Goal: Task Accomplishment & Management: Manage account settings

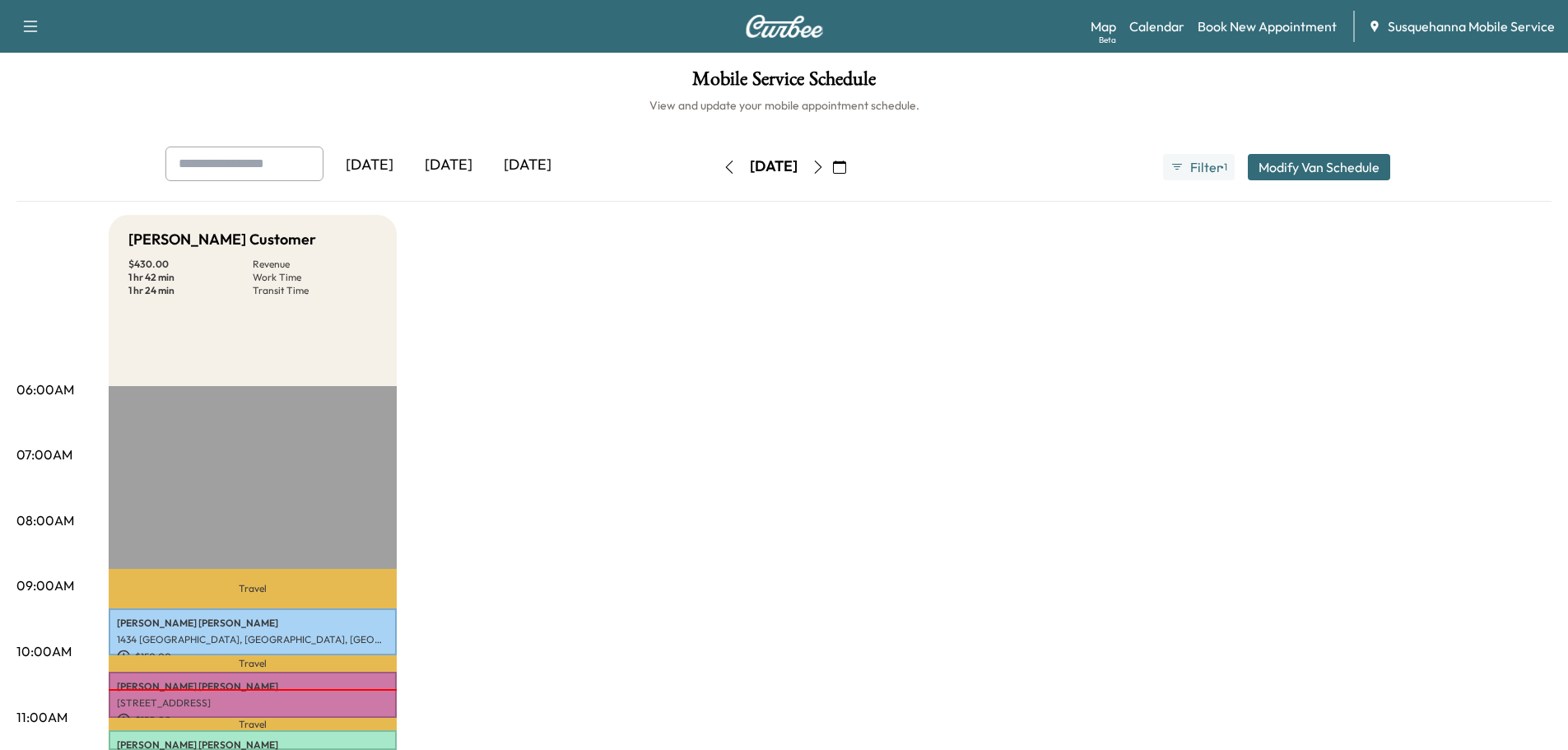
scroll to position [176, 0]
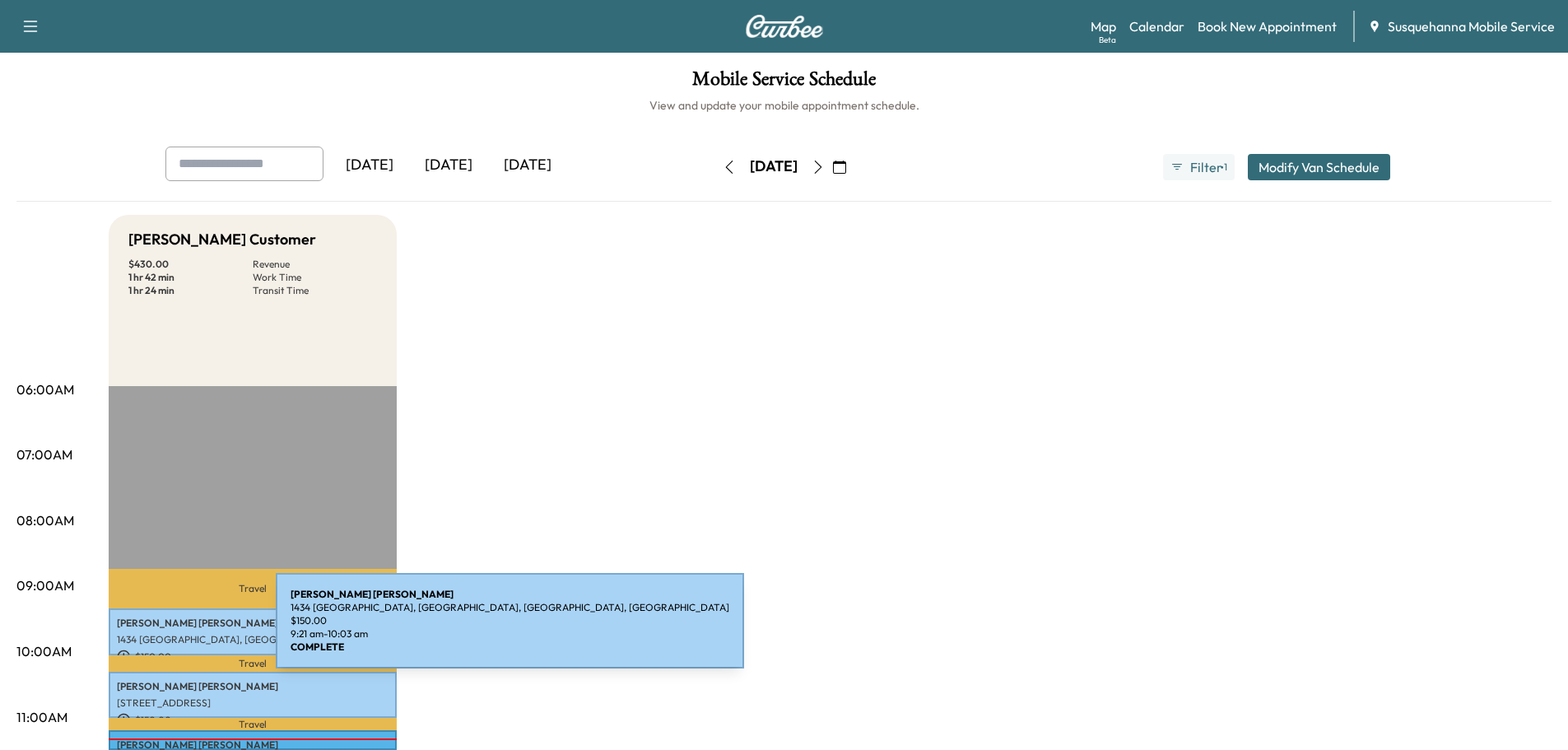
scroll to position [263, 0]
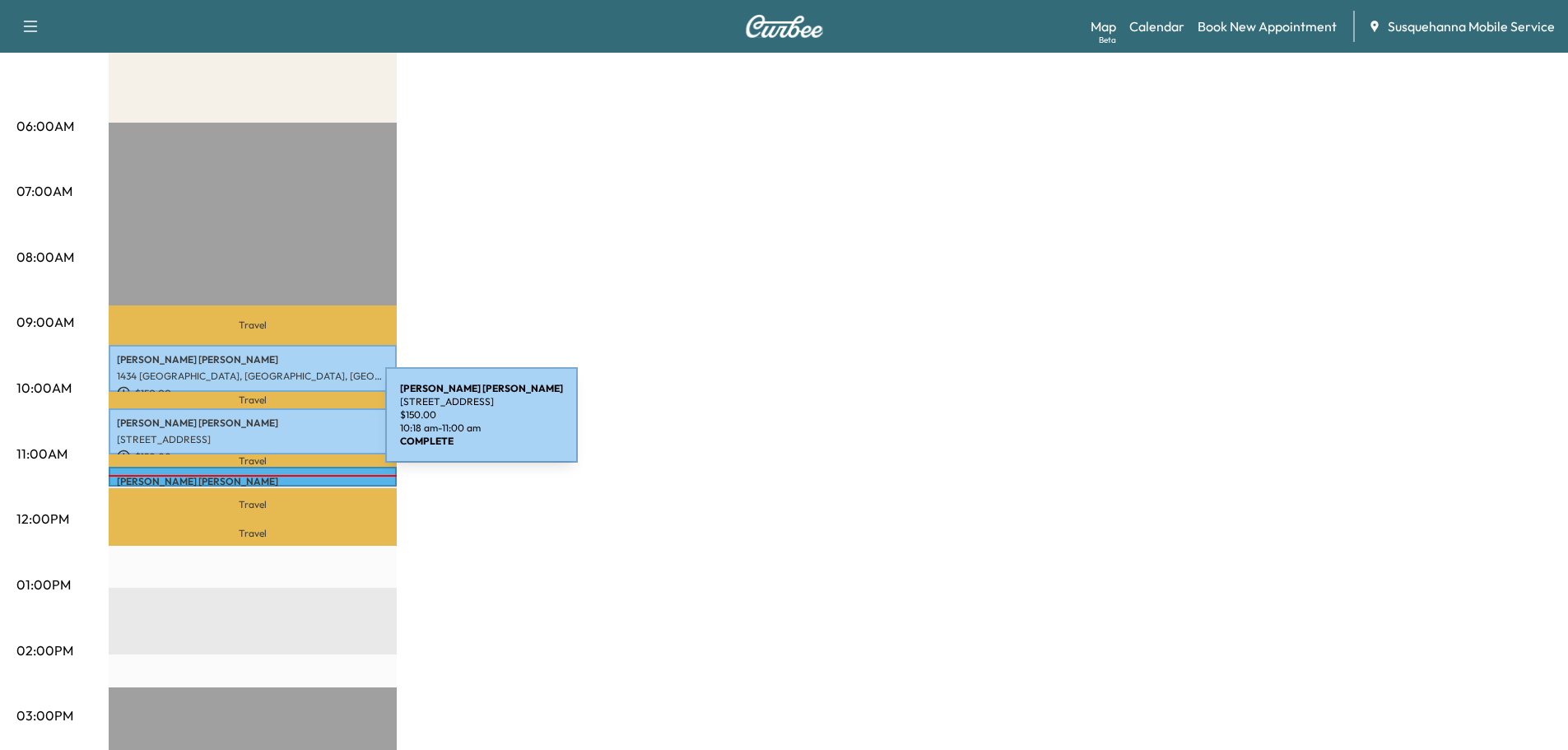
click at [261, 425] on p "JUSTIN SHEARER" at bounding box center [252, 423] width 271 height 13
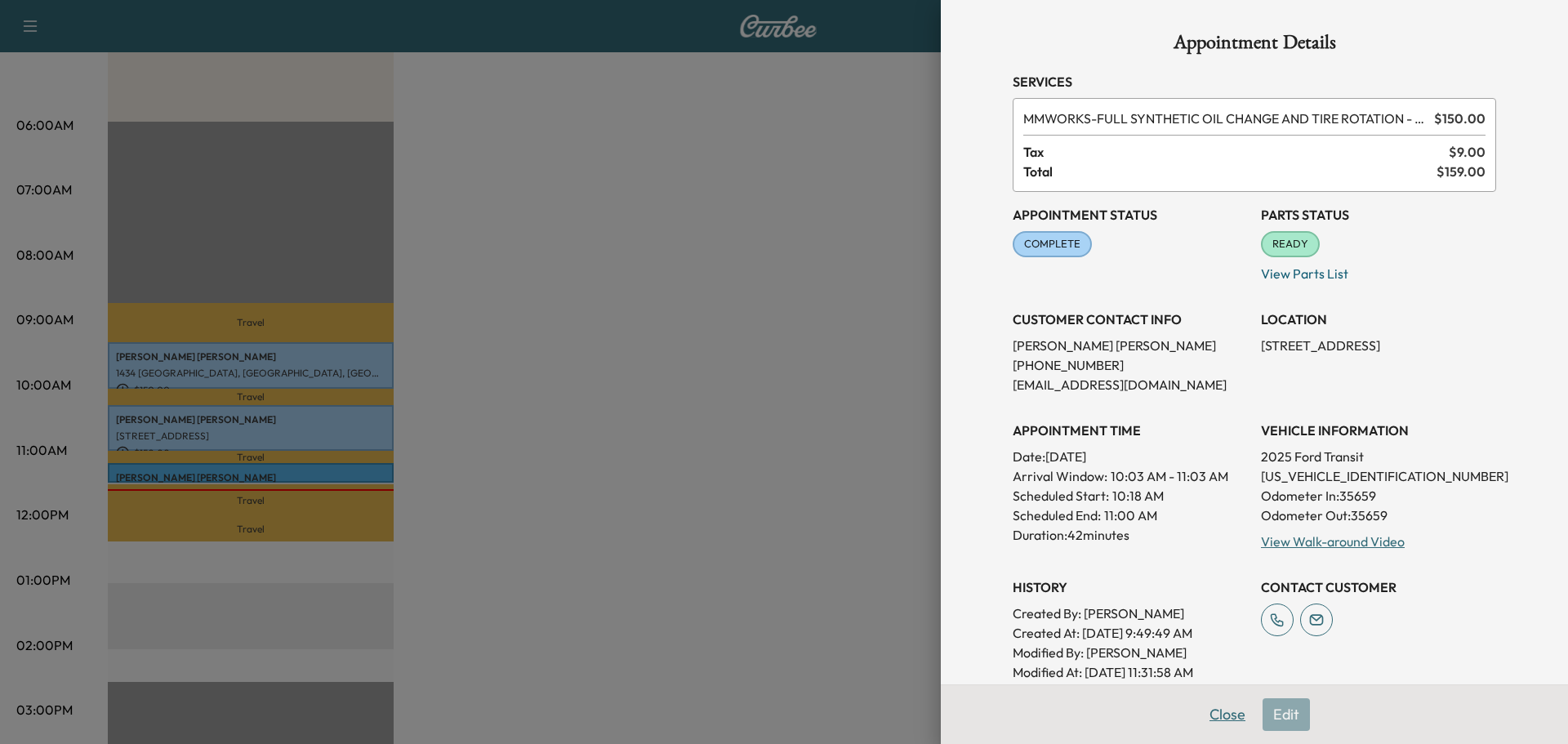
click at [1225, 726] on button "Close" at bounding box center [1227, 714] width 57 height 33
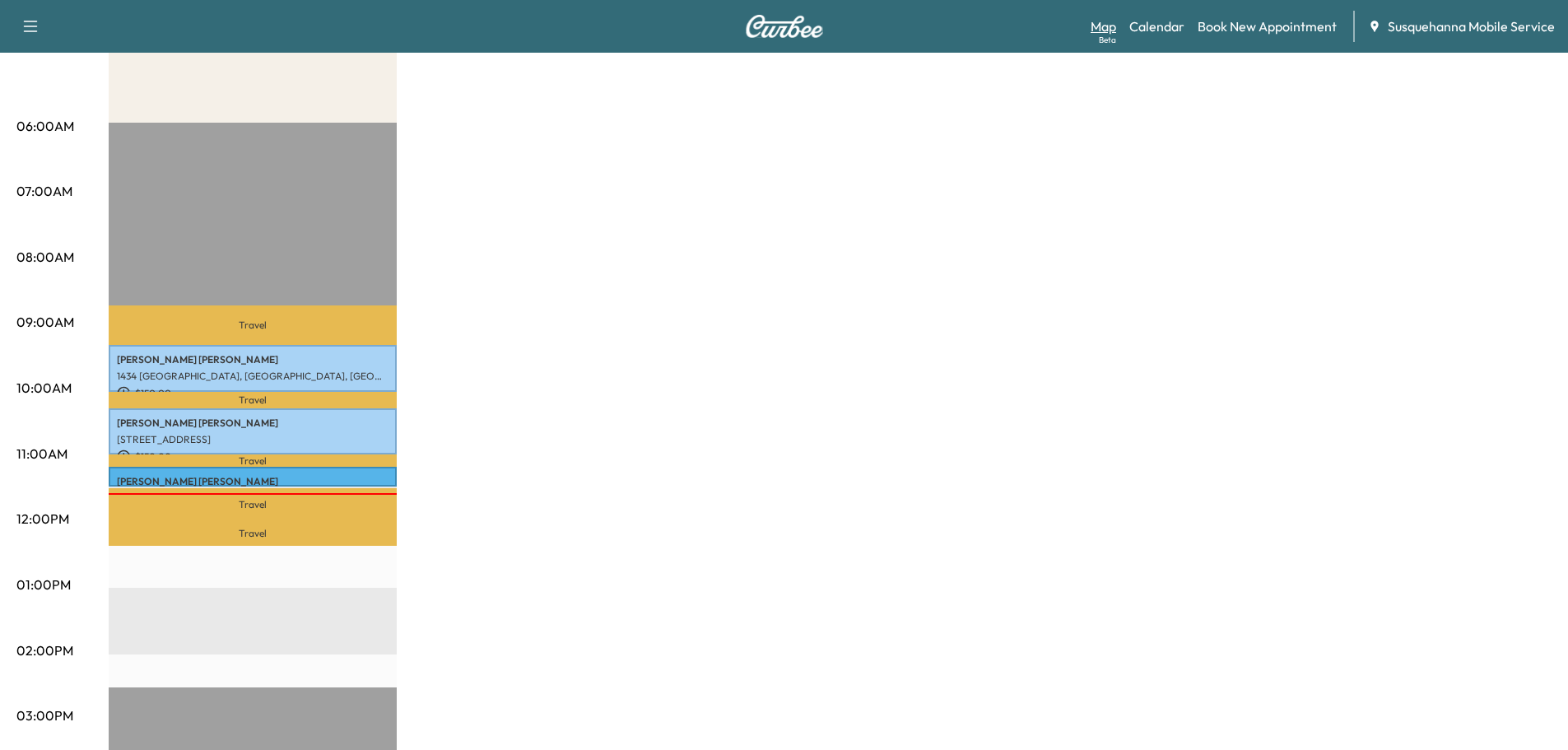
click at [1101, 28] on link "Map Beta" at bounding box center [1103, 27] width 26 height 20
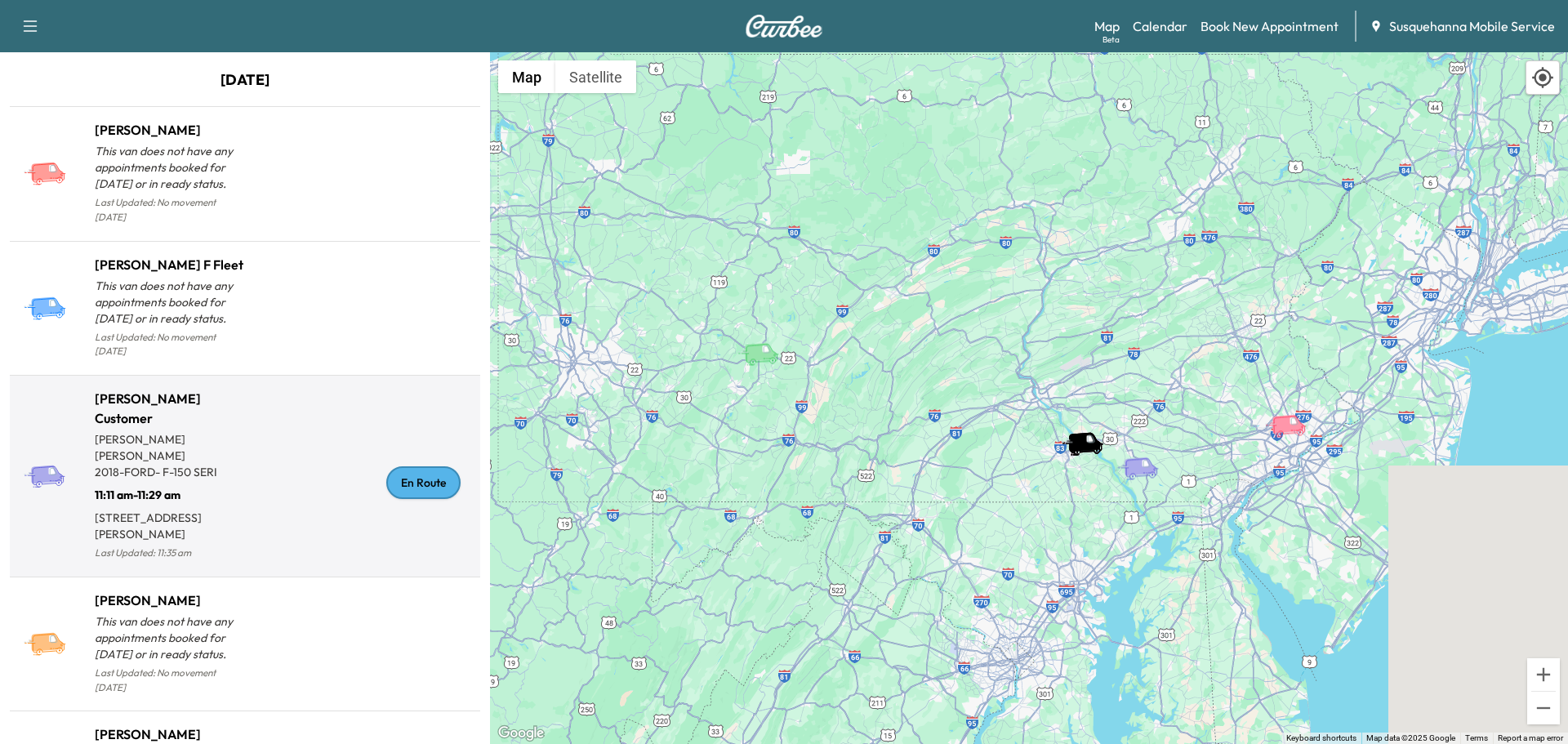
click at [421, 470] on div "En Route" at bounding box center [423, 482] width 74 height 33
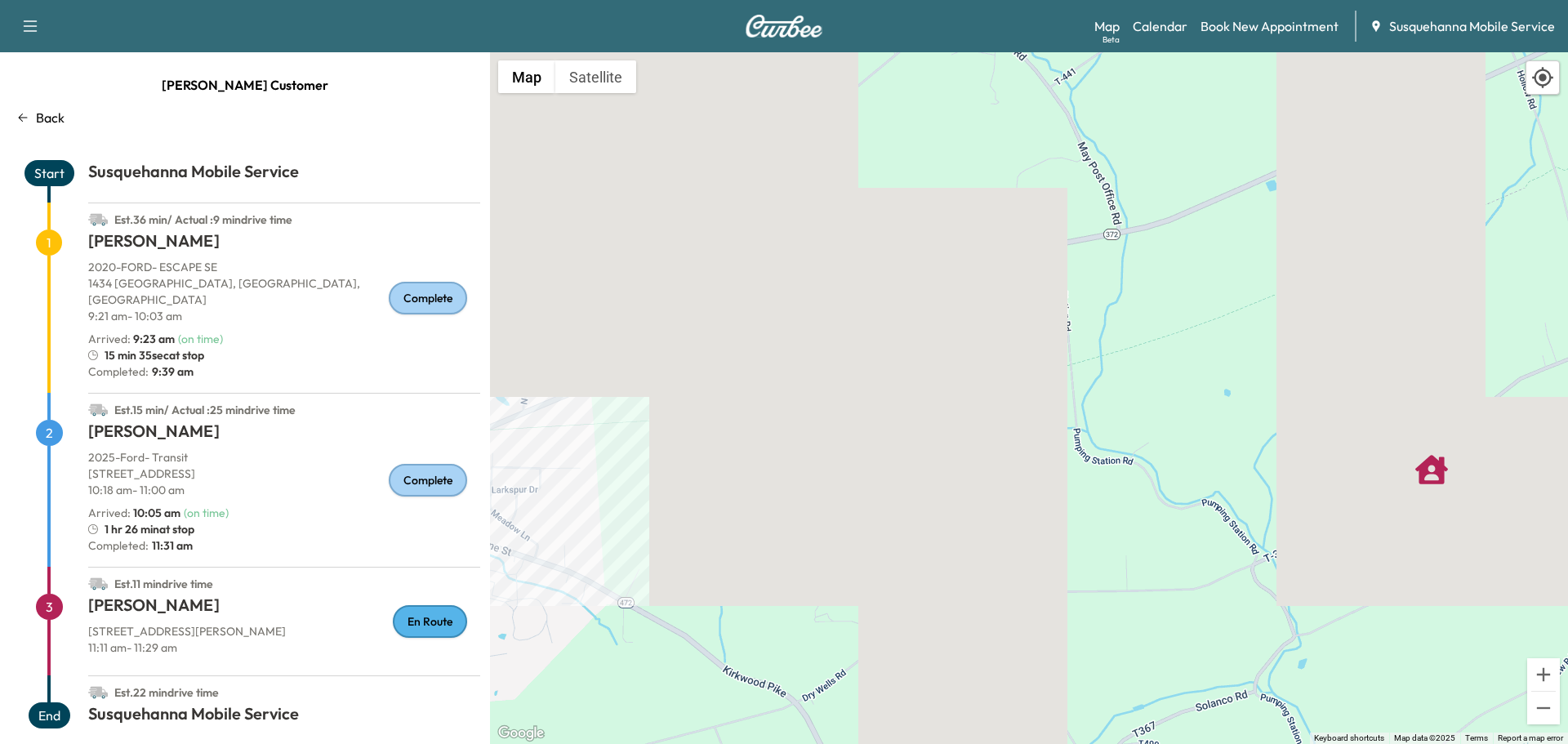
drag, startPoint x: 1417, startPoint y: 347, endPoint x: 745, endPoint y: 474, distance: 683.9
click at [745, 474] on div "To activate drag with keyboard, press Alt + Enter. Once in keyboard drag state,…" at bounding box center [1029, 398] width 1078 height 692
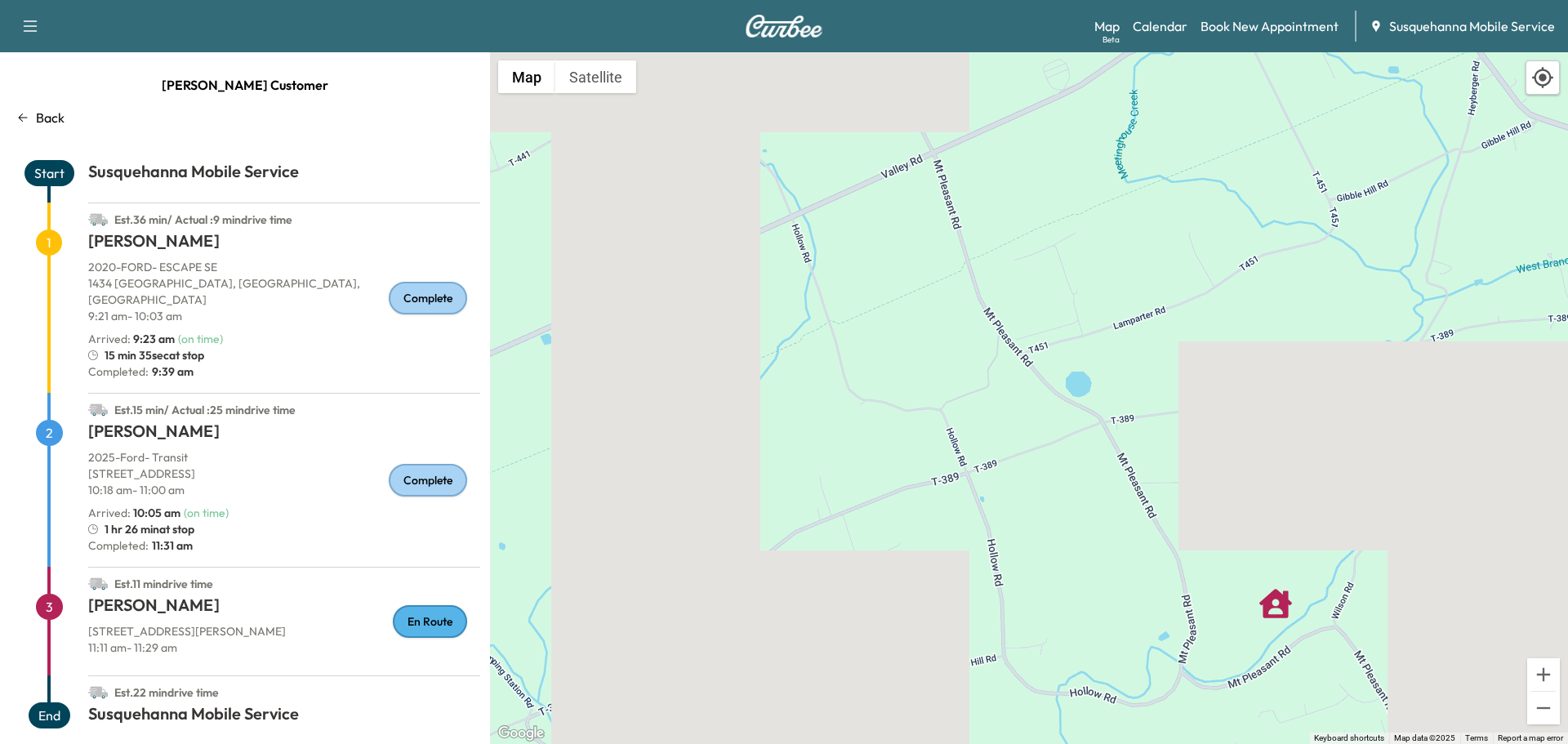
drag, startPoint x: 1262, startPoint y: 368, endPoint x: 537, endPoint y: 523, distance: 741.4
click at [537, 523] on div "To activate drag with keyboard, press Alt + Enter. Once in keyboard drag state,…" at bounding box center [1029, 398] width 1078 height 692
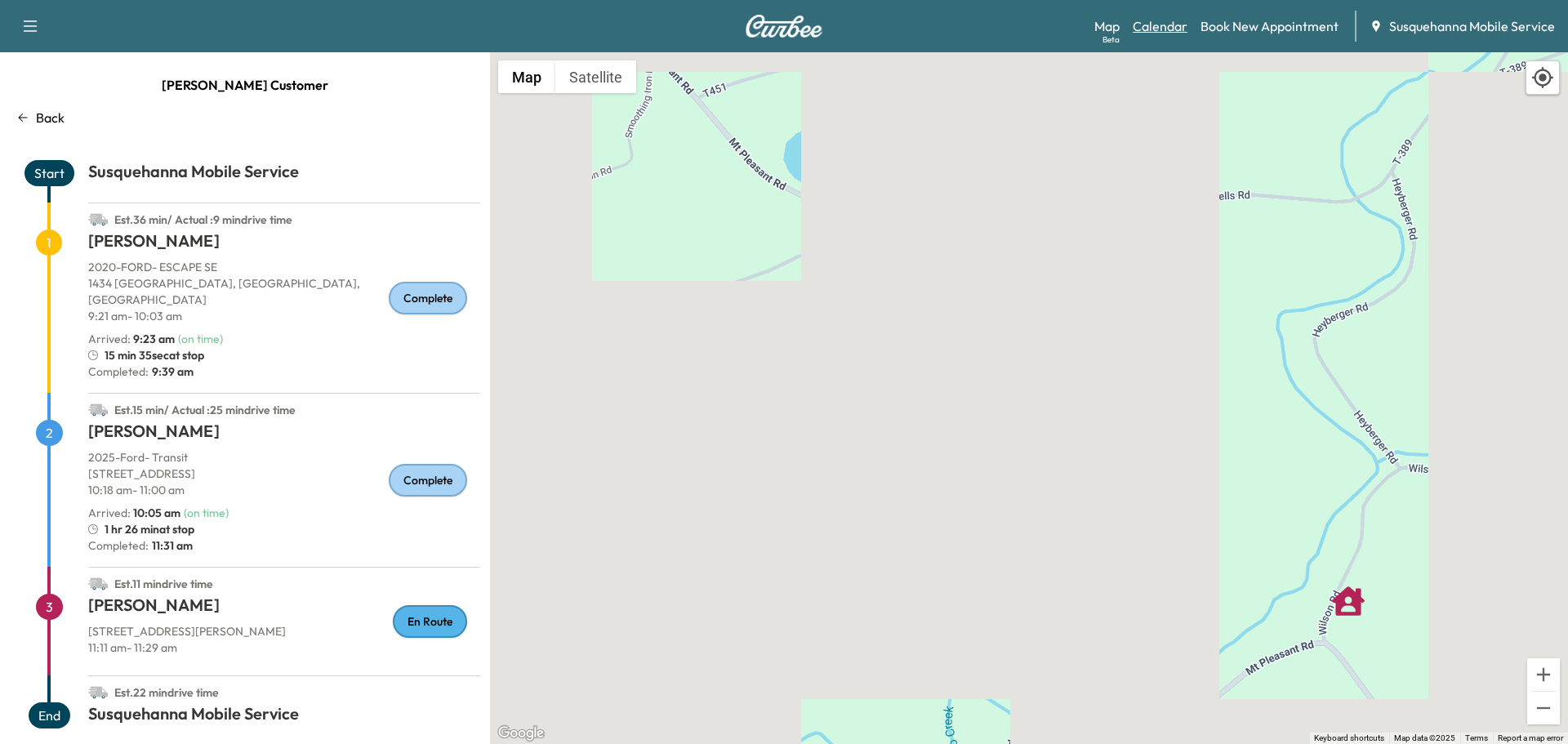
click at [1157, 21] on link "Calendar" at bounding box center [1160, 27] width 54 height 20
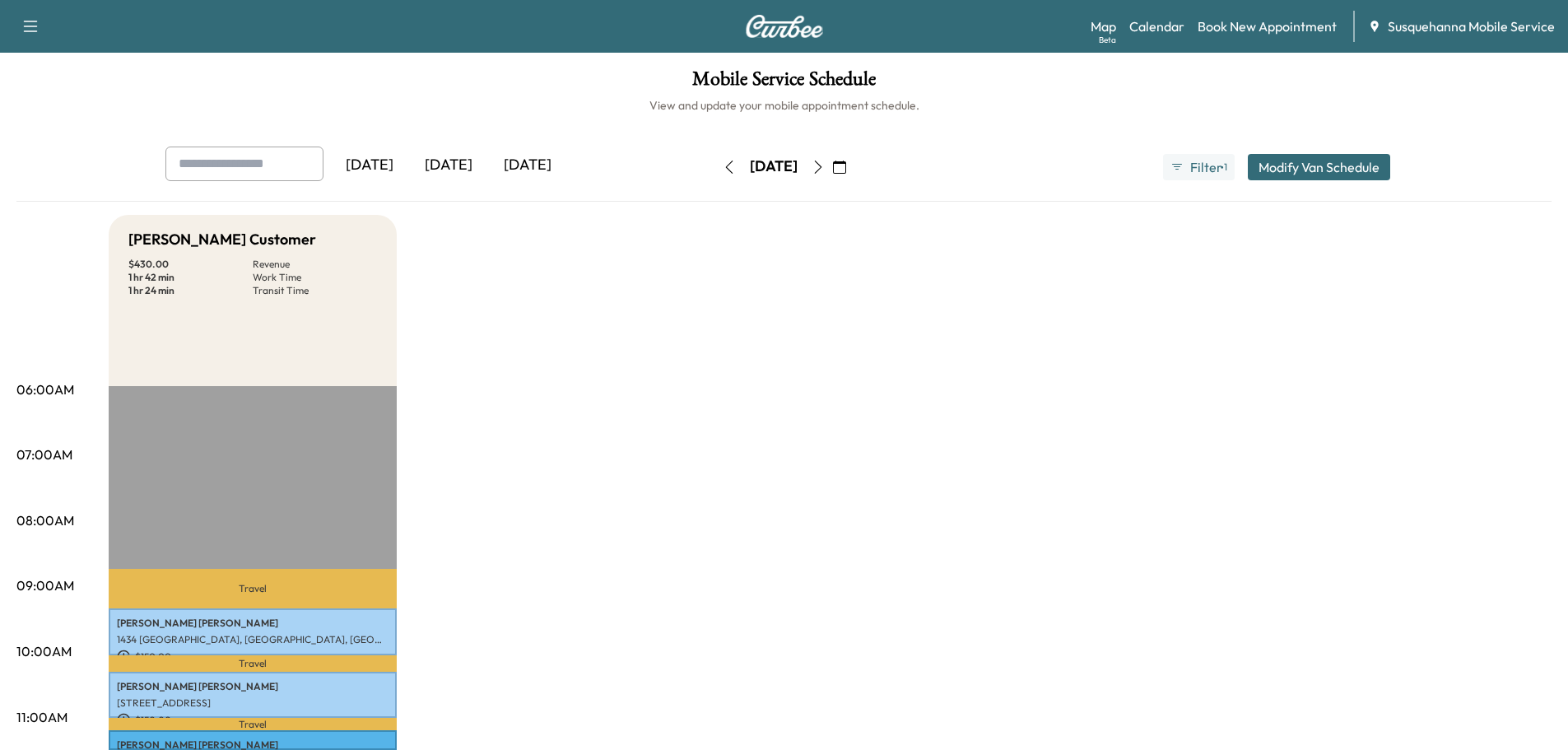
click at [825, 172] on icon "button" at bounding box center [818, 167] width 13 height 13
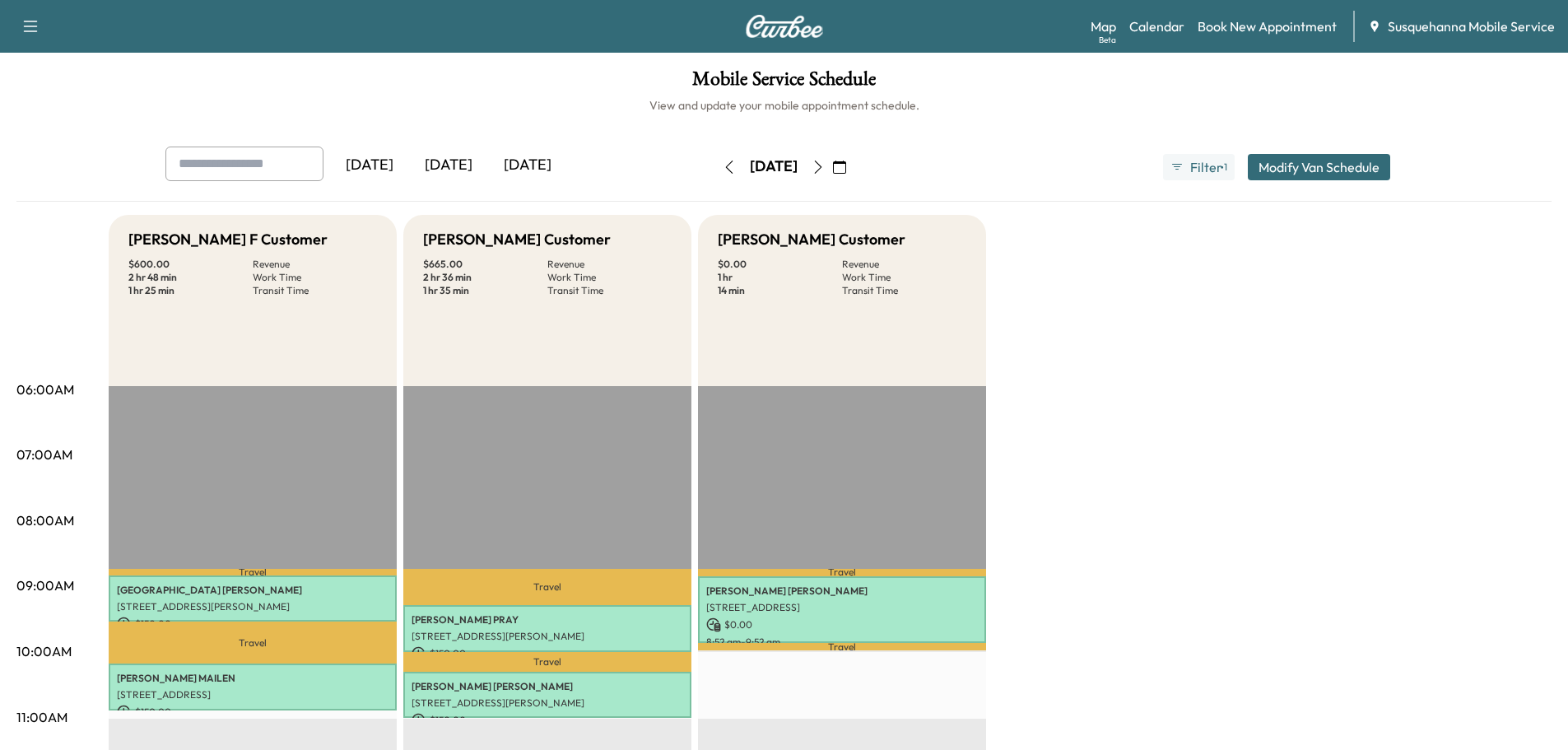
click at [825, 163] on icon "button" at bounding box center [818, 167] width 13 height 13
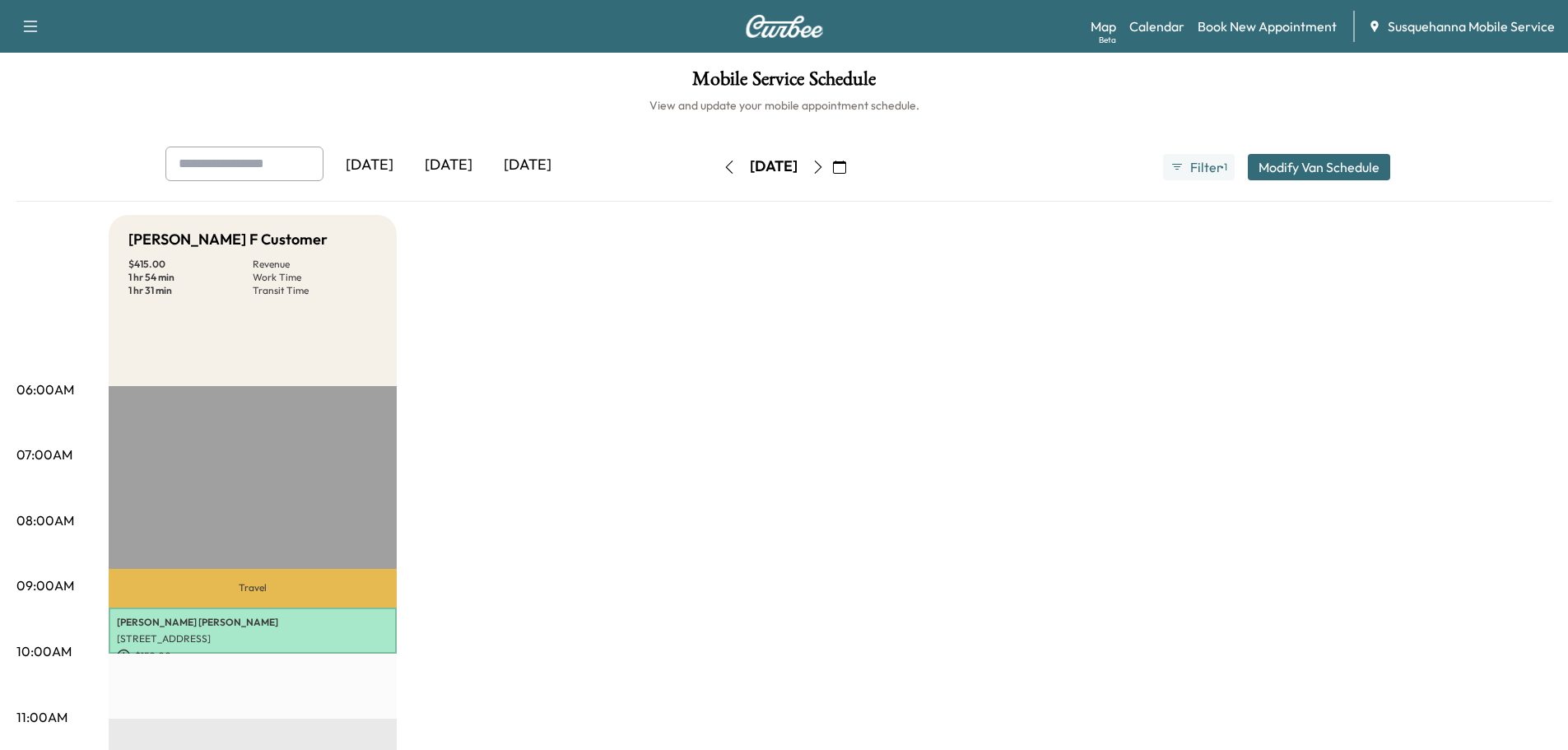
click at [854, 170] on button "button" at bounding box center [840, 167] width 28 height 26
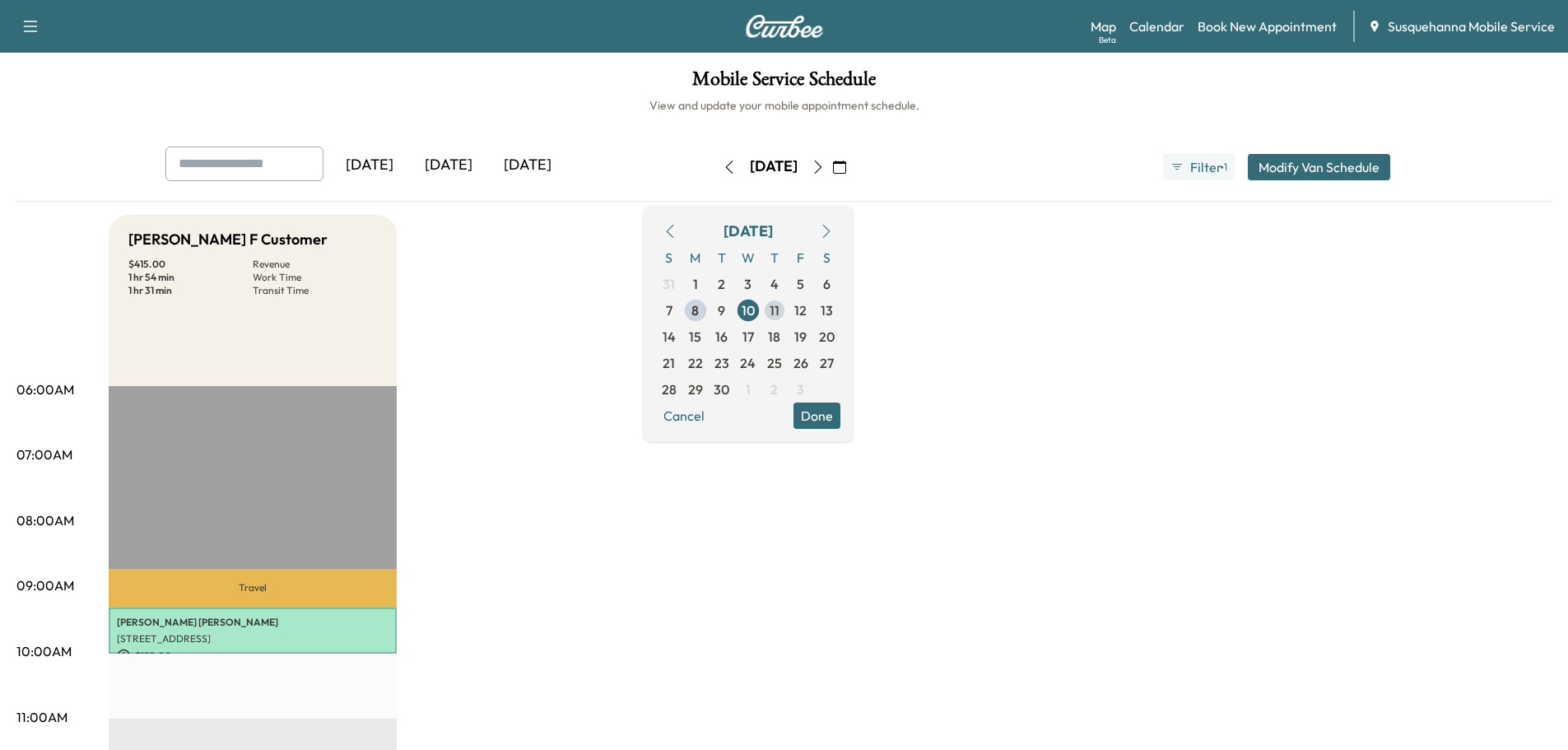
click at [779, 315] on span "11" at bounding box center [775, 310] width 10 height 20
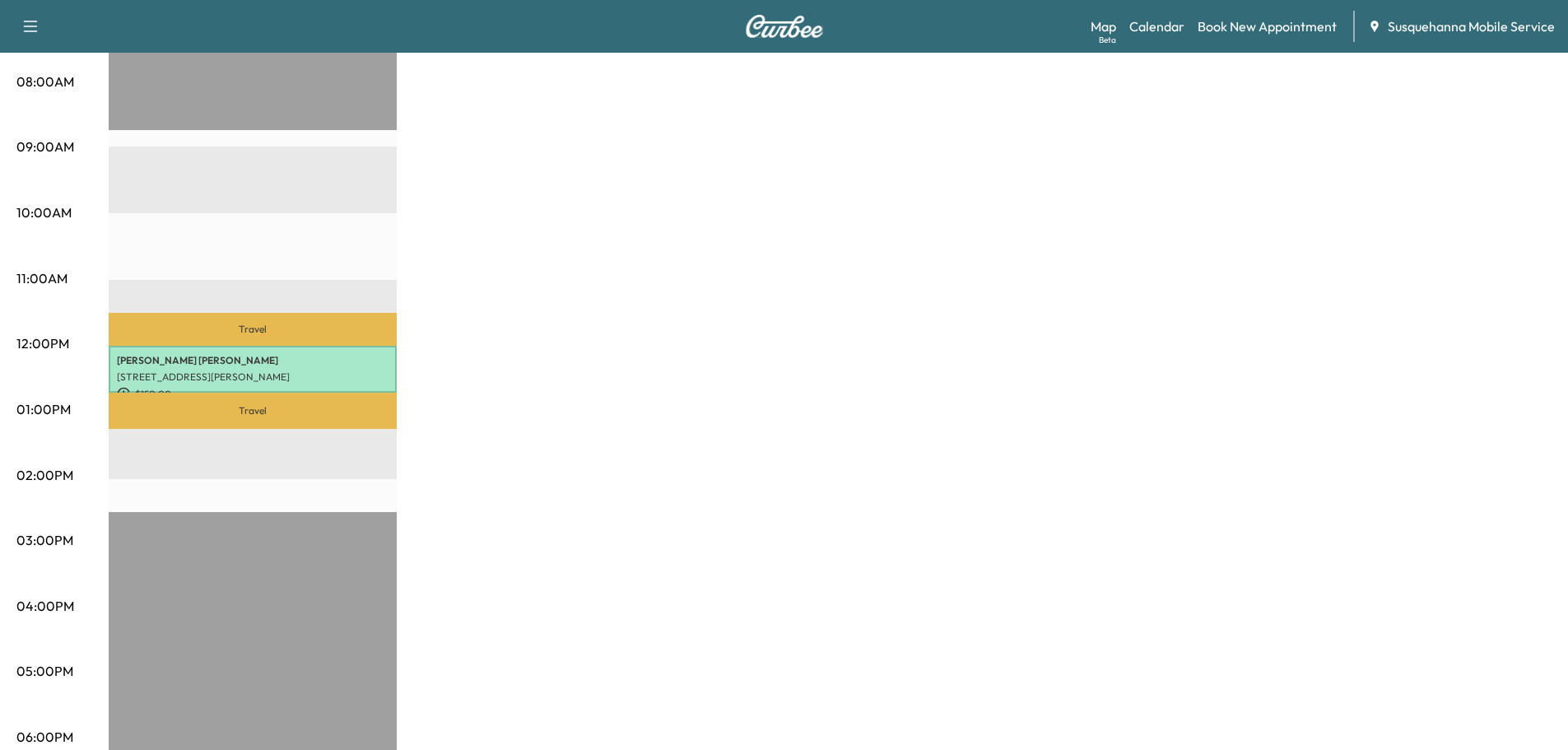
scroll to position [88, 0]
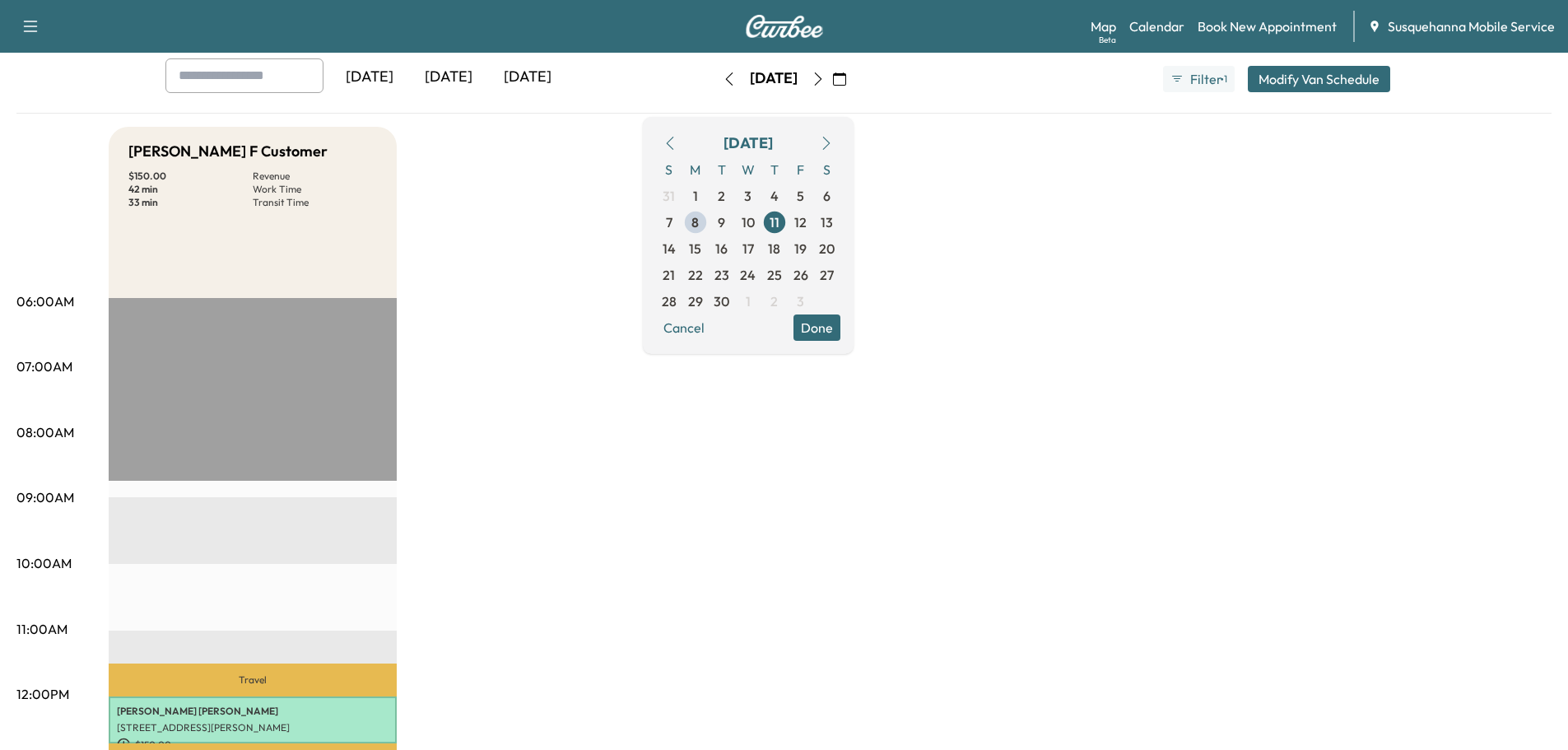
click at [841, 327] on button "Done" at bounding box center [817, 327] width 47 height 26
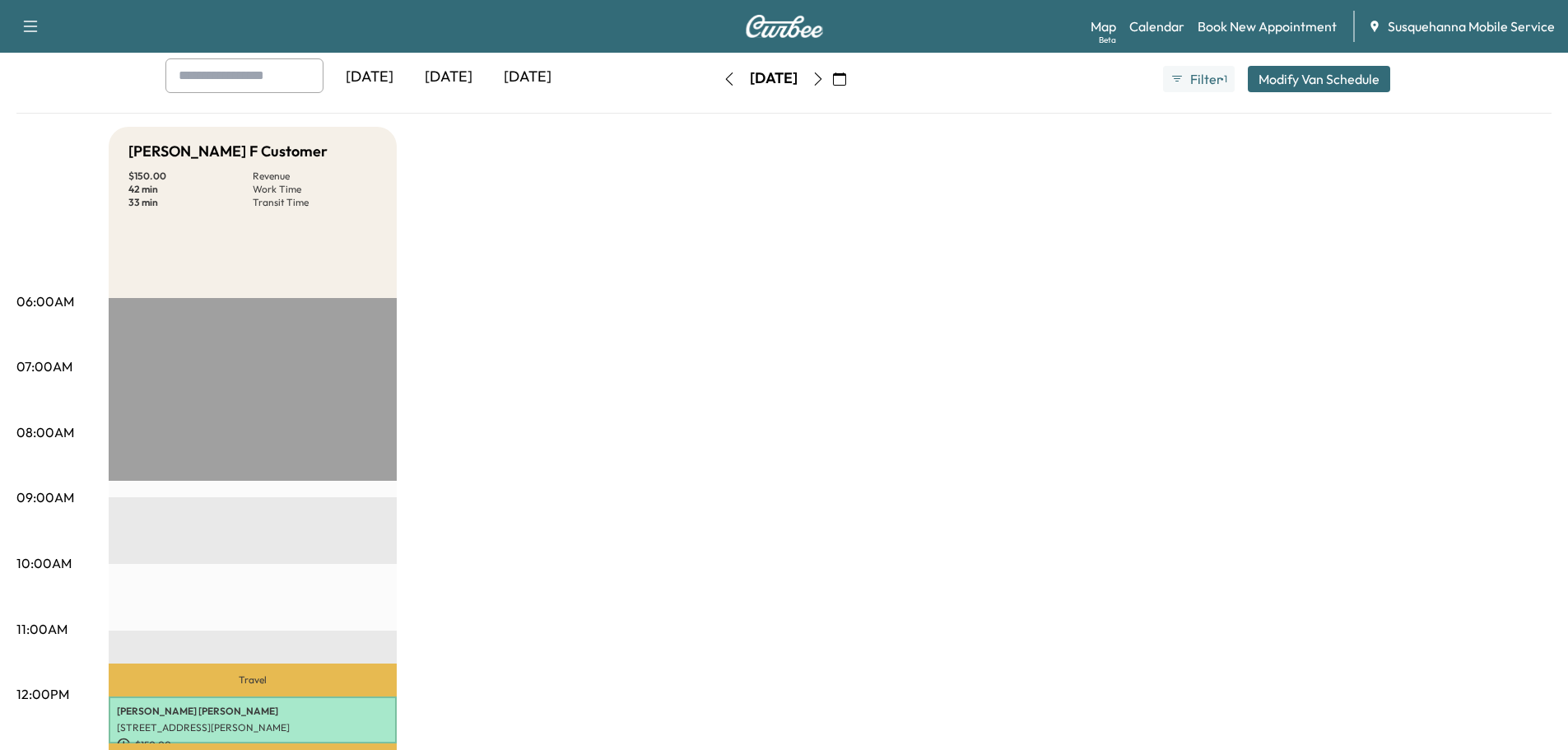
click at [825, 83] on icon "button" at bounding box center [818, 79] width 13 height 13
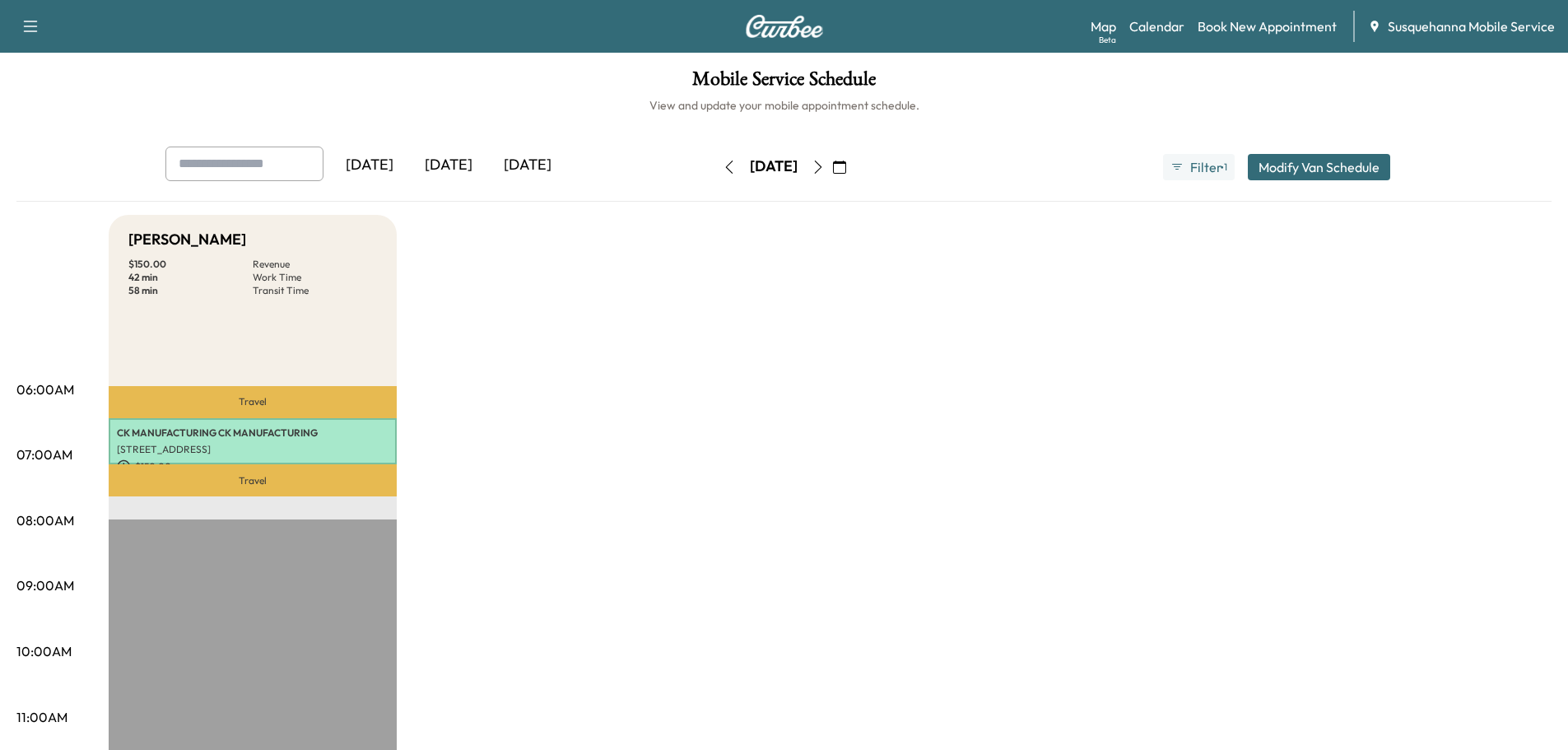
click at [846, 167] on icon "button" at bounding box center [839, 167] width 13 height 13
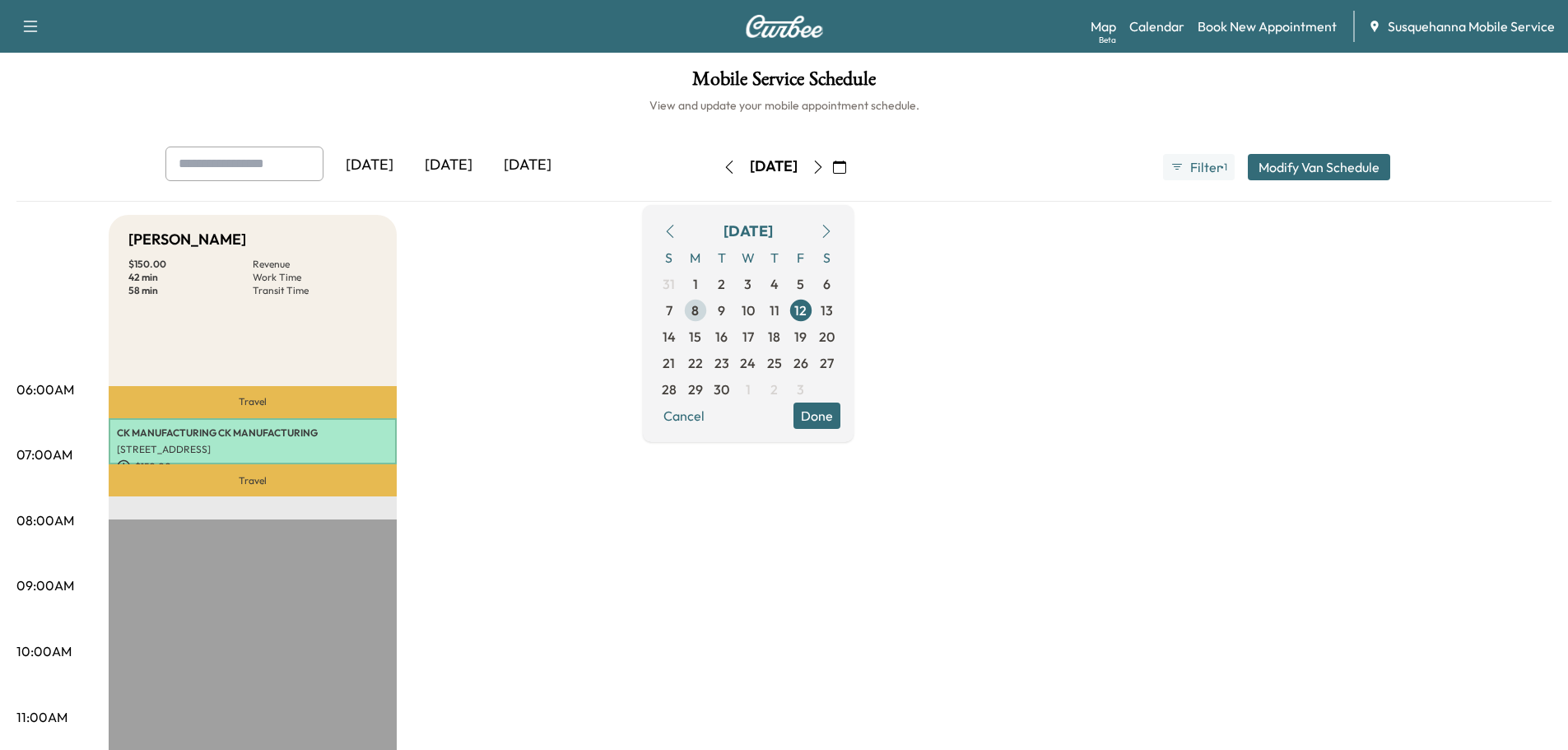
click at [709, 313] on span "8" at bounding box center [695, 310] width 26 height 26
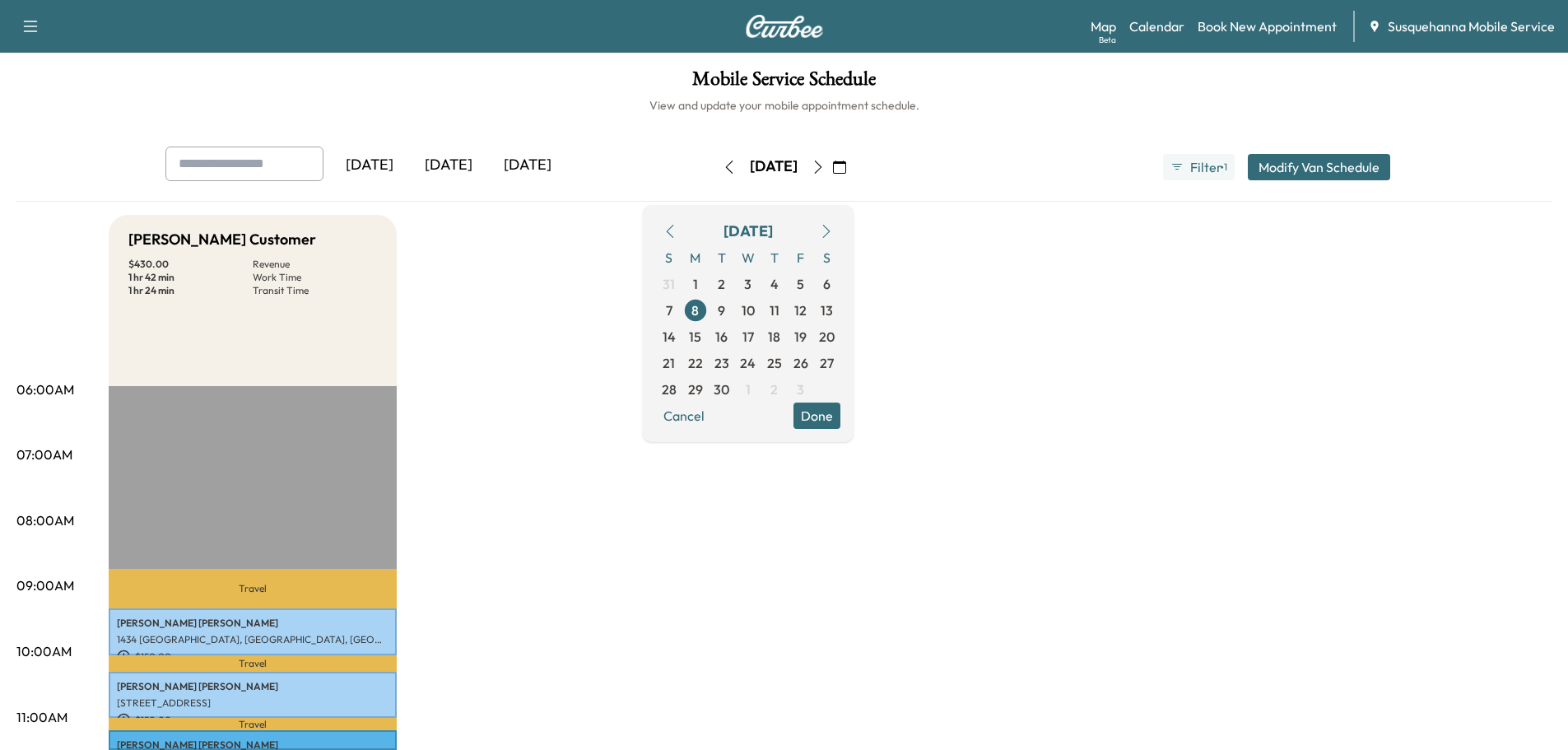
click at [841, 424] on button "Done" at bounding box center [817, 416] width 47 height 26
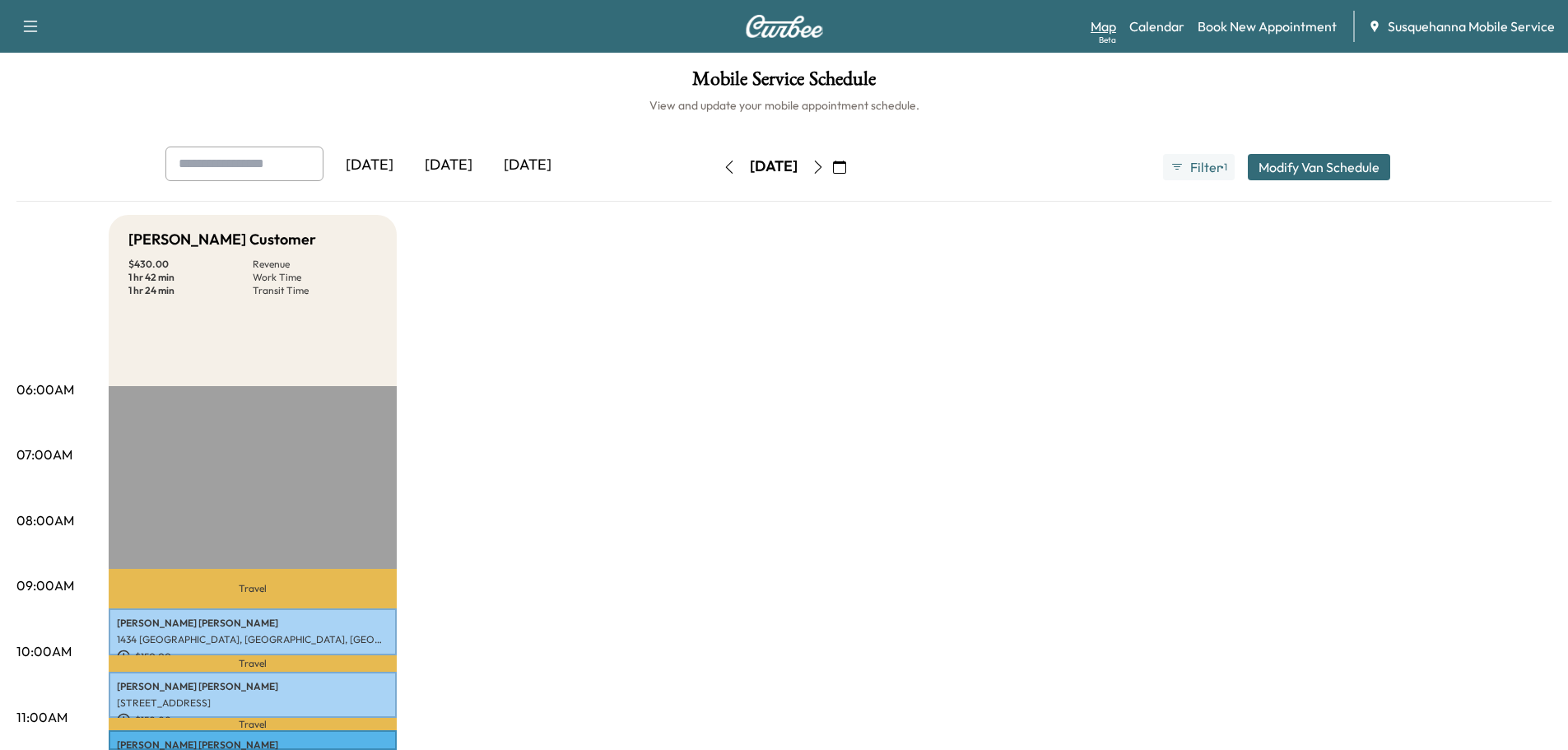
click at [1113, 37] on div "Beta" at bounding box center [1107, 40] width 17 height 12
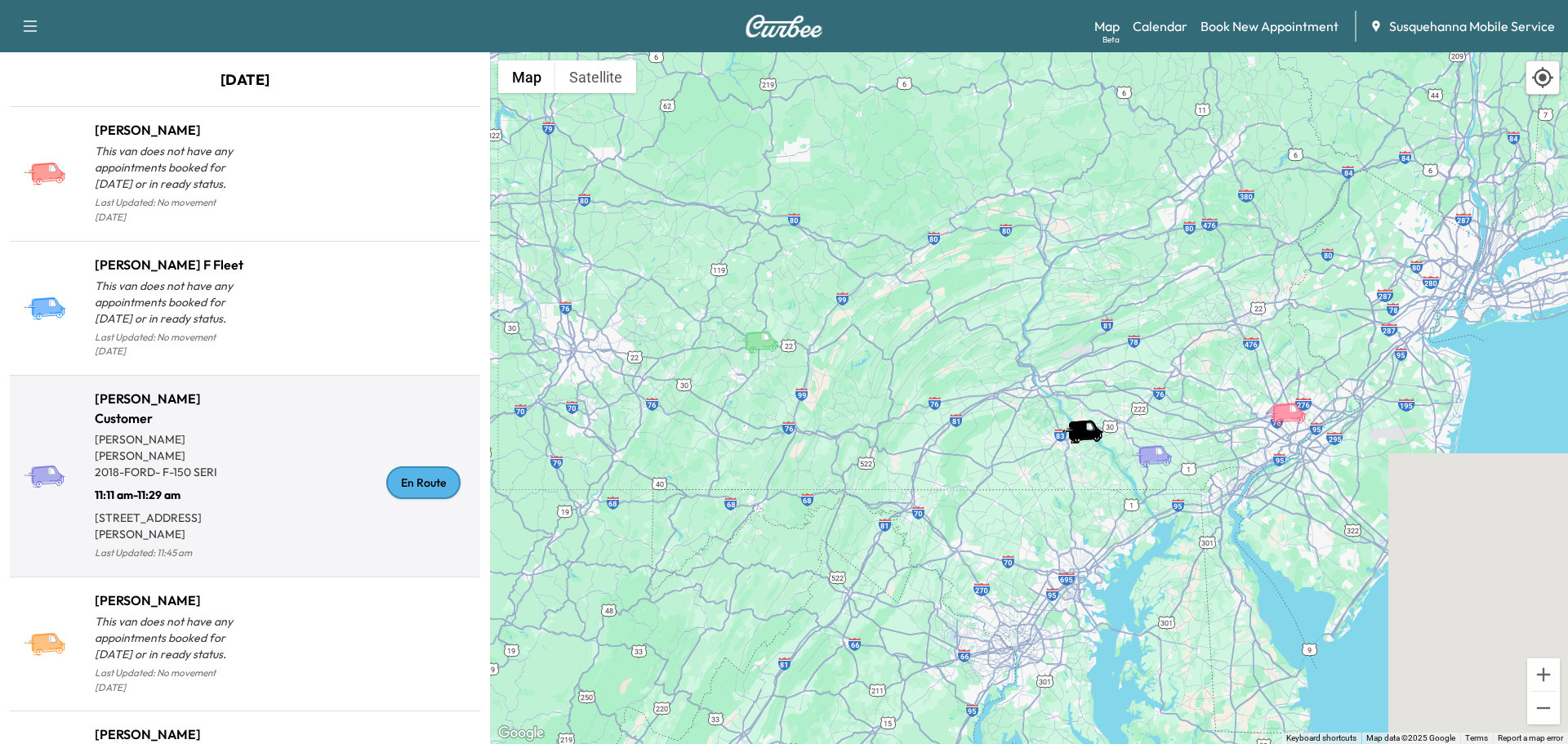
click at [409, 466] on div "En Route" at bounding box center [423, 482] width 74 height 33
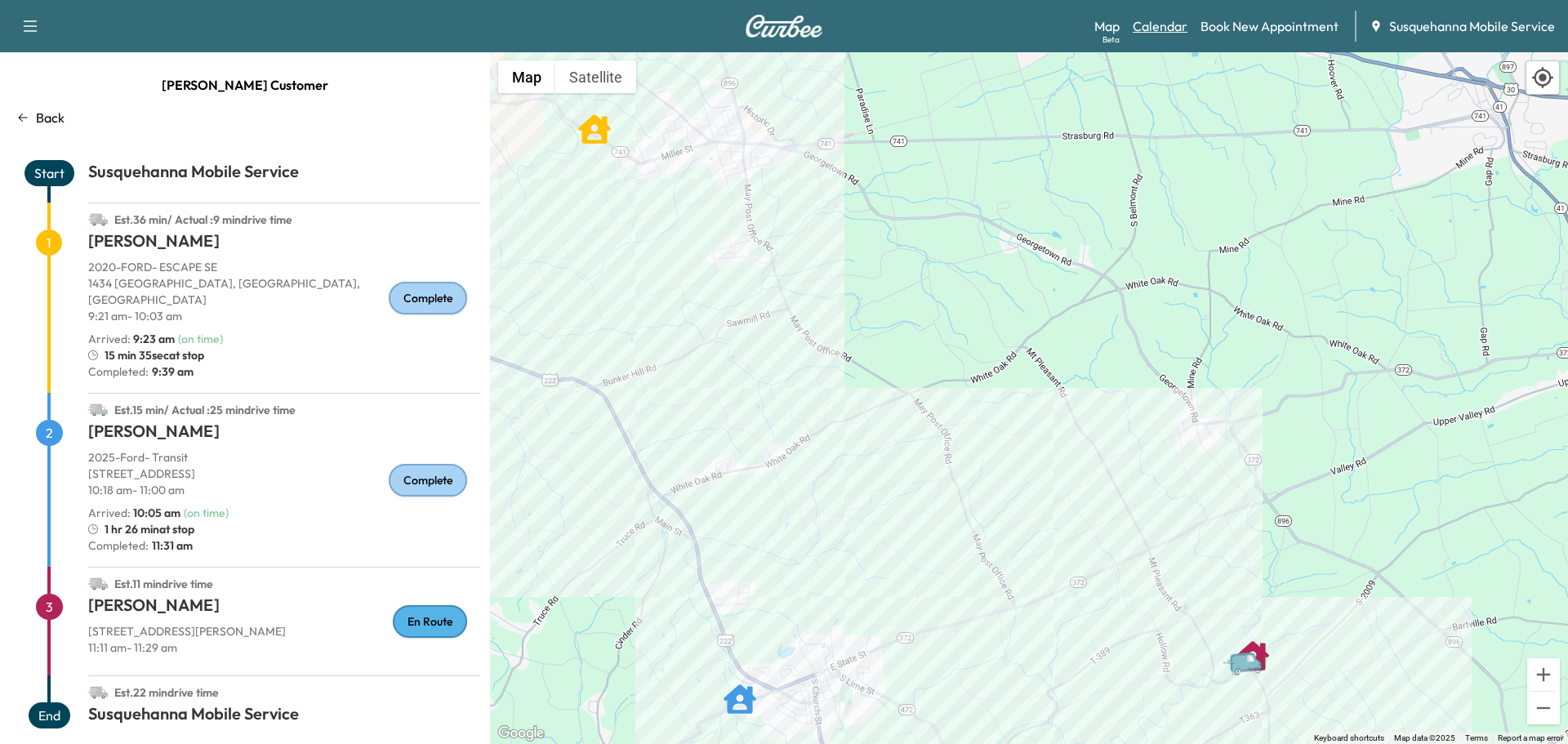
click at [1163, 23] on link "Calendar" at bounding box center [1160, 27] width 54 height 20
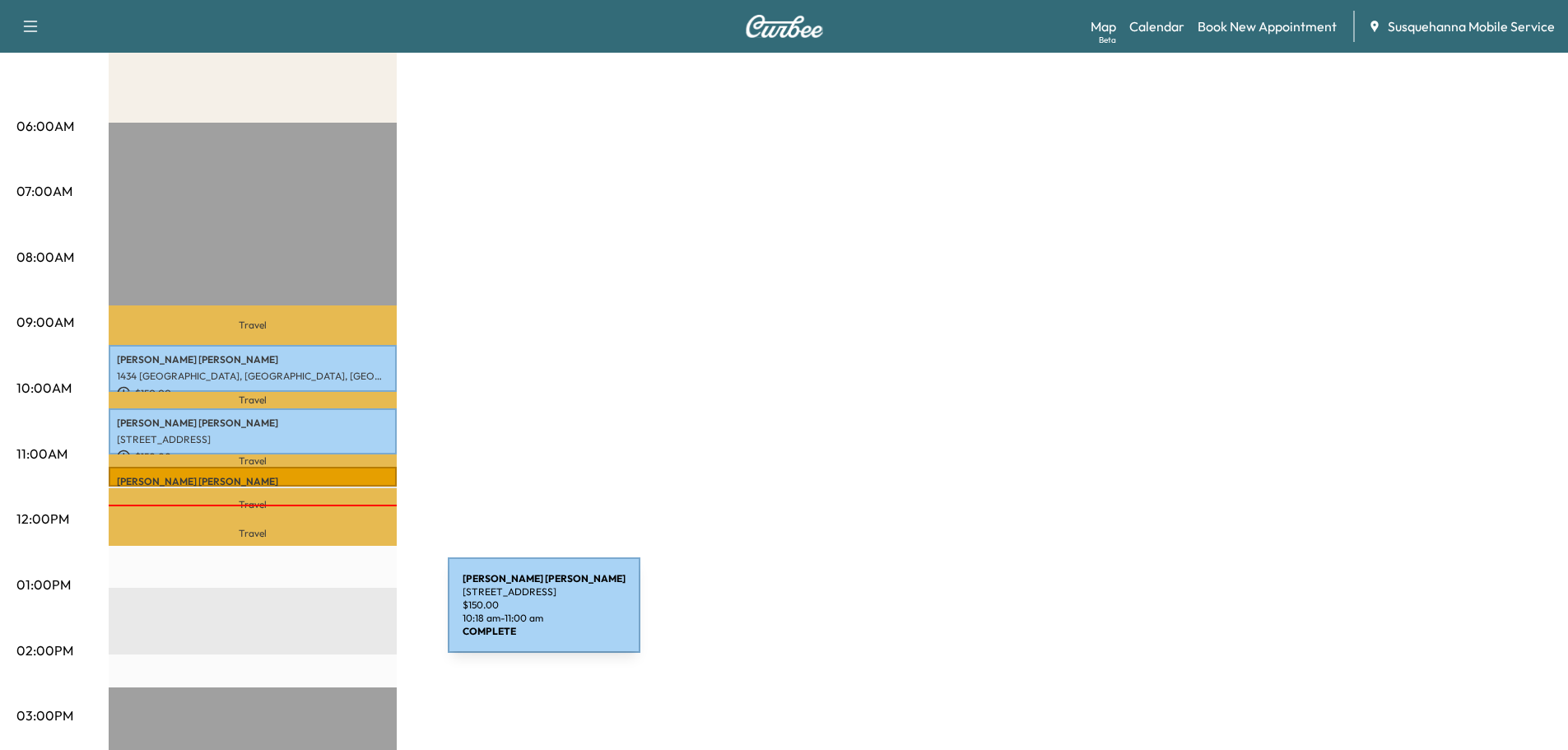
scroll to position [88, 0]
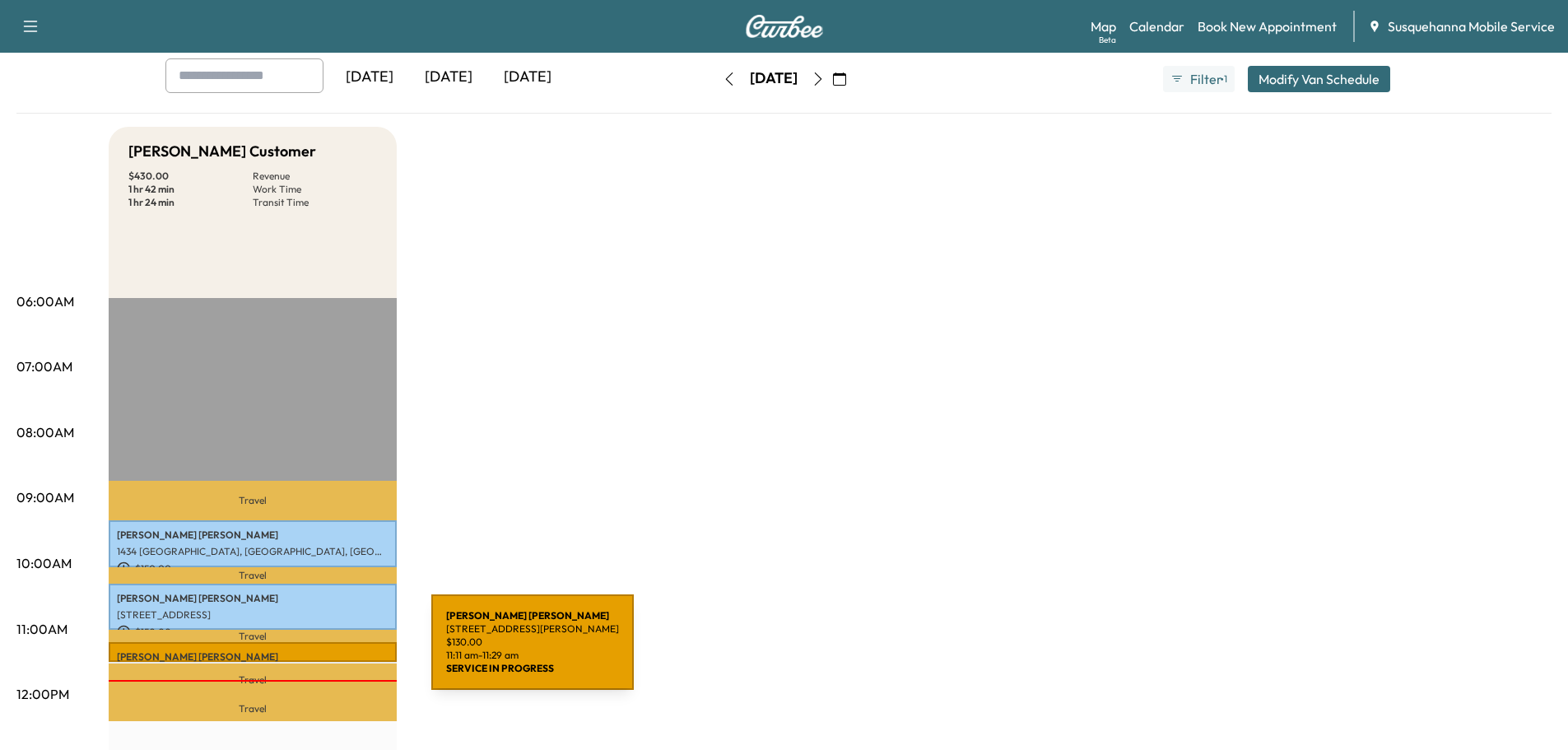
click at [308, 651] on p "STEVEN HESS" at bounding box center [252, 656] width 271 height 13
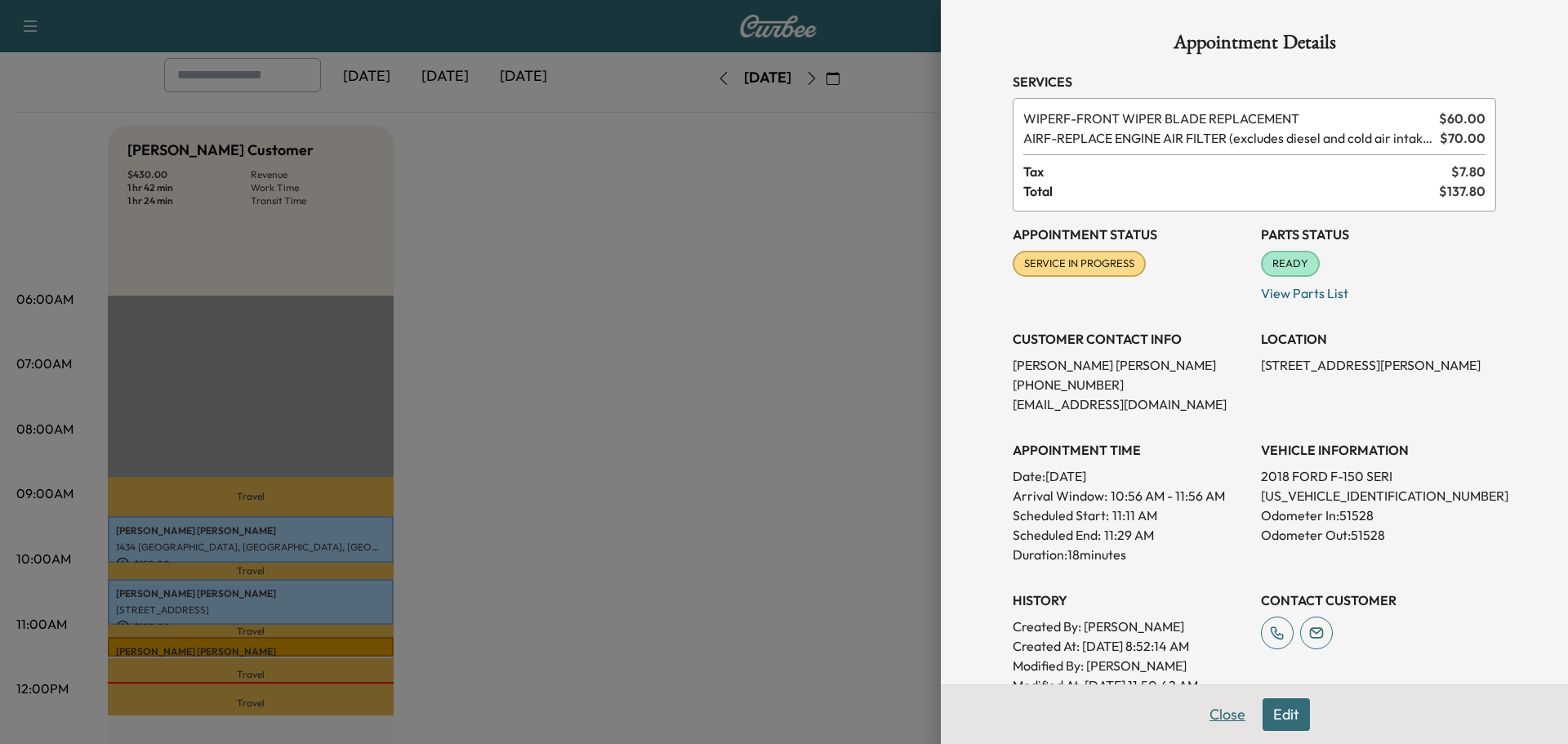
click at [1223, 722] on button "Close" at bounding box center [1227, 714] width 57 height 33
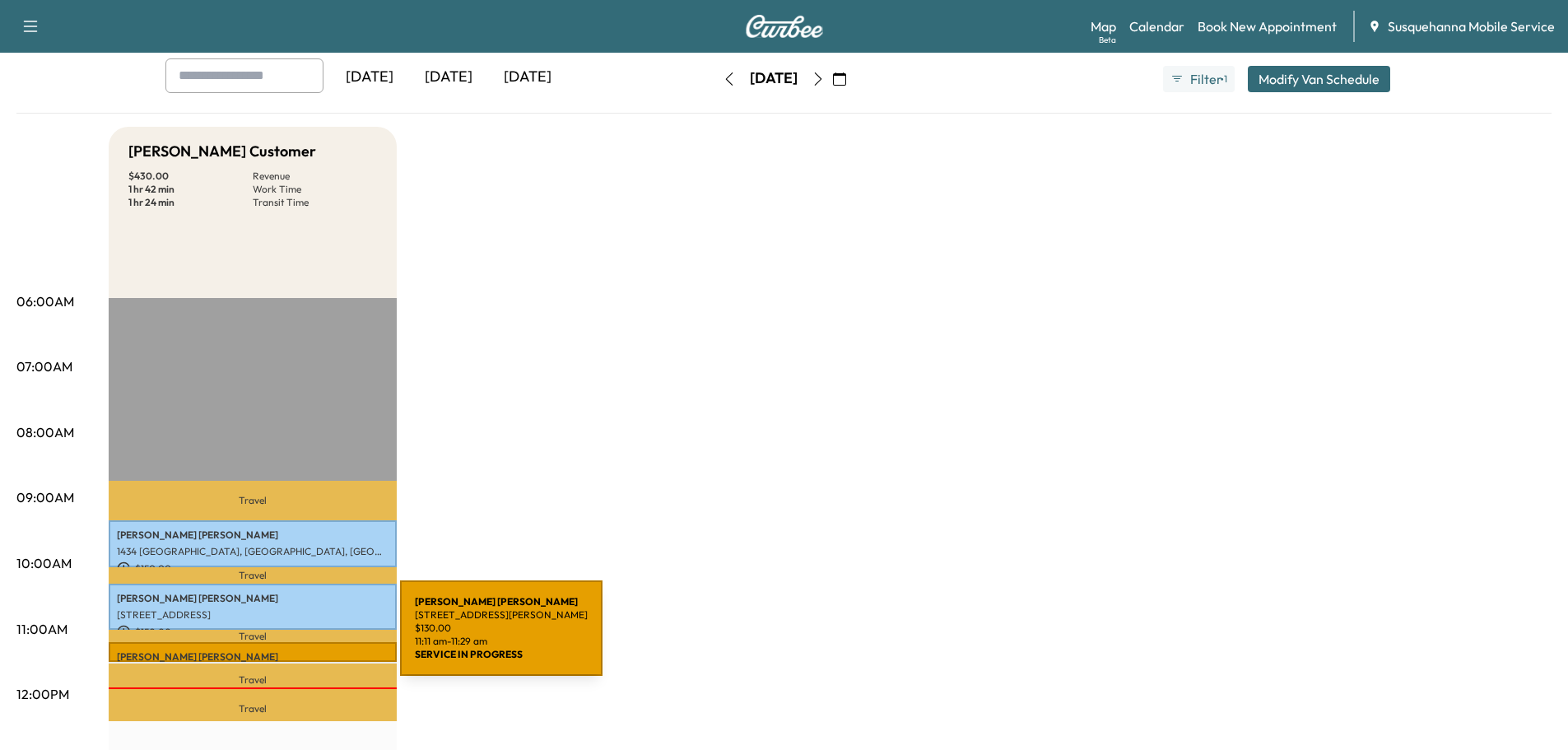
click at [276, 642] on div "STEVEN HESS 249 WILSON RD, QUARRYVILLE, PA, USA $ 130.00 11:11 am - 11:29 am" at bounding box center [252, 652] width 288 height 20
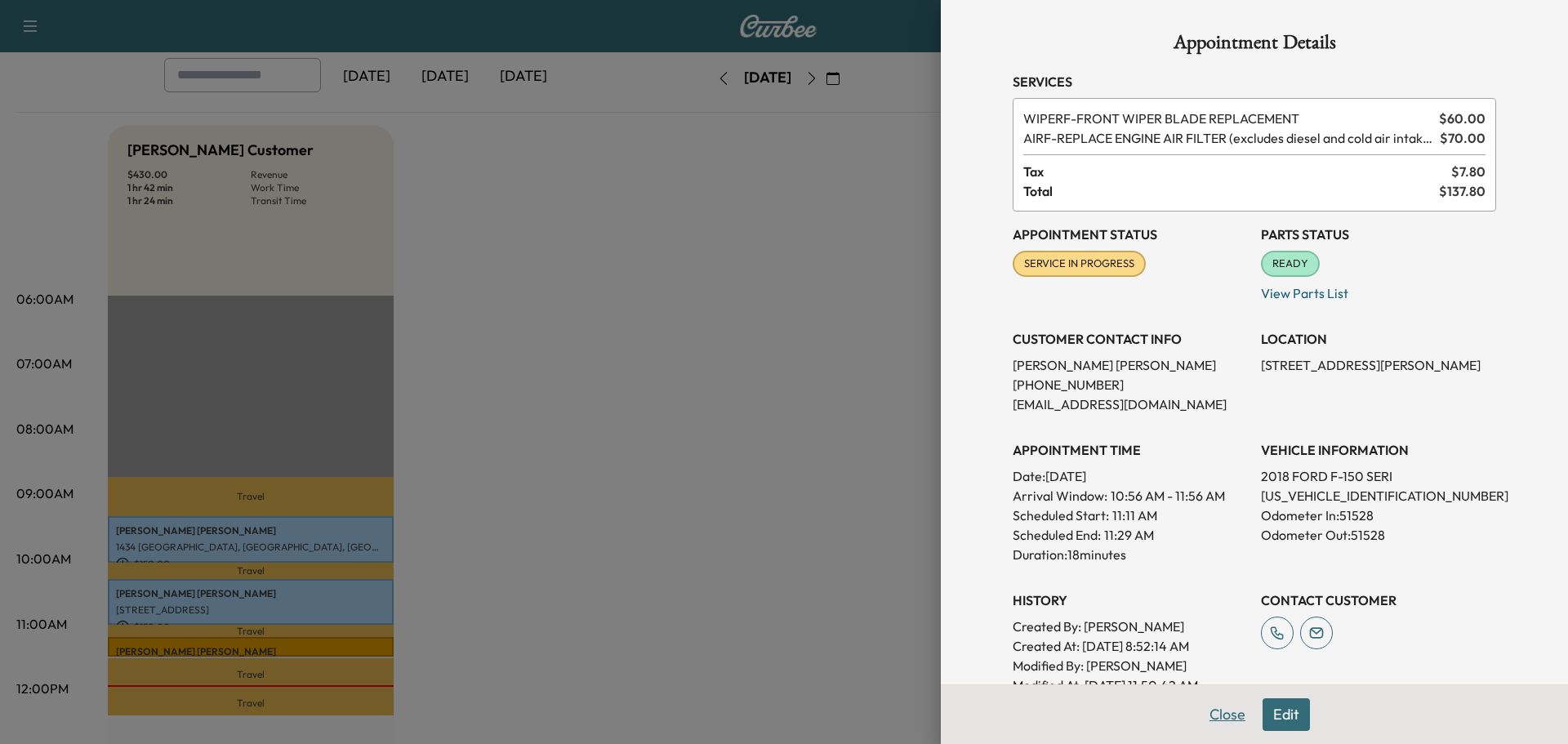
click at [1220, 718] on button "Close" at bounding box center [1227, 714] width 57 height 33
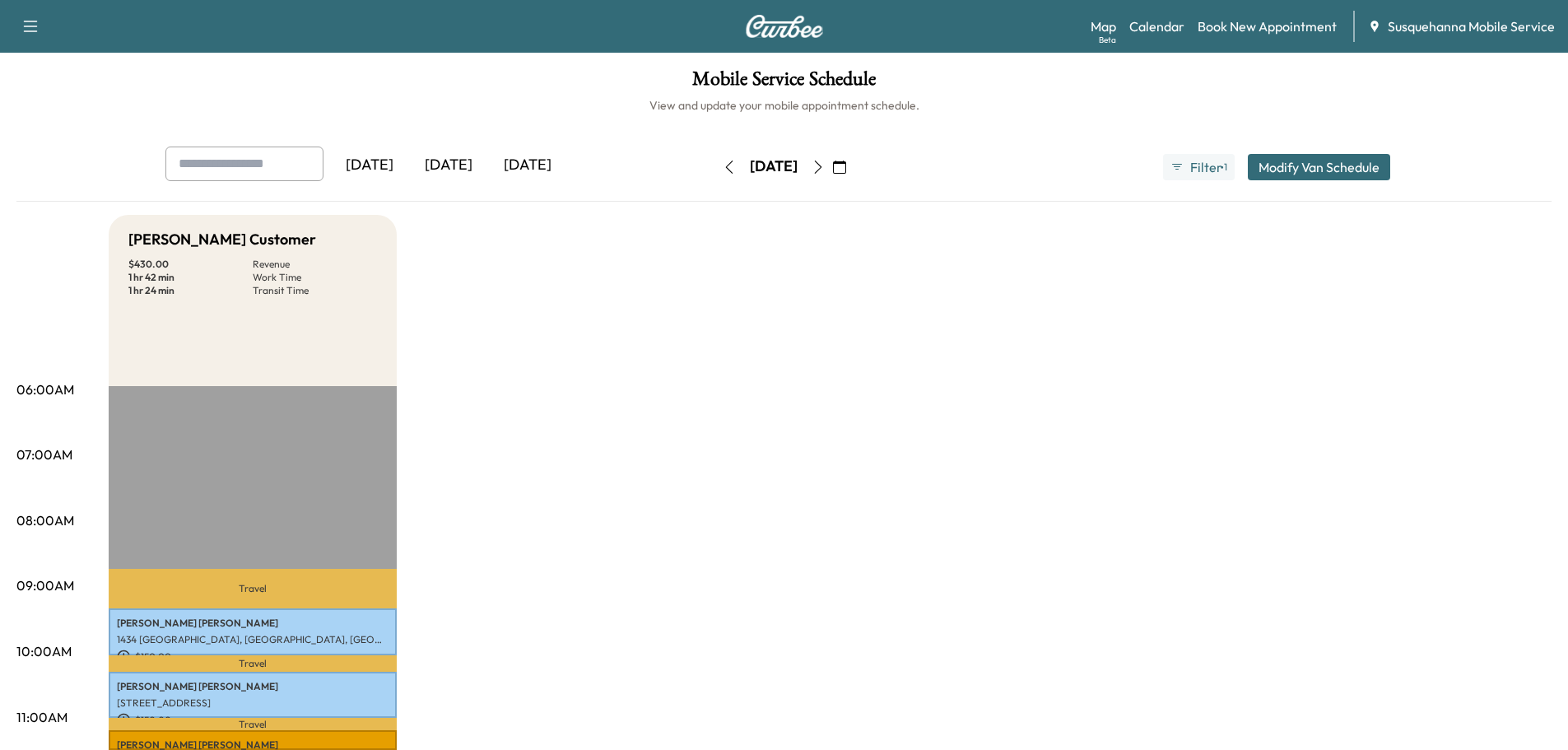
scroll to position [527, 0]
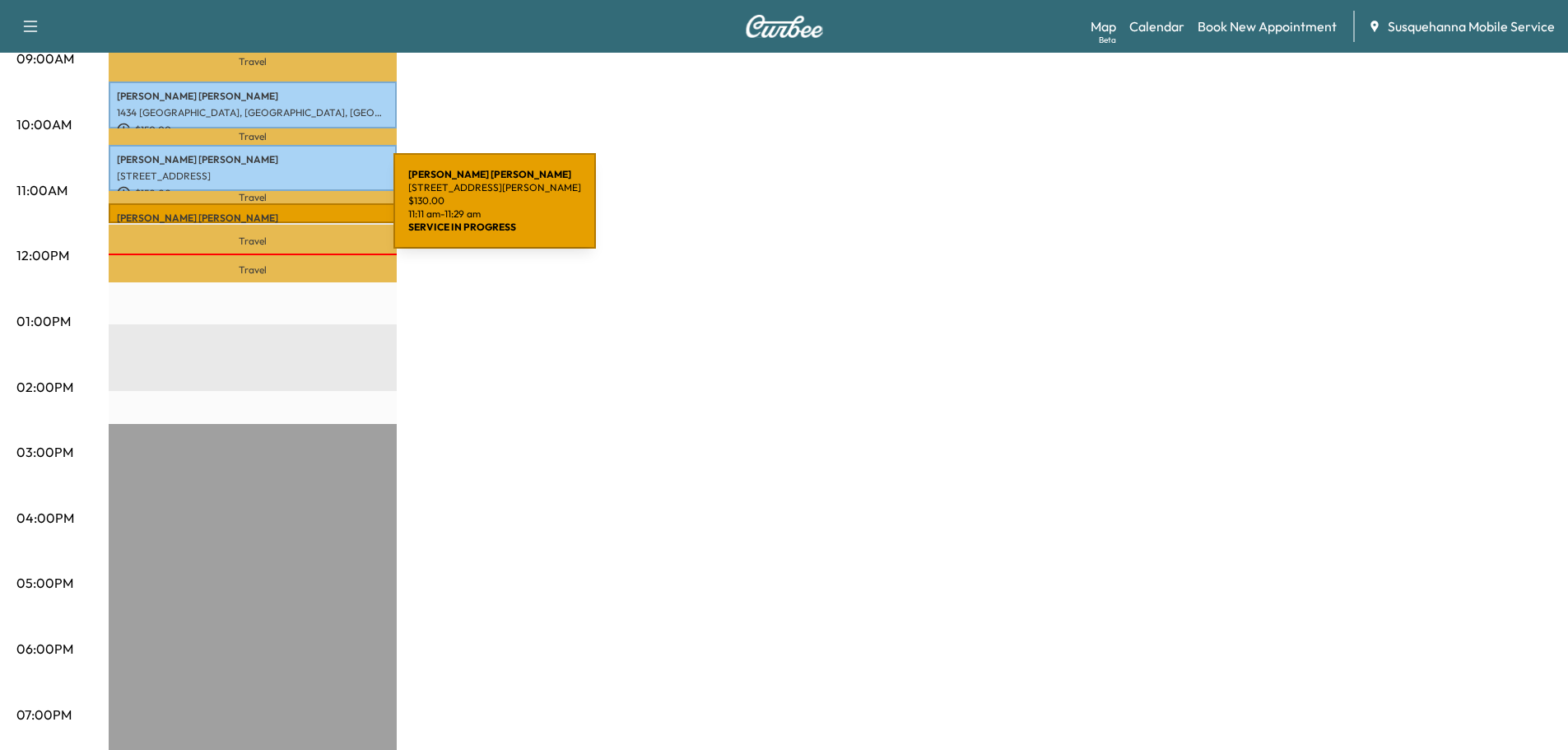
click at [270, 211] on p "[PERSON_NAME]" at bounding box center [252, 217] width 271 height 13
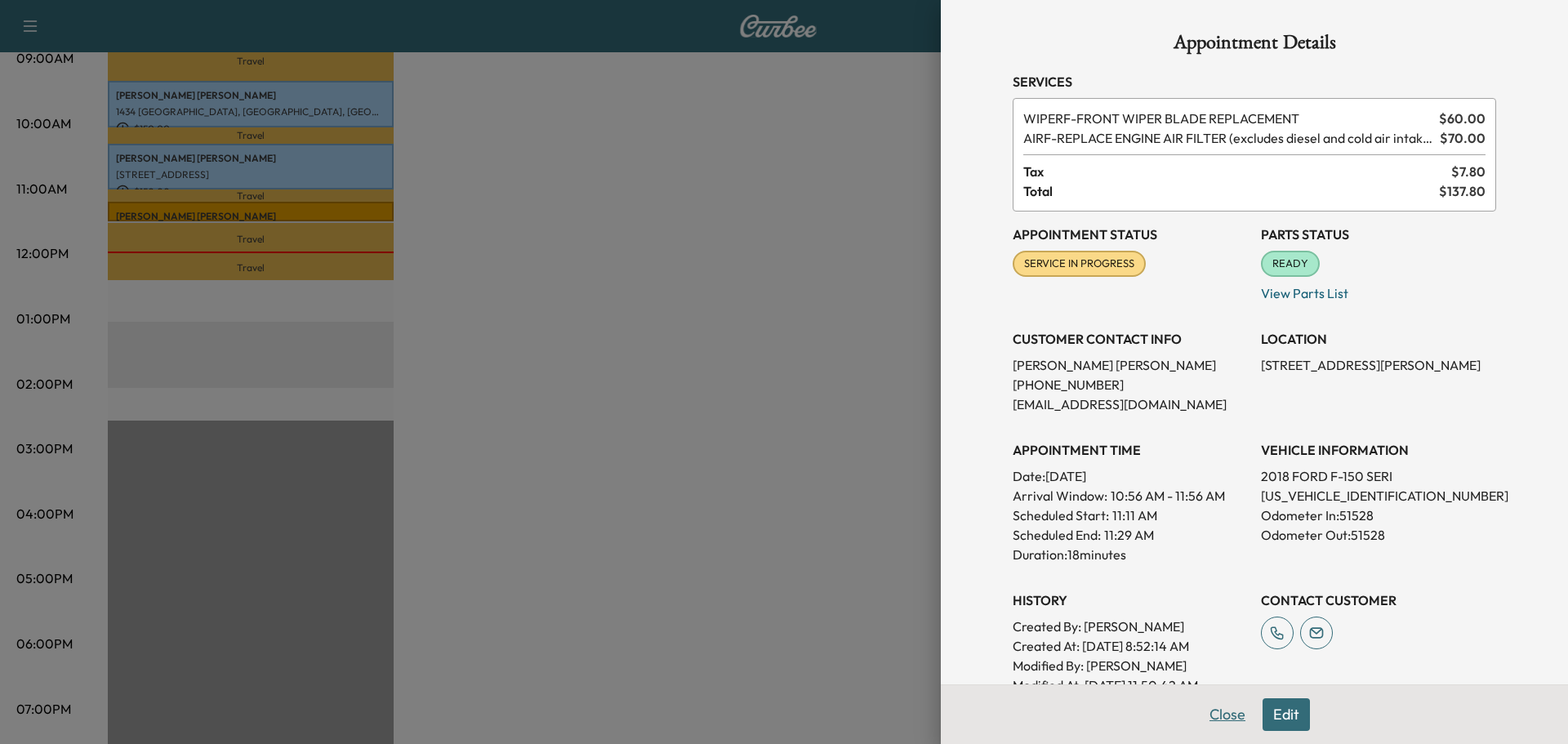
click at [1228, 713] on button "Close" at bounding box center [1227, 714] width 57 height 33
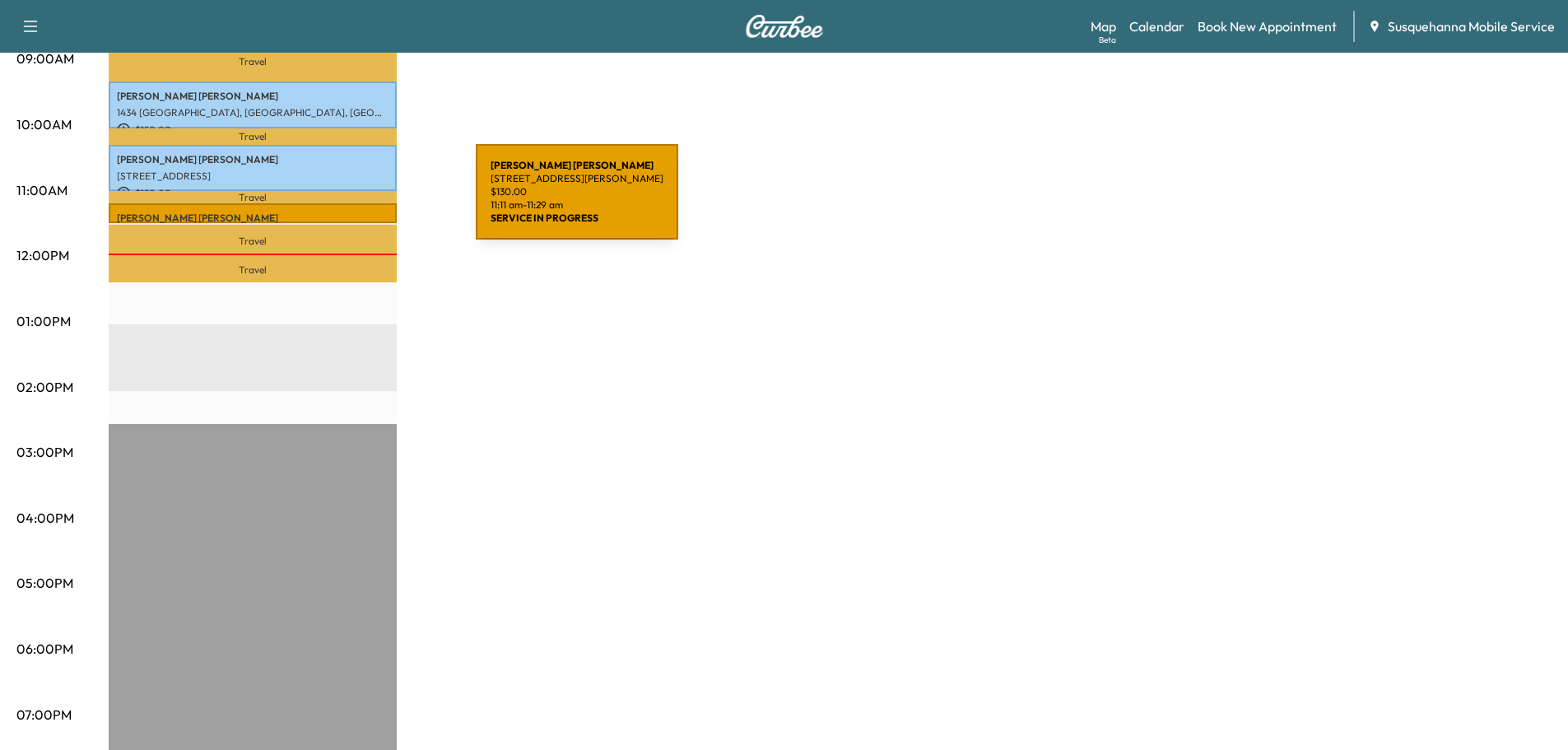
click at [351, 203] on div "STEVEN HESS 249 WILSON RD, QUARRYVILLE, PA, USA $ 130.00 11:11 am - 11:29 am" at bounding box center [252, 213] width 288 height 20
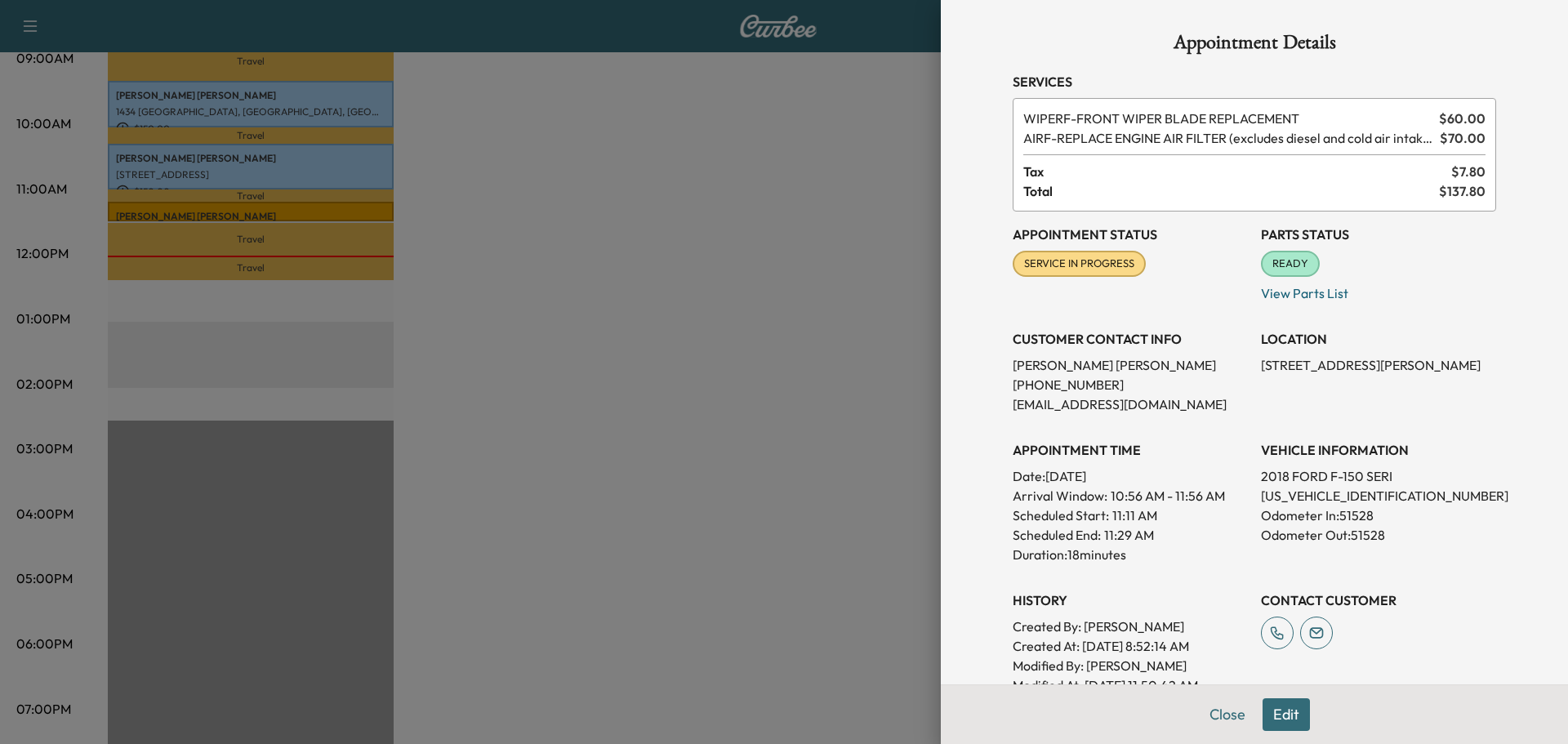
click at [1224, 721] on button "Close" at bounding box center [1227, 714] width 57 height 33
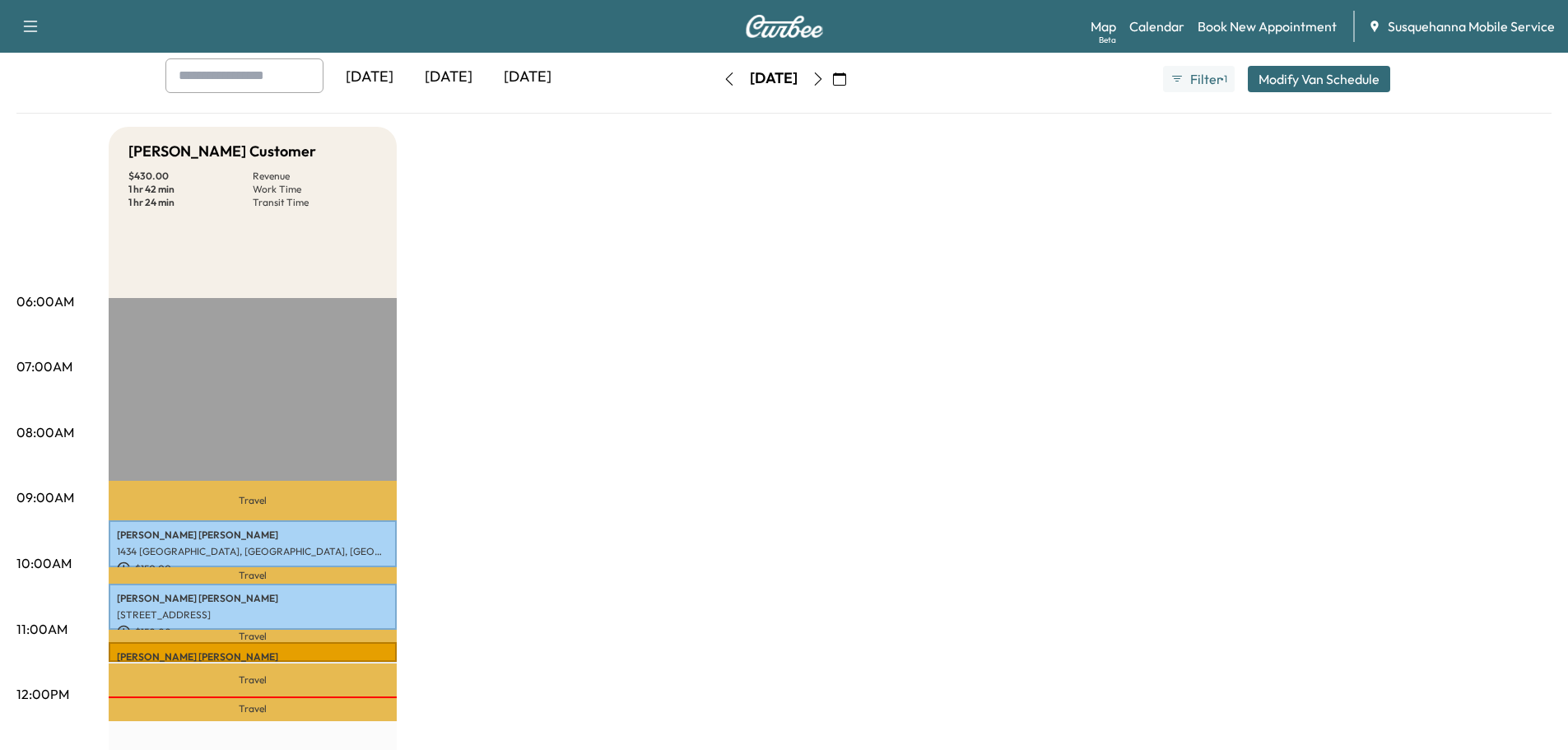
scroll to position [0, 0]
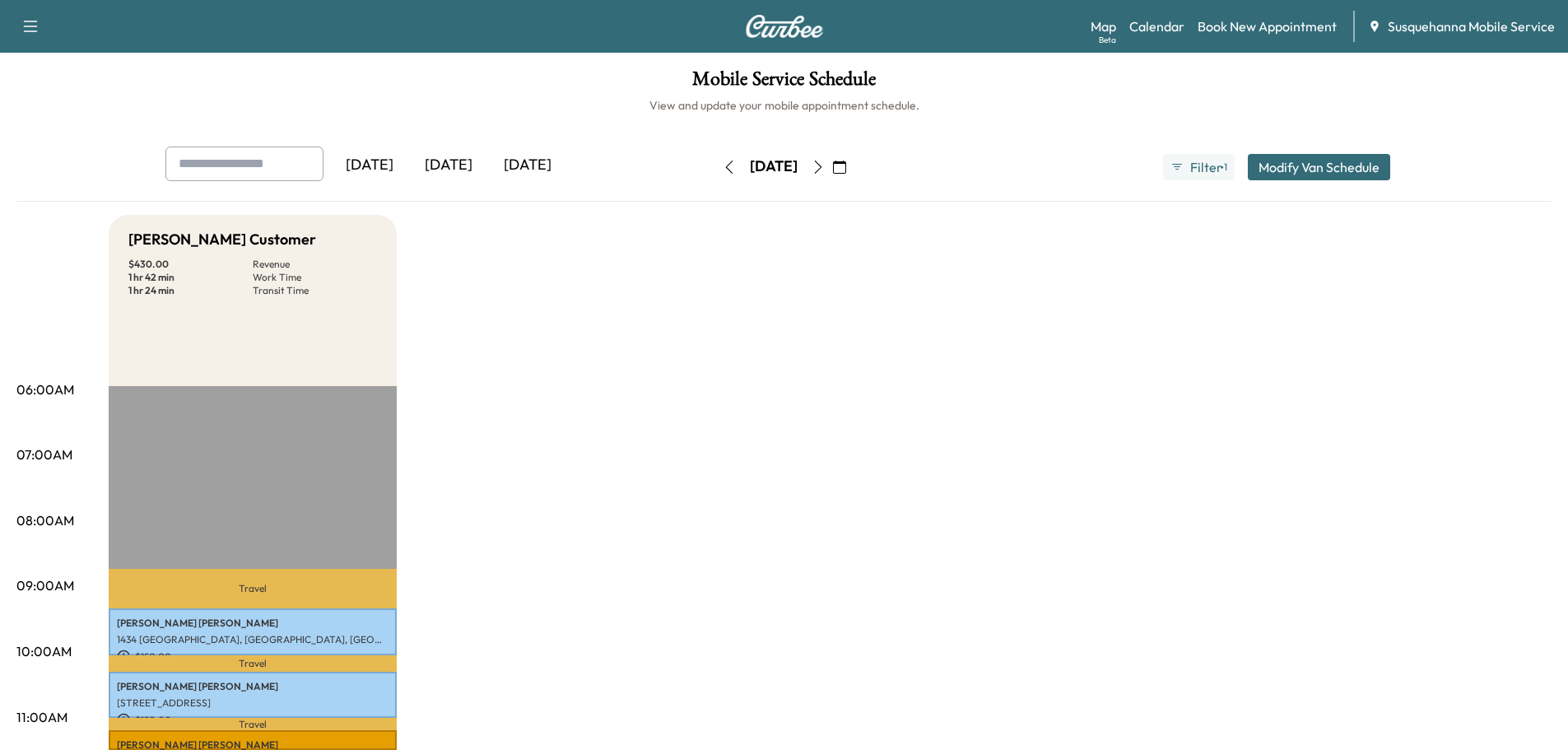
click at [352, 723] on p "Travel" at bounding box center [252, 724] width 288 height 12
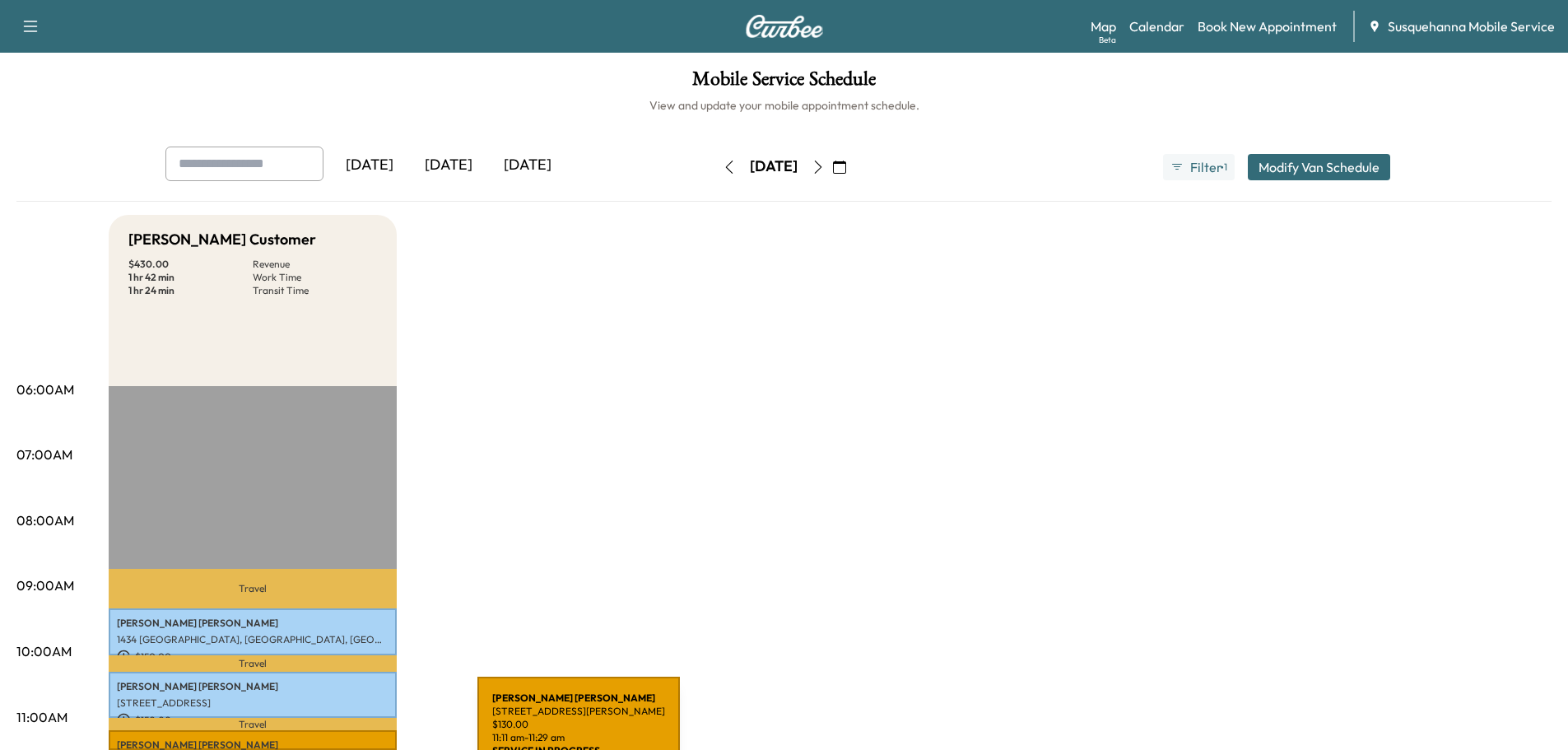
click at [354, 738] on p "STEVEN HESS" at bounding box center [252, 744] width 271 height 13
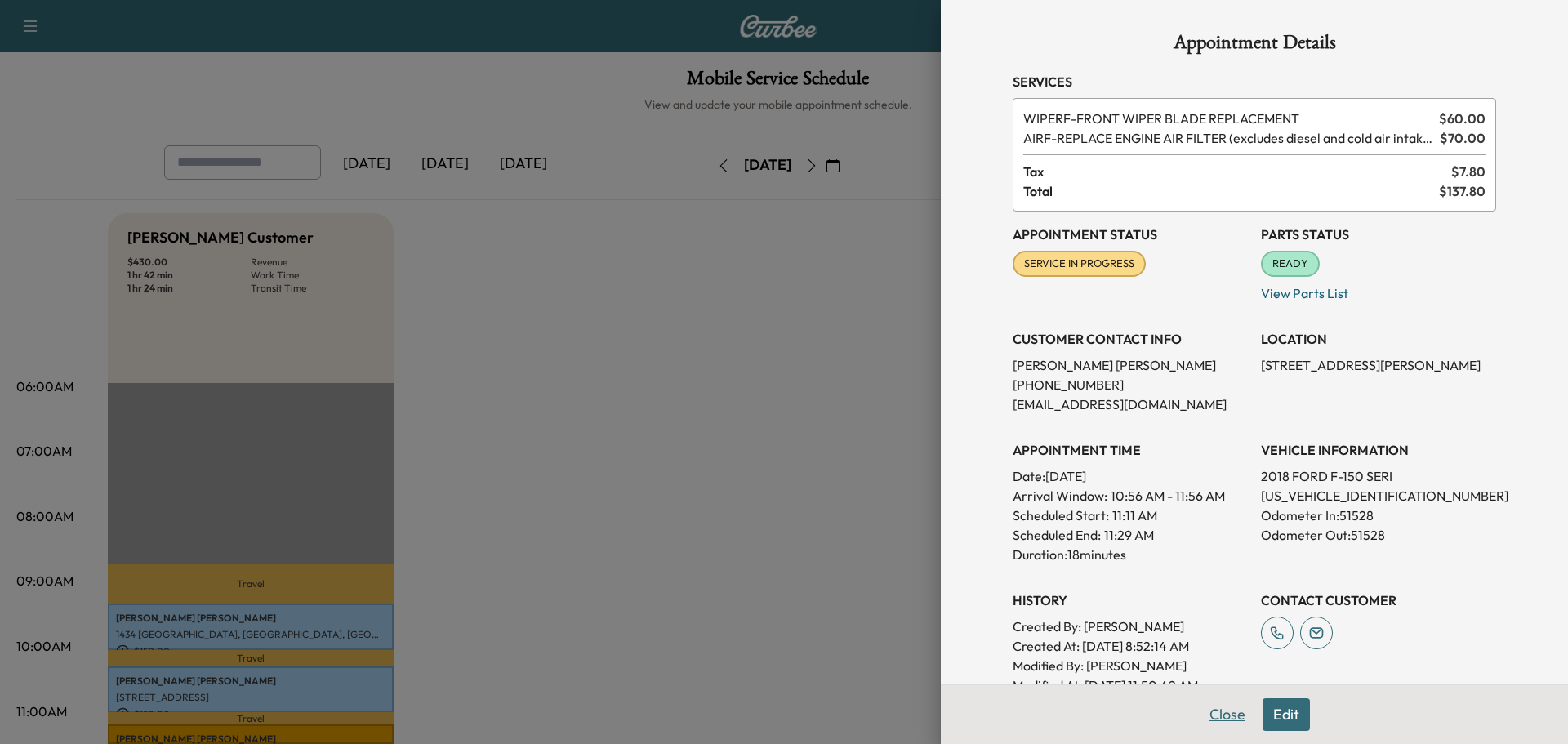
click at [1199, 717] on button "Close" at bounding box center [1227, 714] width 57 height 33
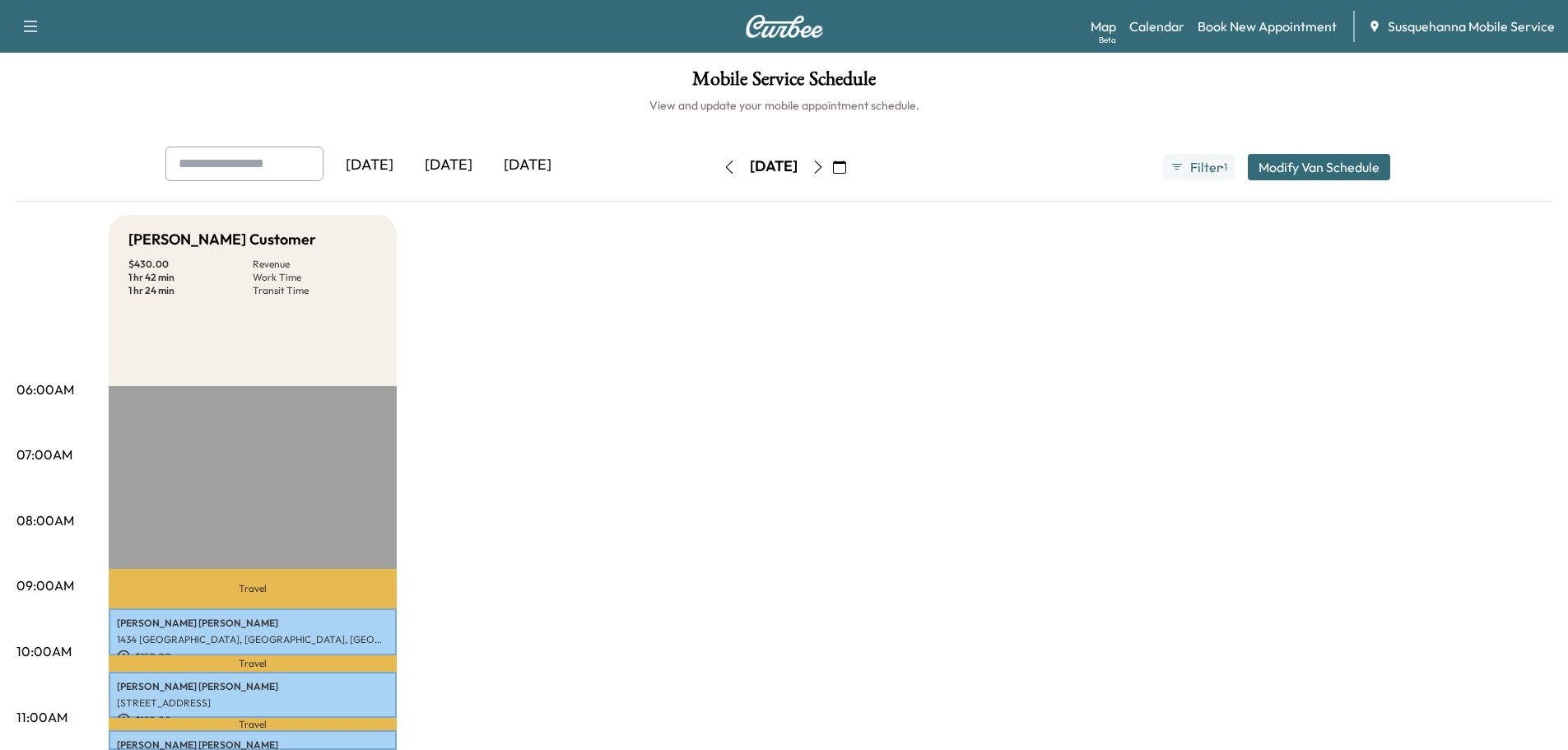
scroll to position [439, 0]
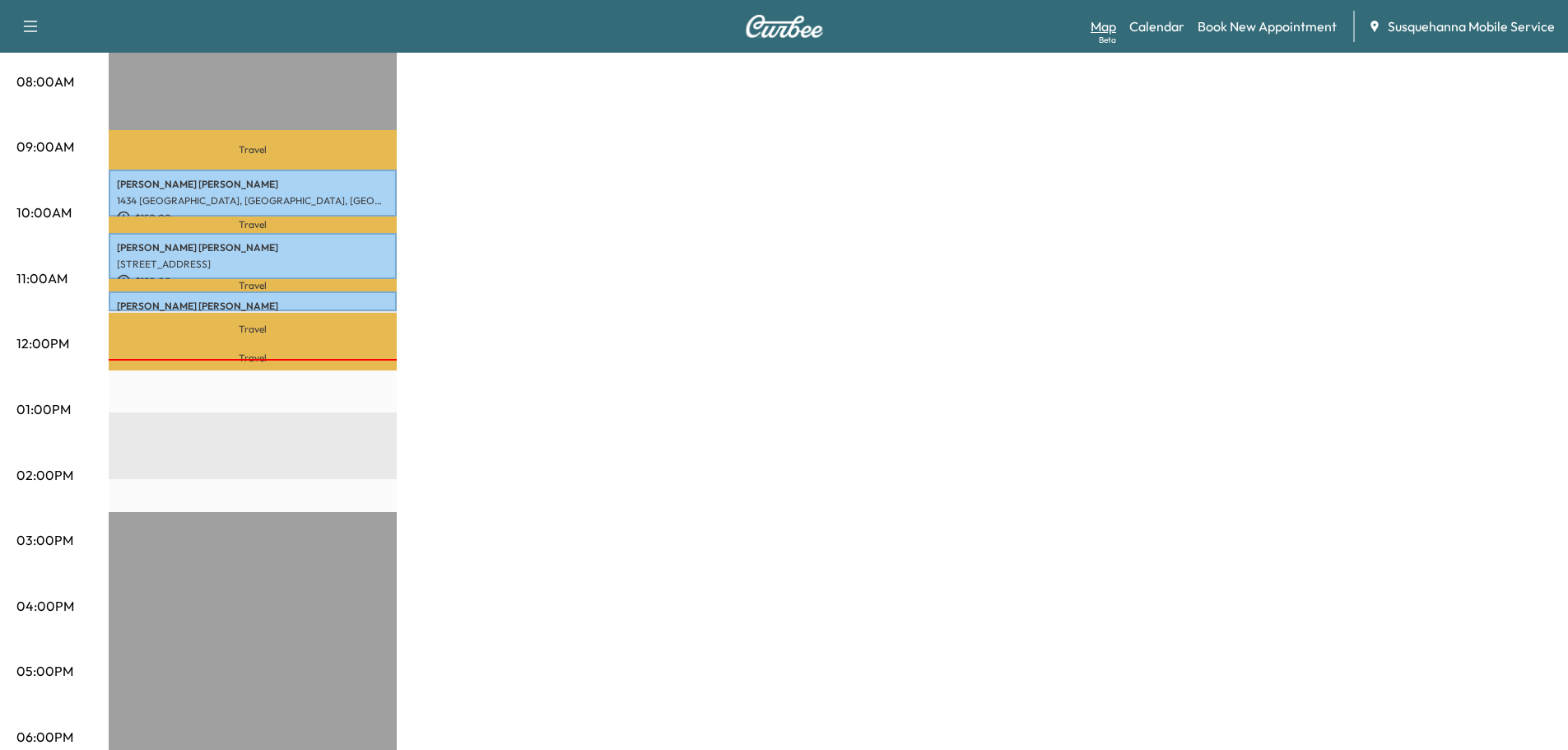
click at [1111, 31] on link "Map Beta" at bounding box center [1103, 27] width 26 height 20
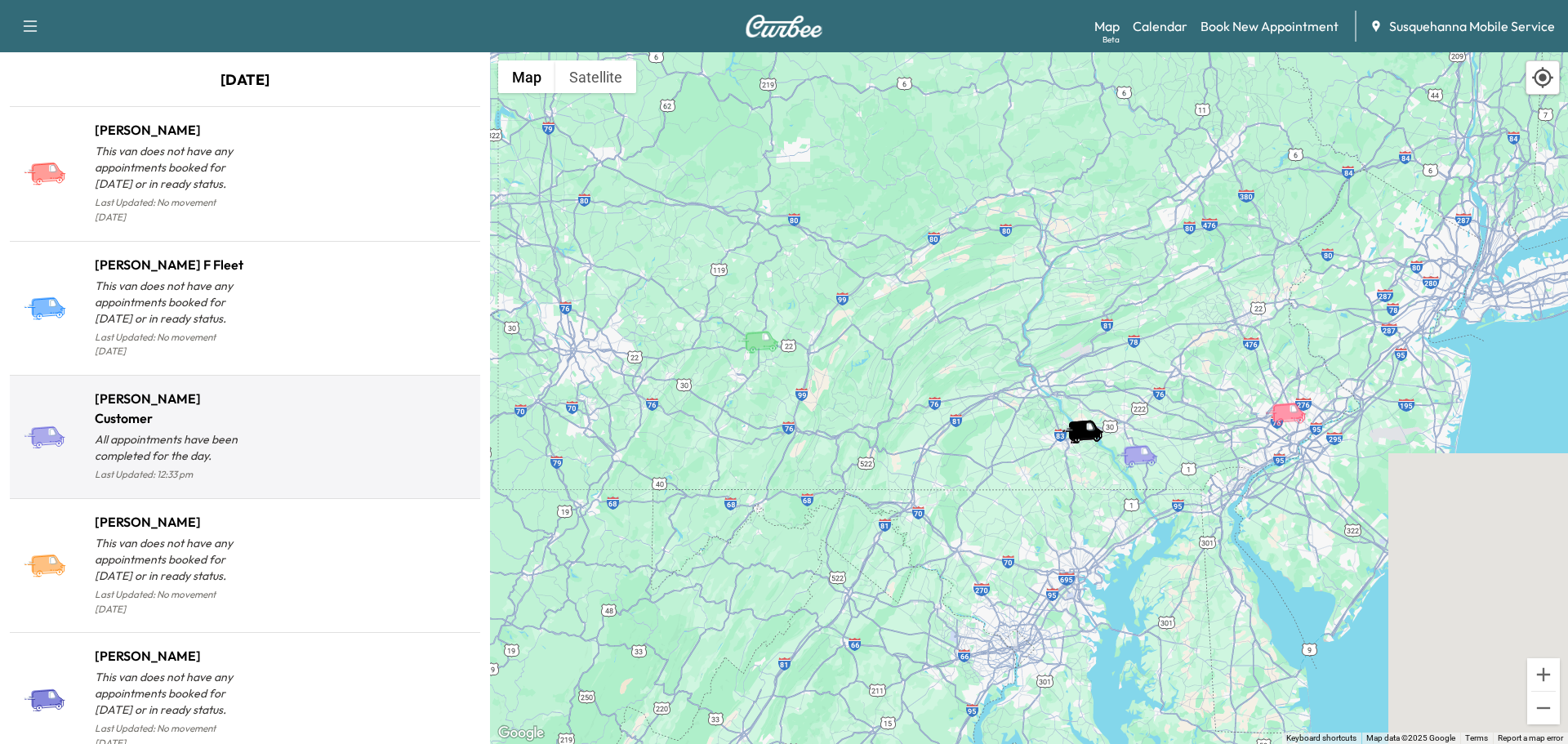
click at [400, 437] on div at bounding box center [359, 443] width 229 height 83
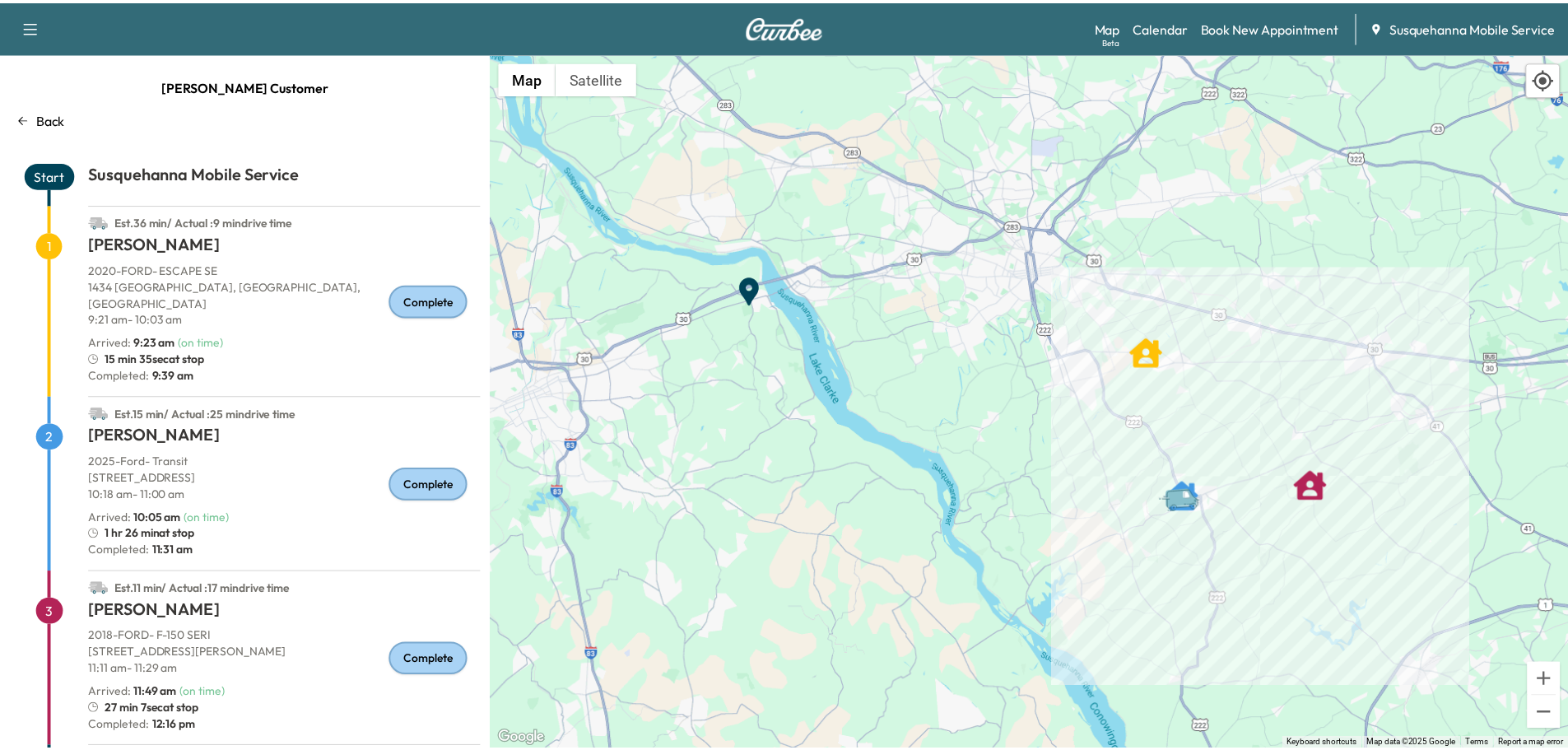
scroll to position [83, 0]
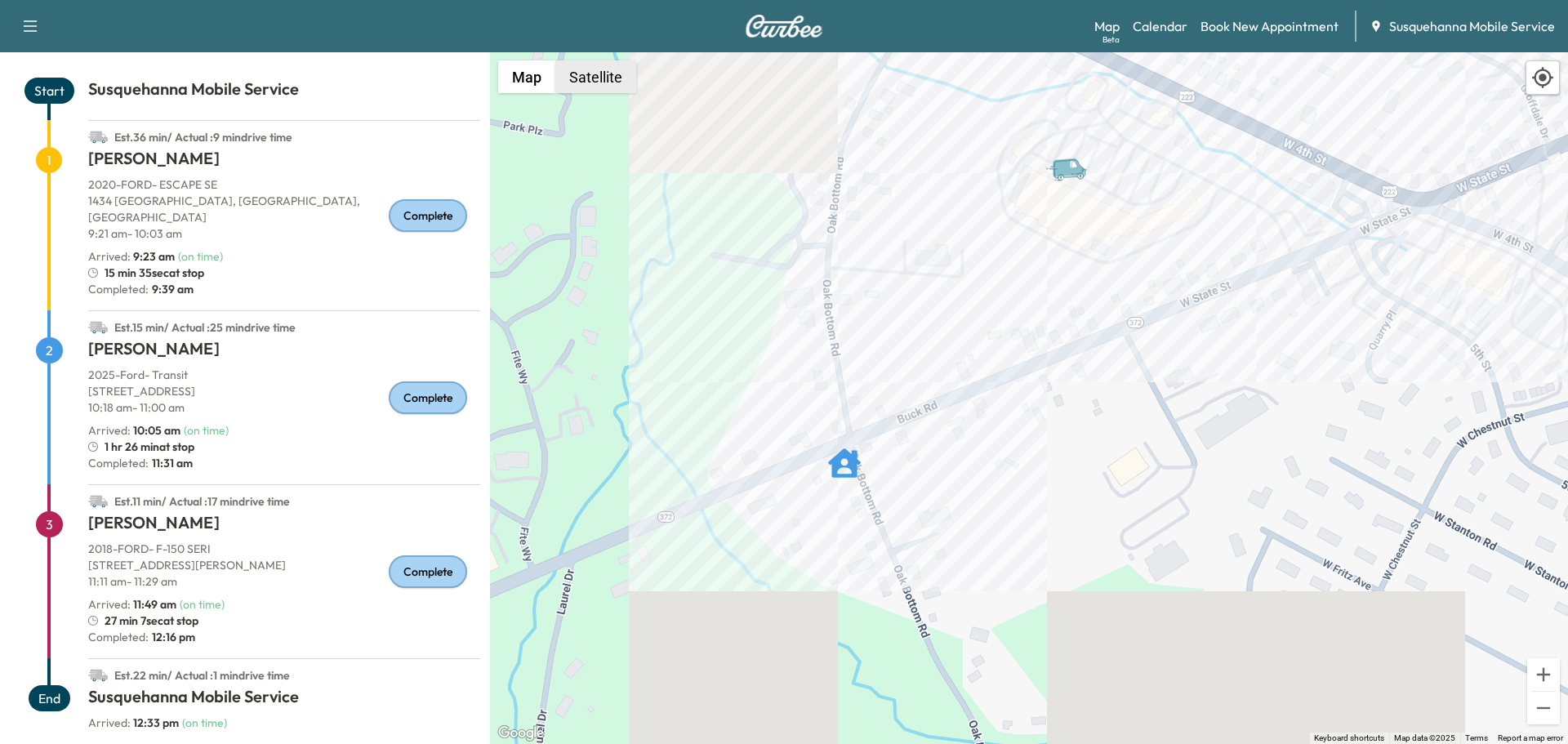
click at [606, 84] on button "Satellite" at bounding box center [596, 76] width 81 height 33
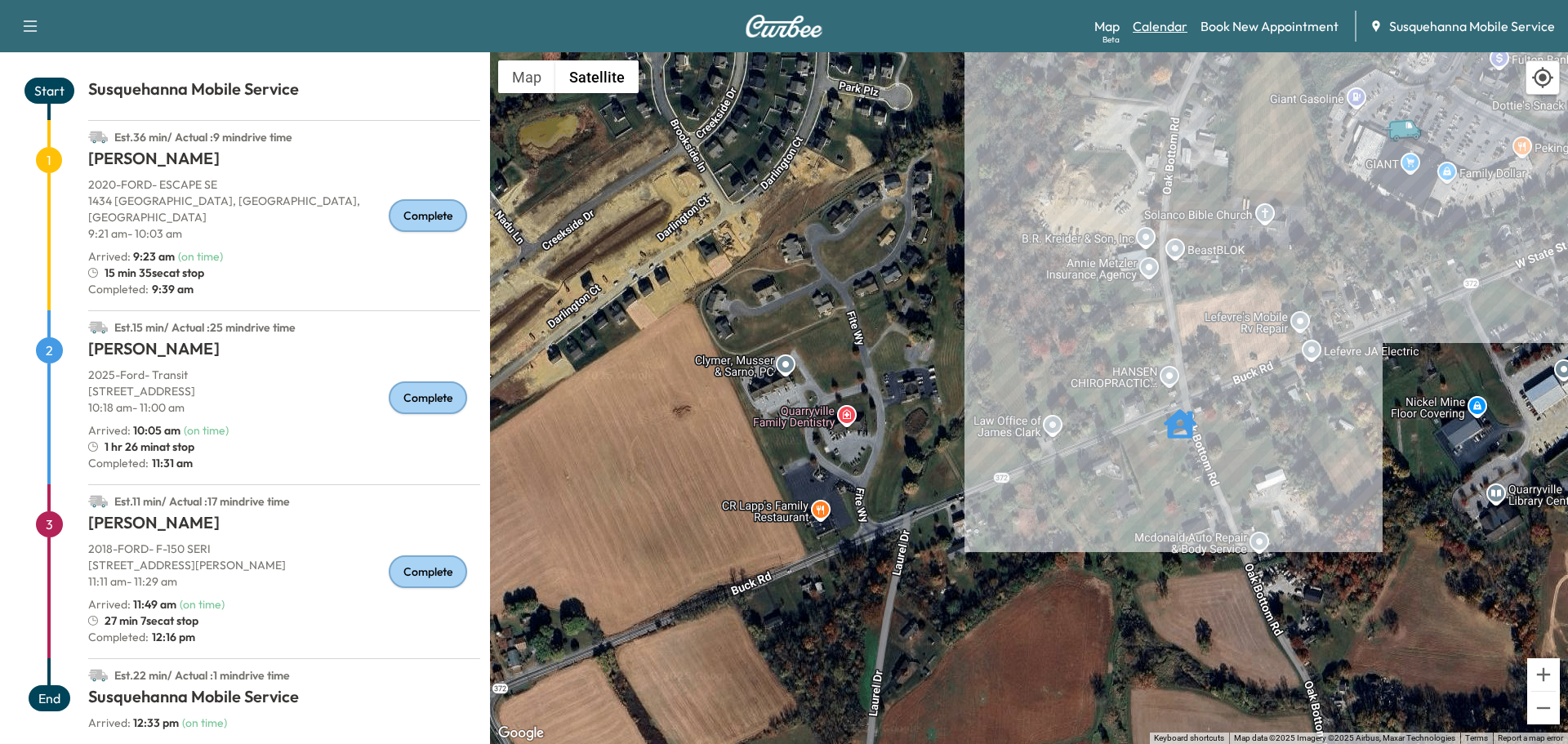
click at [1165, 27] on link "Calendar" at bounding box center [1160, 27] width 54 height 20
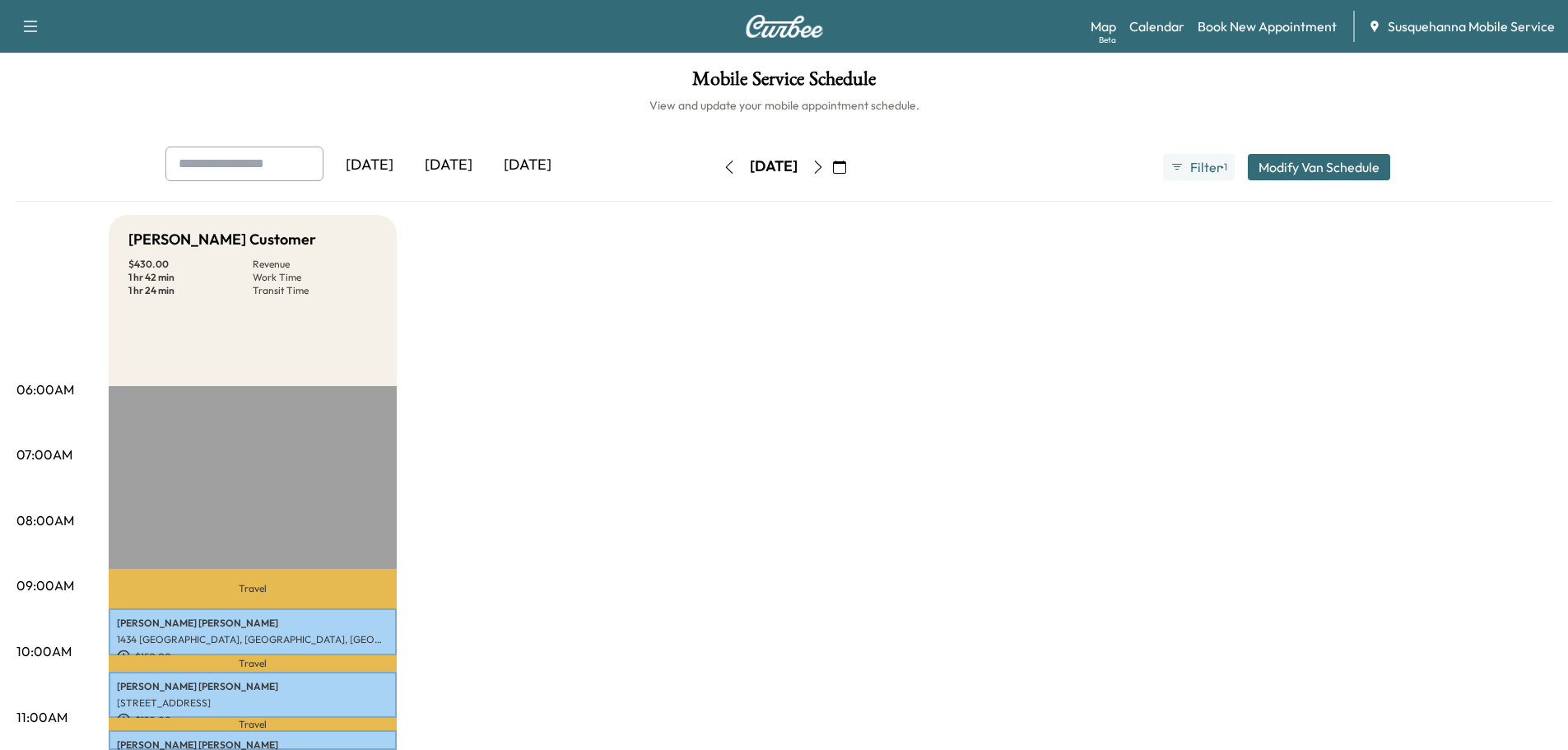
click at [825, 162] on icon "button" at bounding box center [818, 167] width 13 height 13
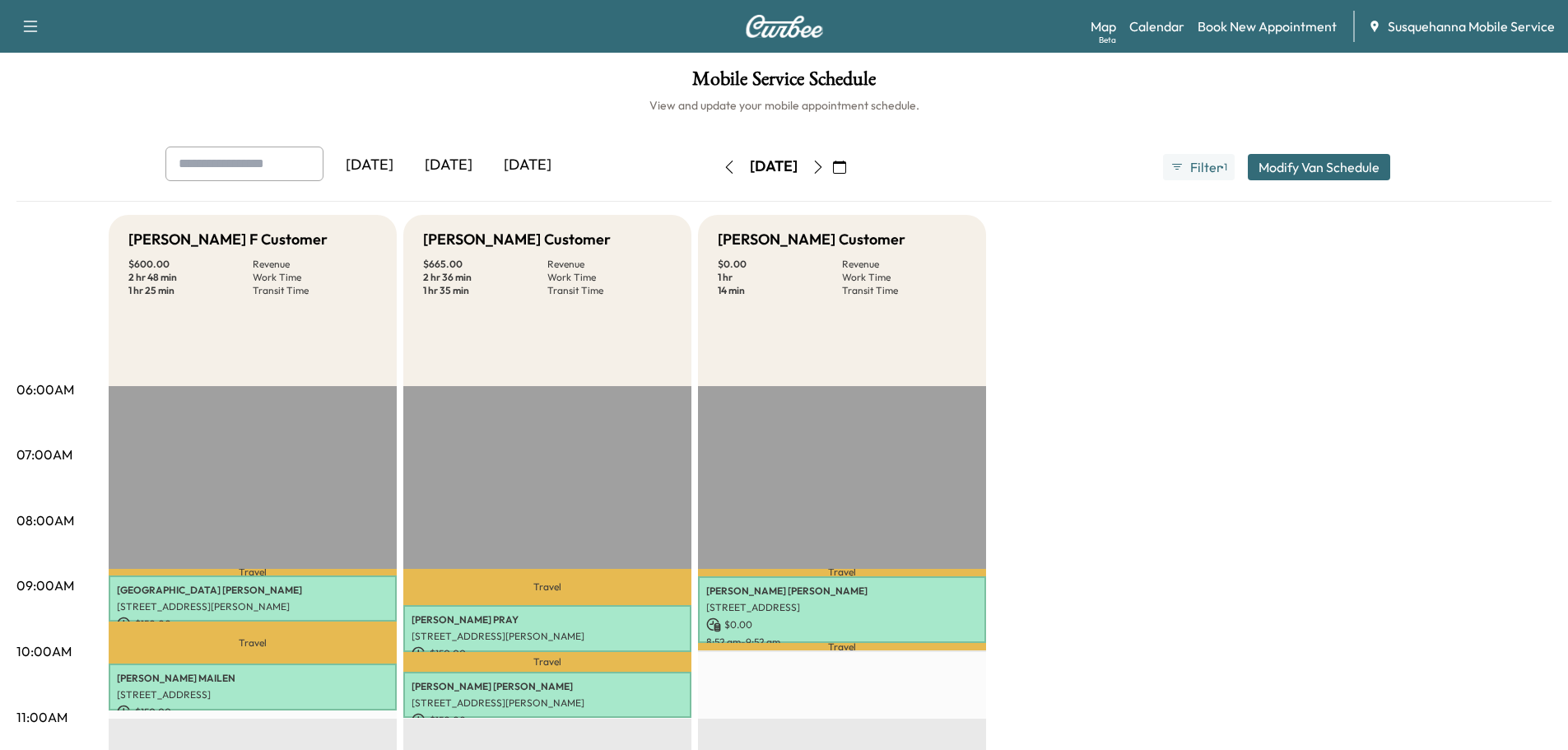
click at [723, 163] on icon "button" at bounding box center [729, 167] width 13 height 13
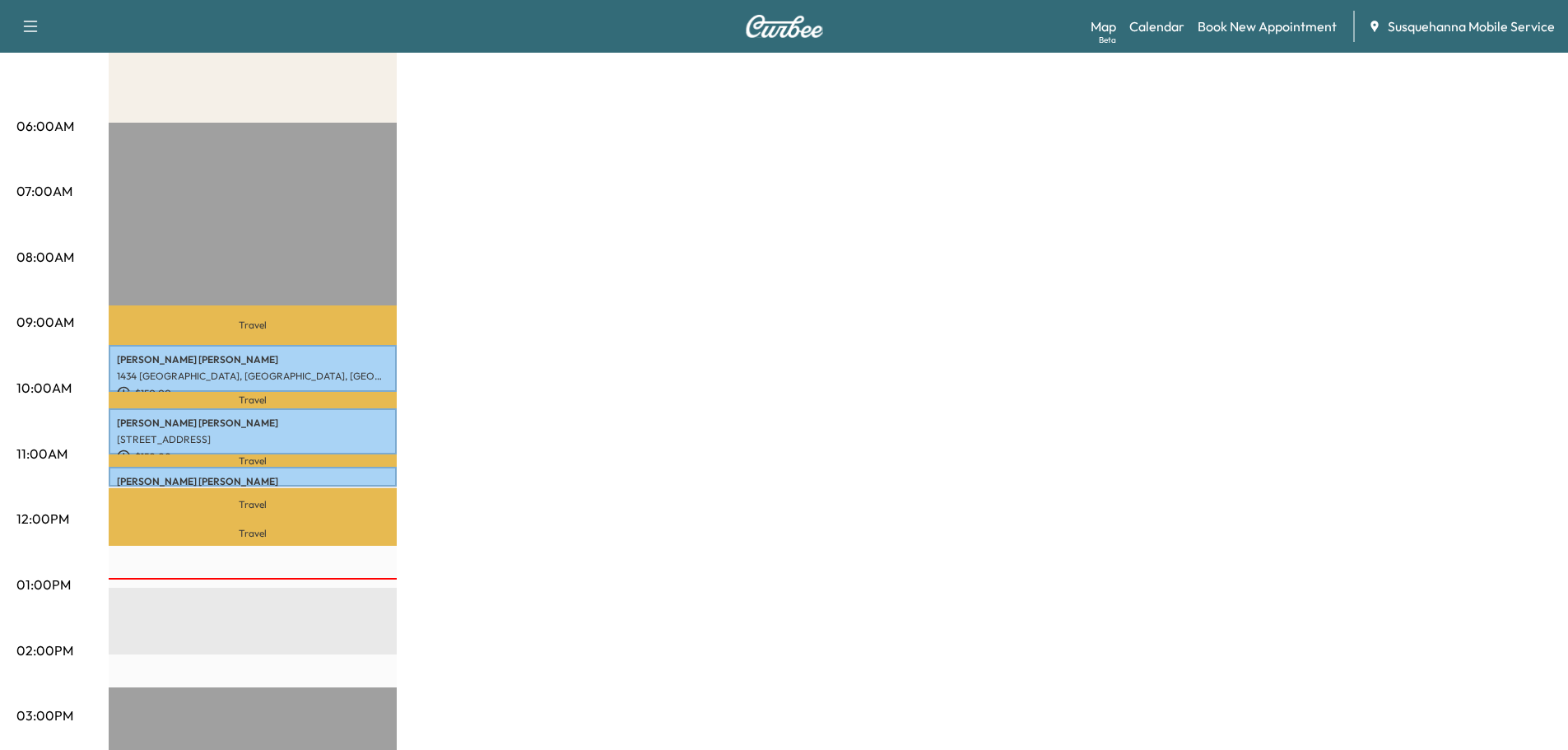
scroll to position [439, 0]
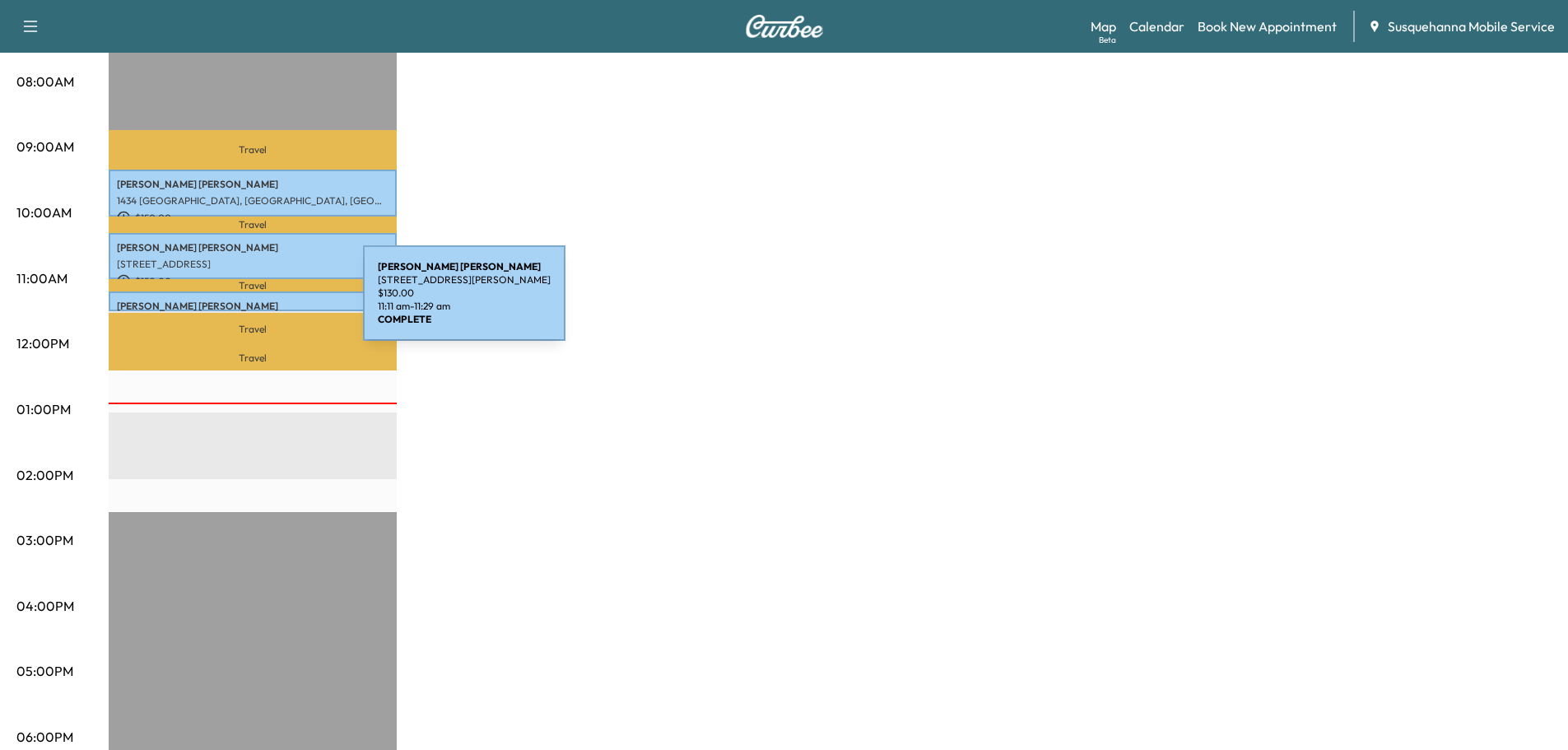
click at [239, 303] on p "STEVEN HESS" at bounding box center [252, 305] width 271 height 13
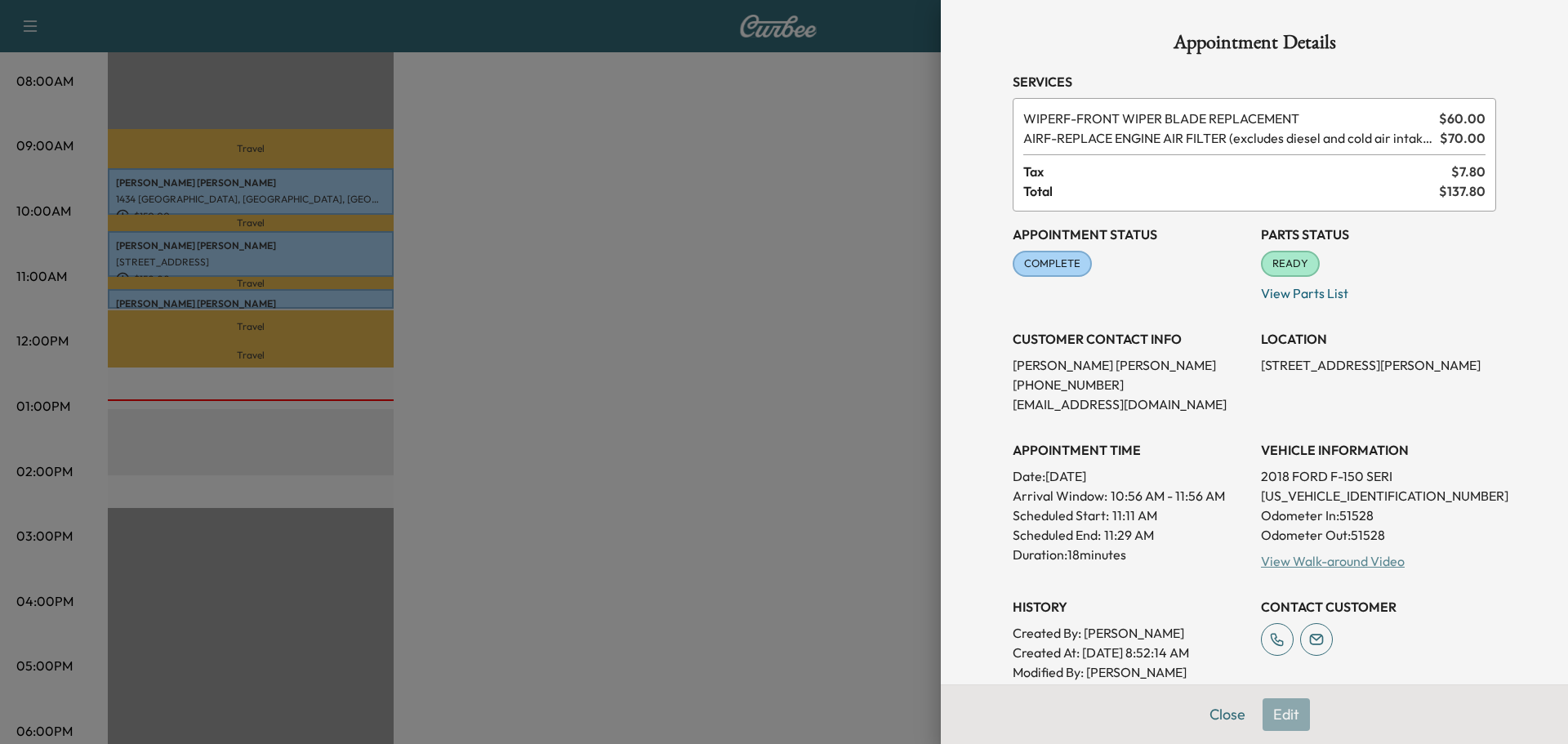
click at [1278, 562] on link "View Walk-around Video" at bounding box center [1332, 561] width 144 height 17
click at [1225, 708] on button "Close" at bounding box center [1227, 714] width 57 height 33
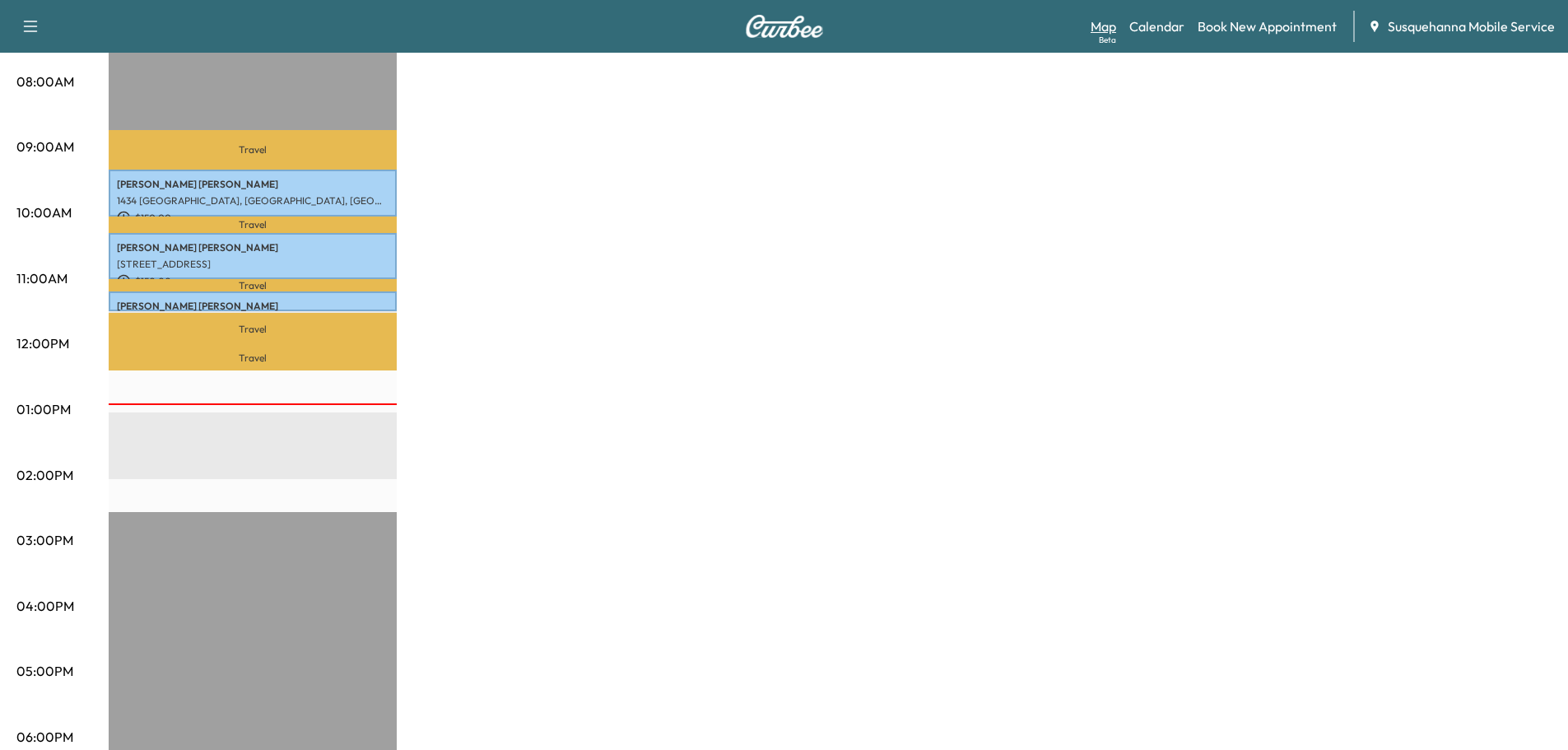
click at [1095, 30] on link "Map Beta" at bounding box center [1103, 27] width 26 height 20
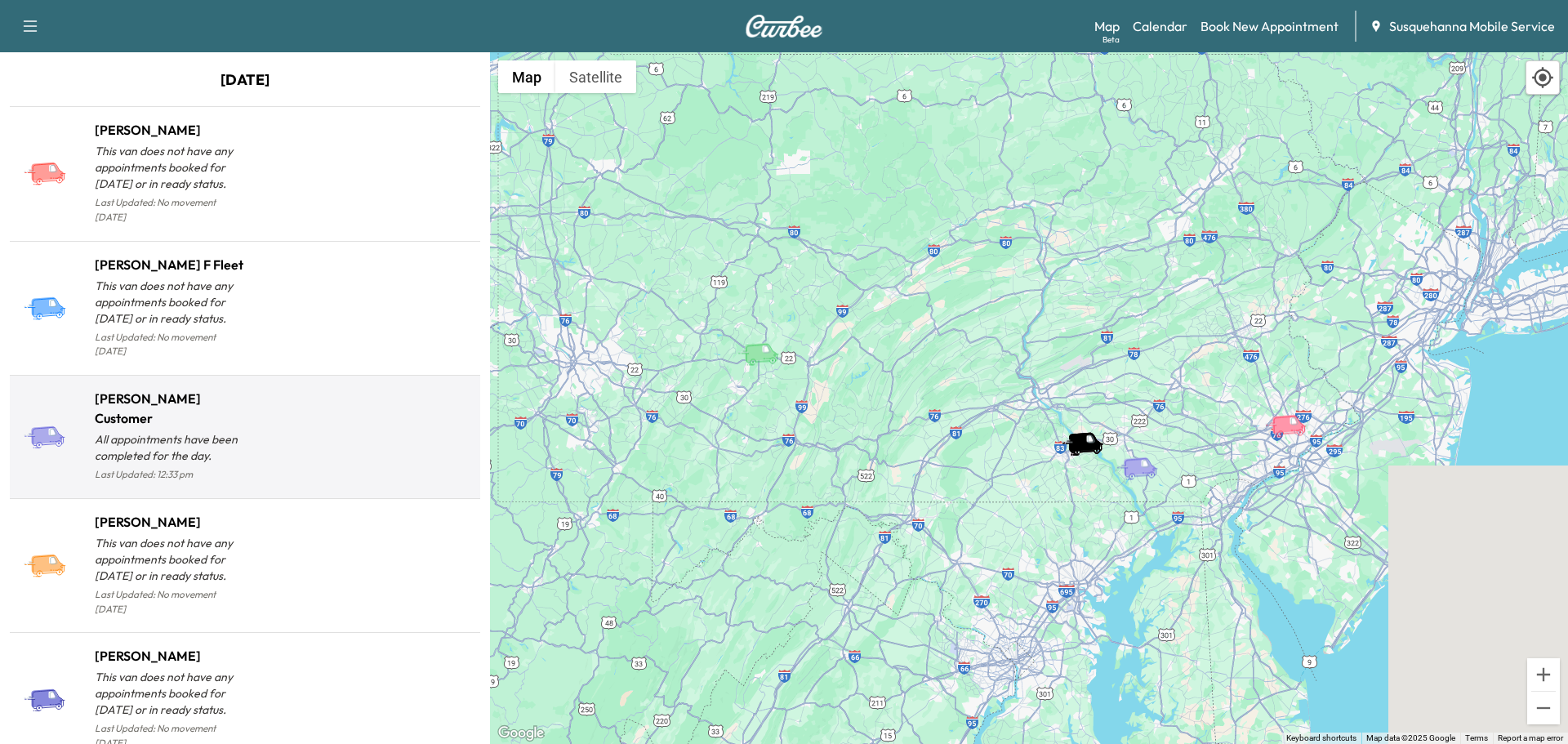
click at [414, 441] on div at bounding box center [359, 443] width 229 height 83
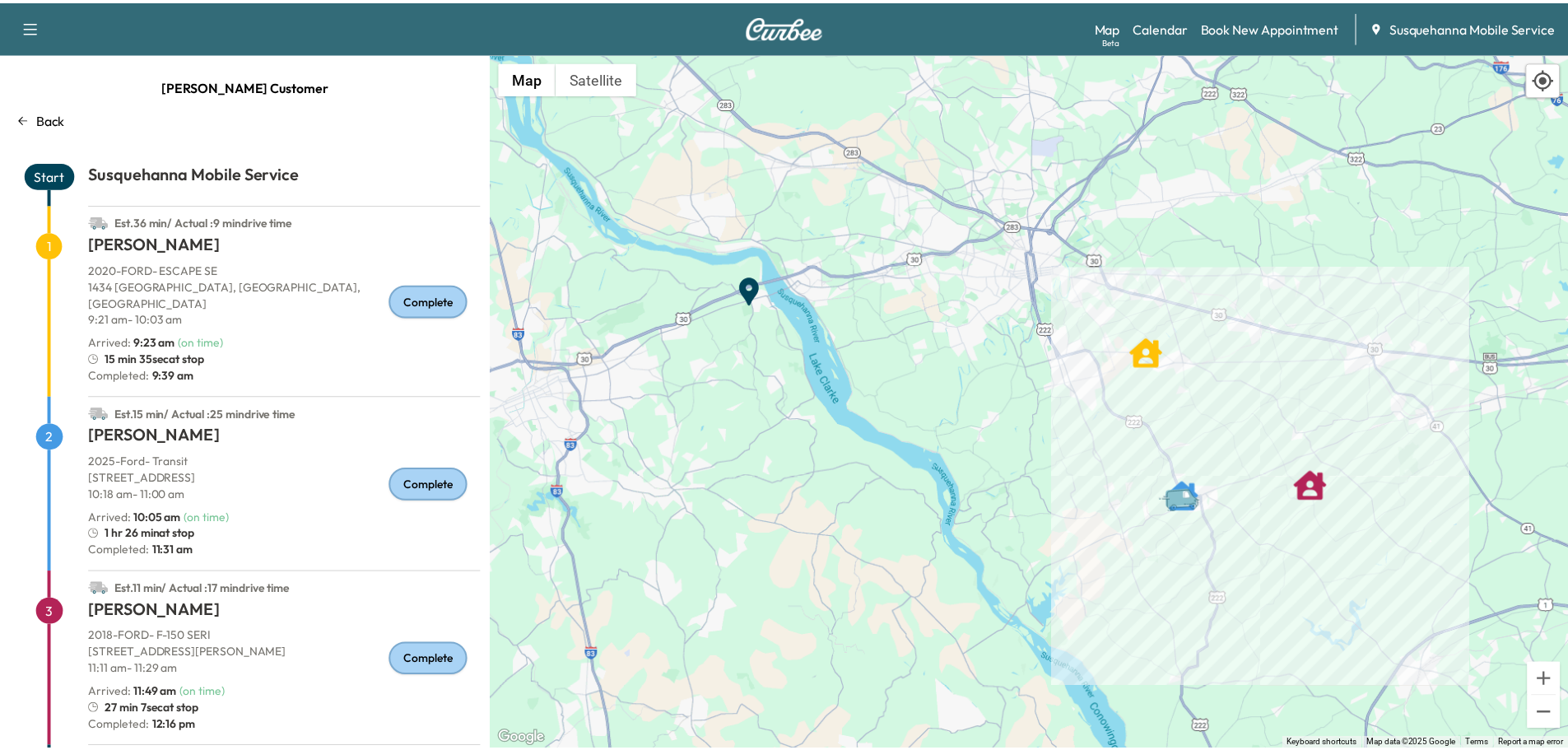
scroll to position [83, 0]
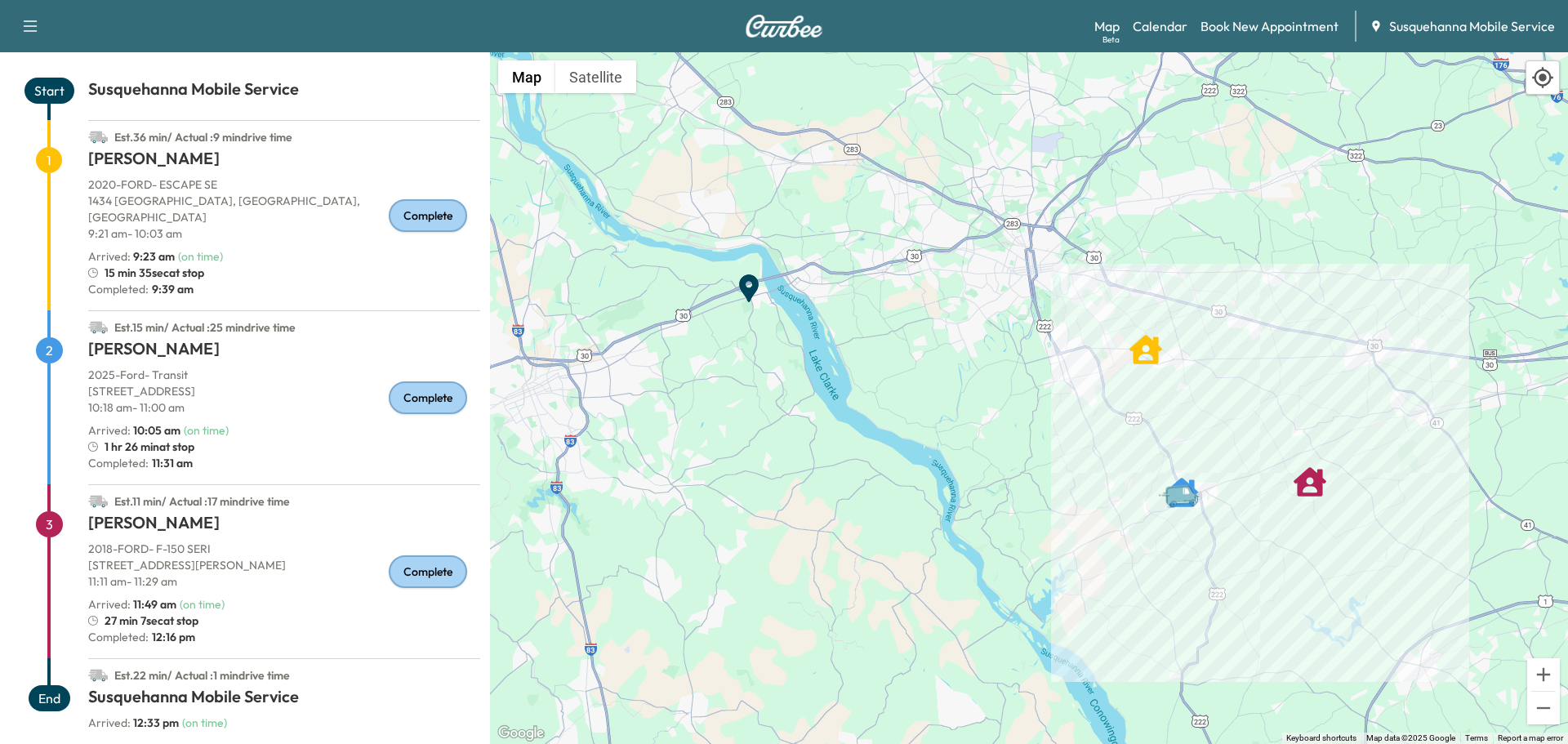
click at [1156, 41] on div "Map Beta Calendar Book New Appointment Susquehanna Mobile Service" at bounding box center [1324, 26] width 460 height 31
click at [1117, 20] on link "Map Beta" at bounding box center [1108, 27] width 26 height 20
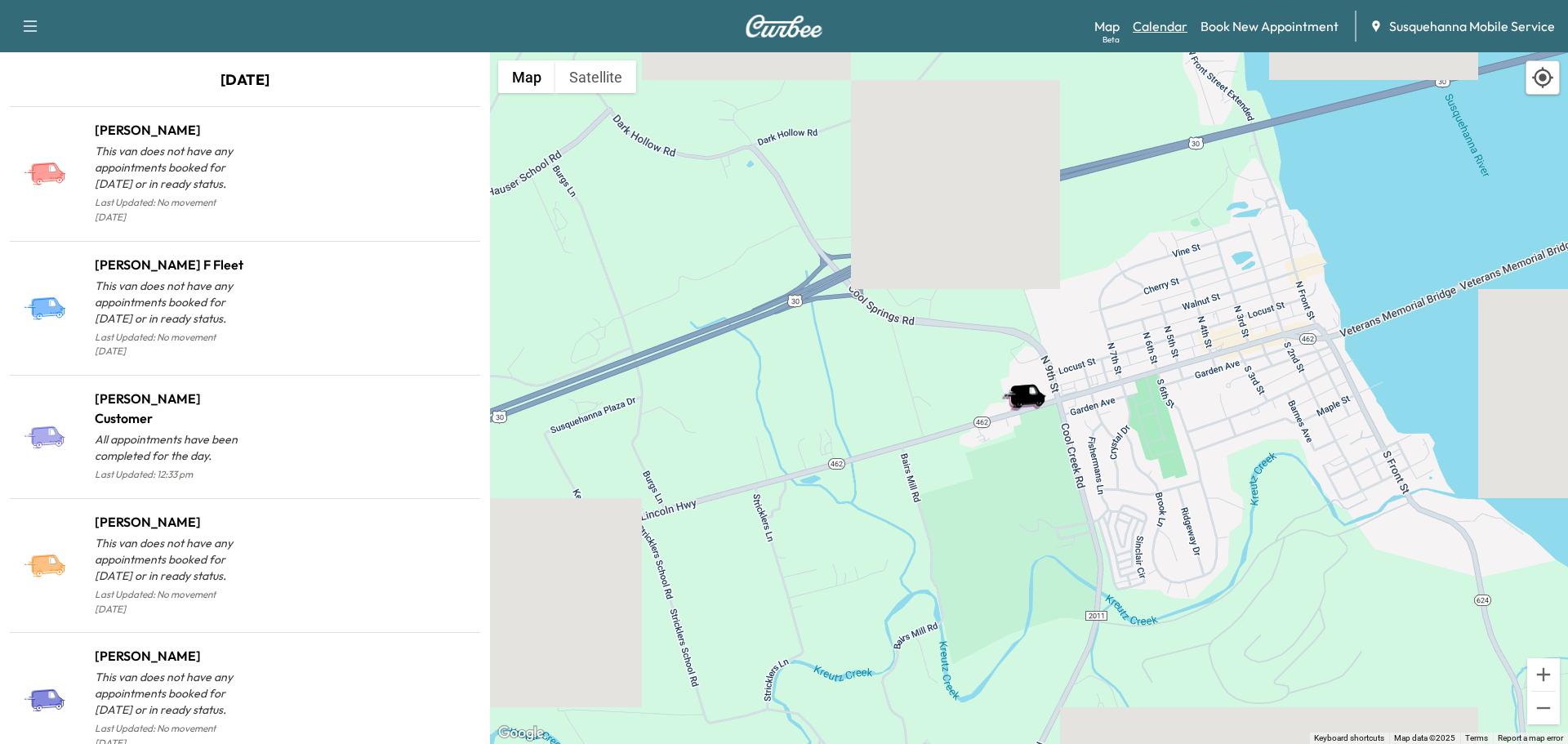
click at [1172, 35] on link "Calendar" at bounding box center [1160, 27] width 54 height 20
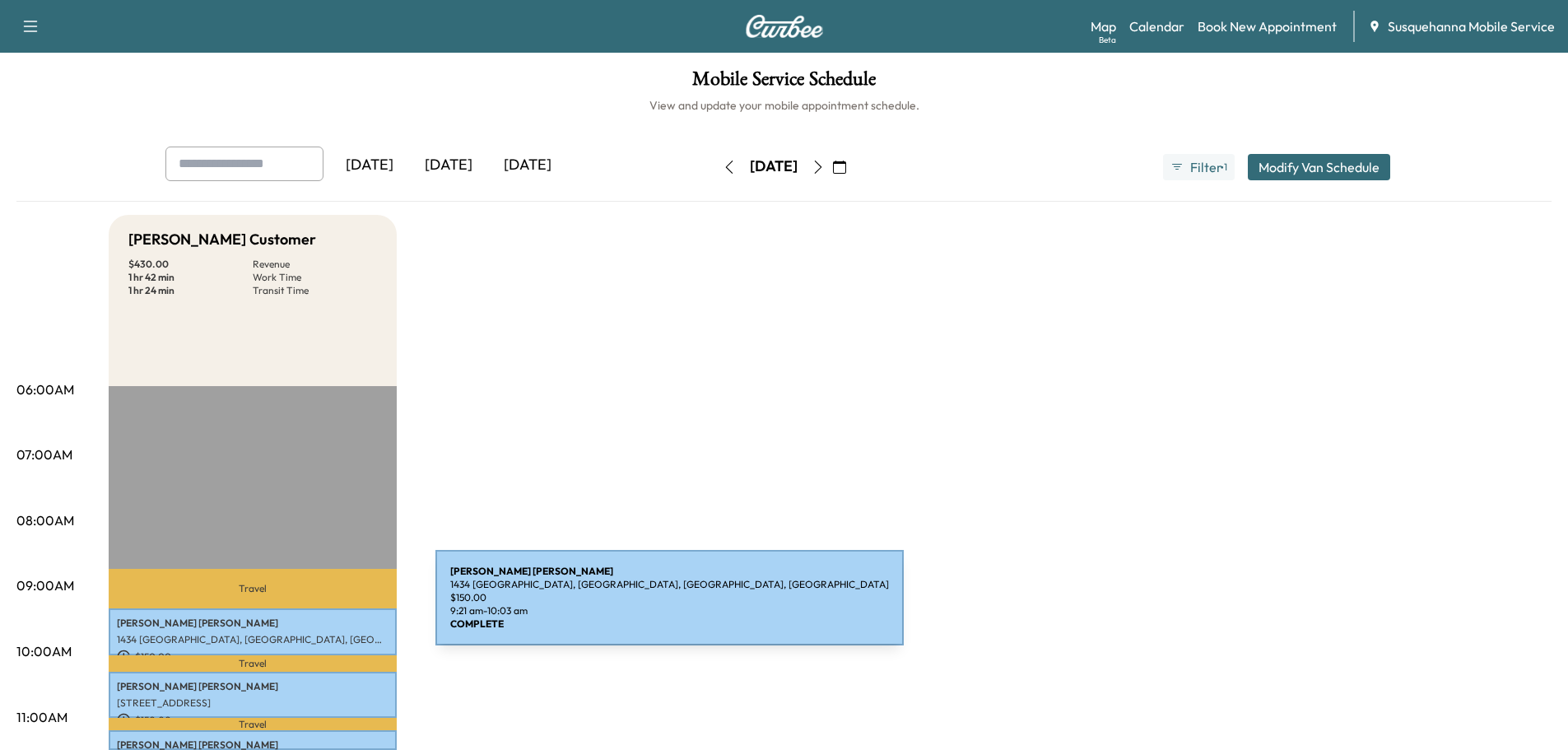
click at [311, 608] on div "RICHARD RHOADS 1434 VILLAGE RD, STRASBURG, PA, USA $ 150.00 9:21 am - 10:03 am" at bounding box center [252, 631] width 288 height 47
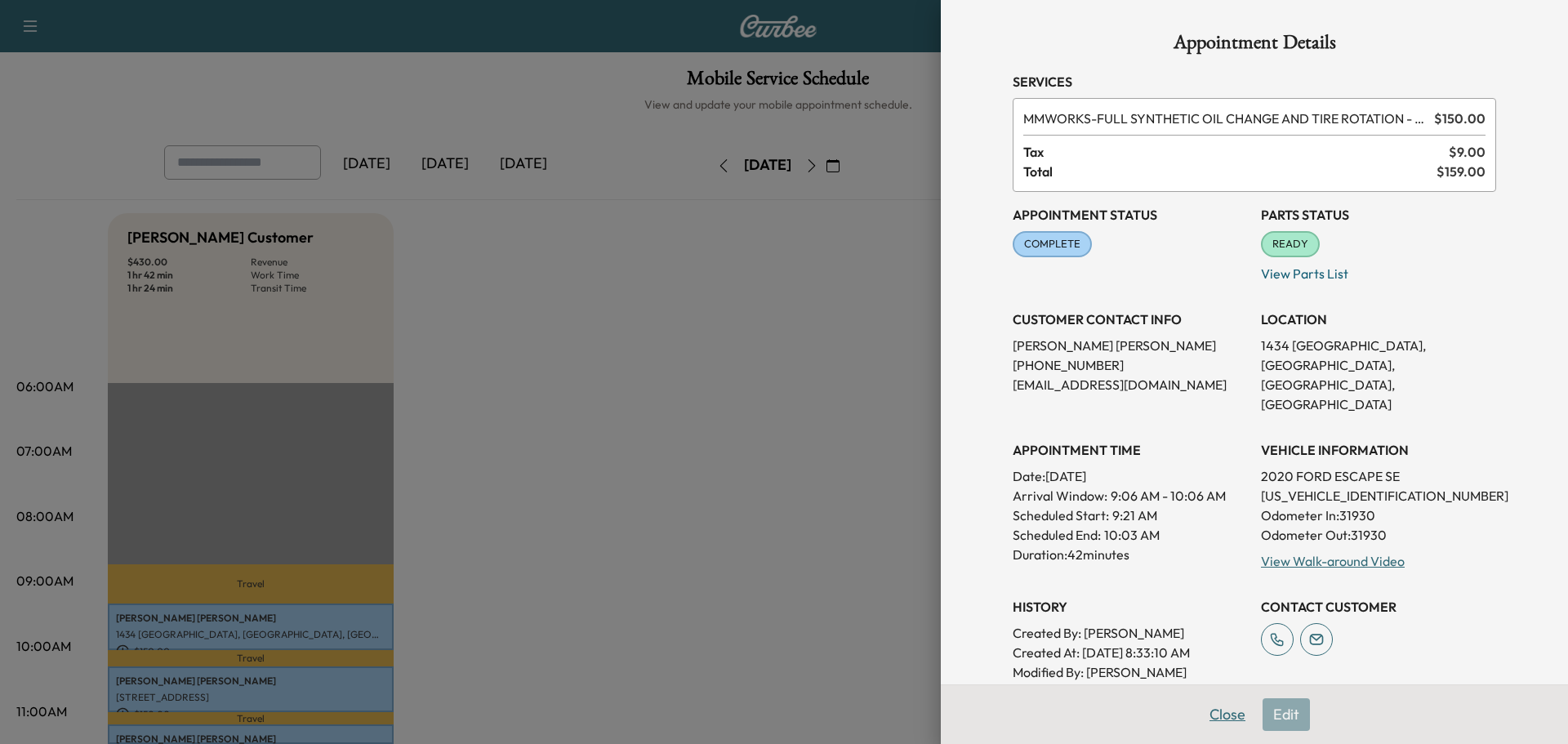
click at [1199, 715] on button "Close" at bounding box center [1227, 714] width 57 height 33
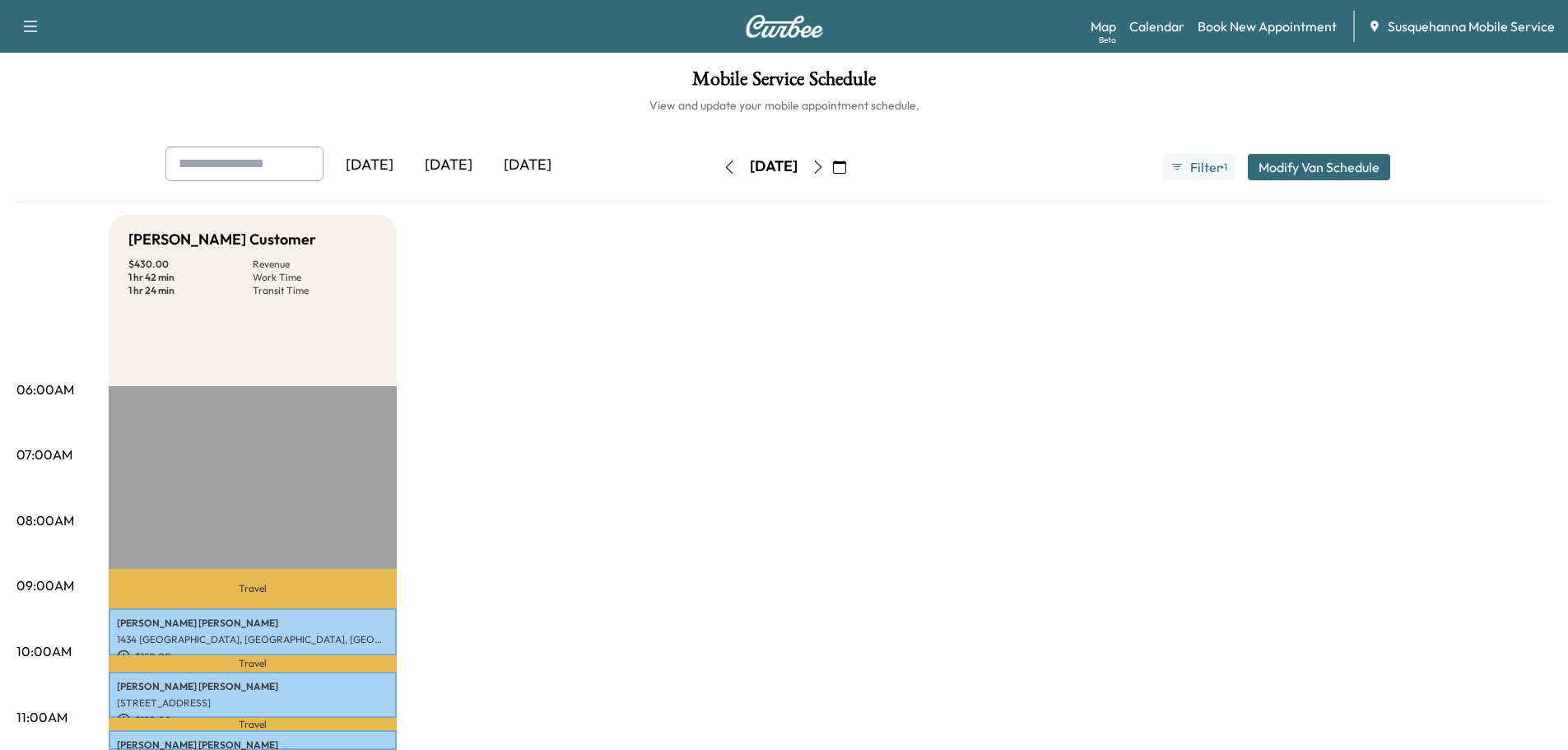
click at [1287, 178] on button "Modify Van Schedule" at bounding box center [1319, 167] width 143 height 26
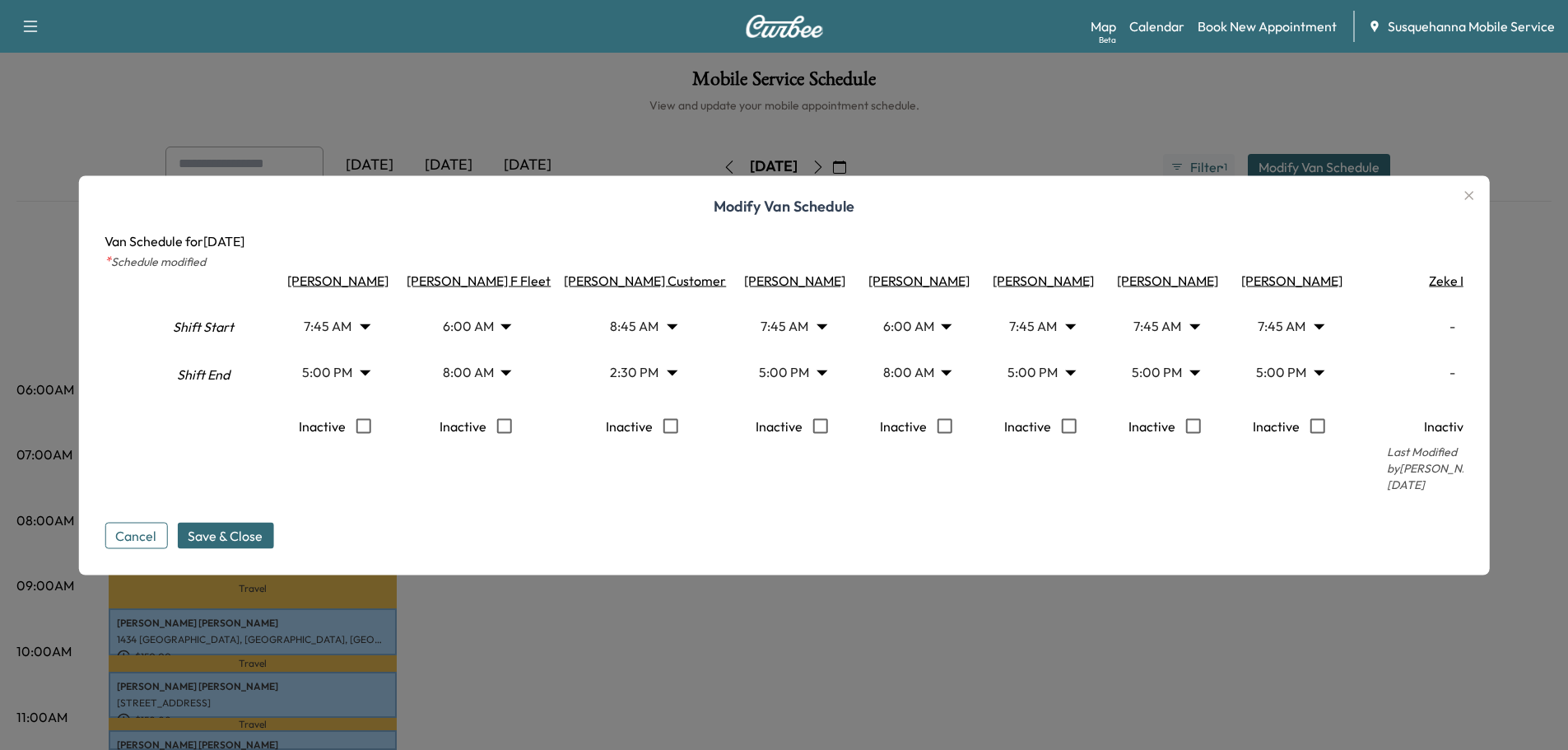
click at [164, 526] on button "Cancel" at bounding box center [136, 535] width 63 height 26
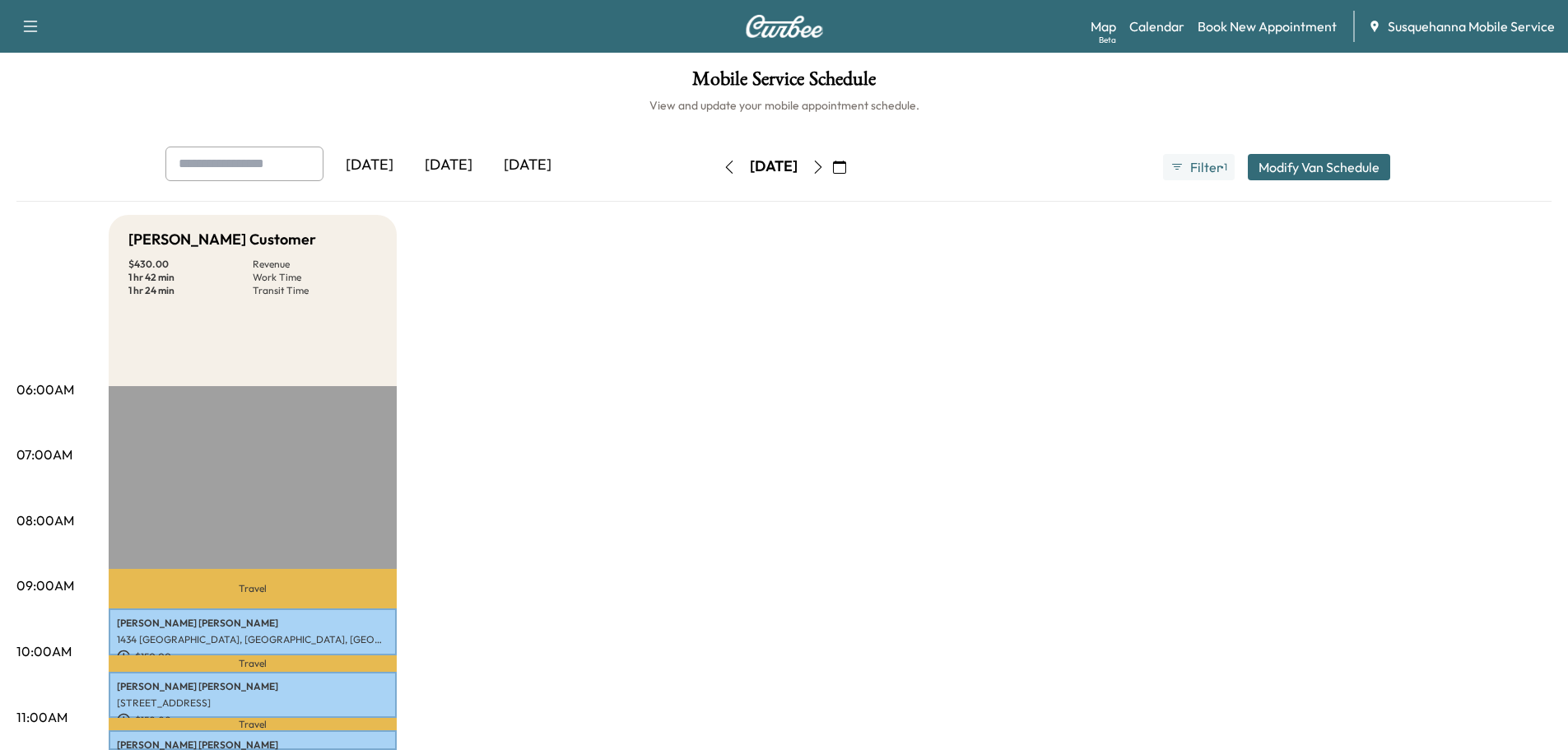
click at [854, 169] on button "button" at bounding box center [840, 167] width 28 height 26
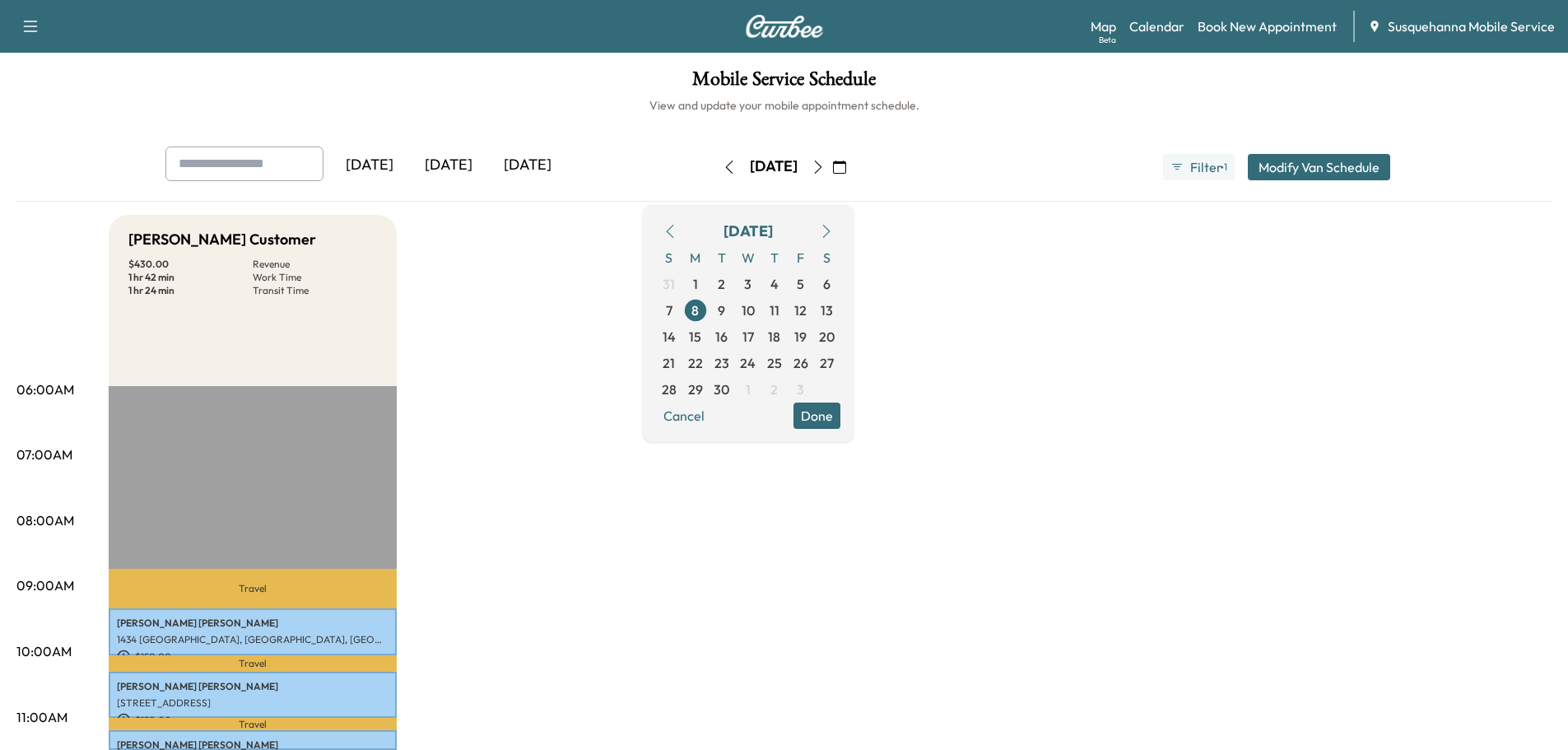
click at [854, 170] on button "button" at bounding box center [840, 167] width 28 height 26
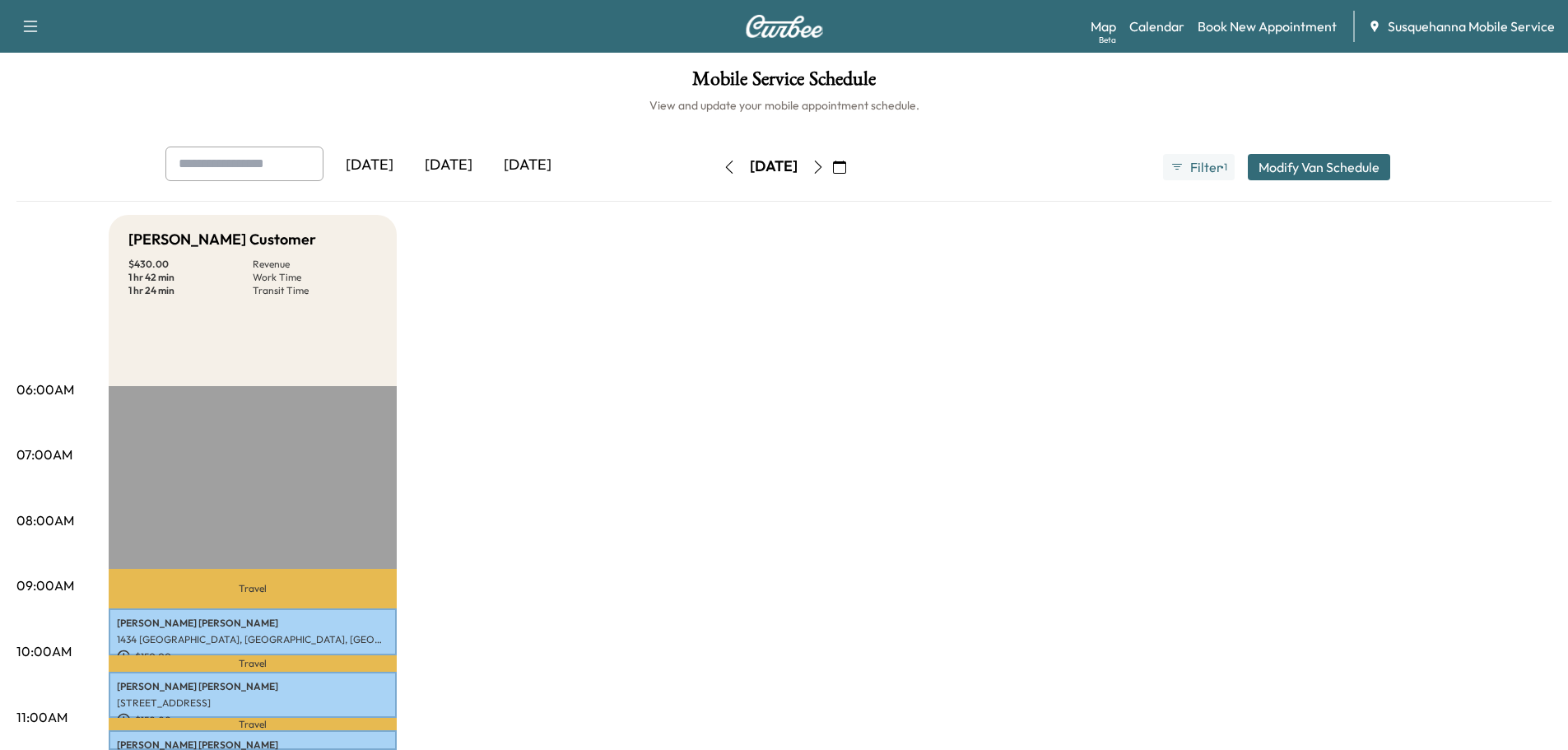
click at [825, 166] on icon "button" at bounding box center [818, 167] width 13 height 13
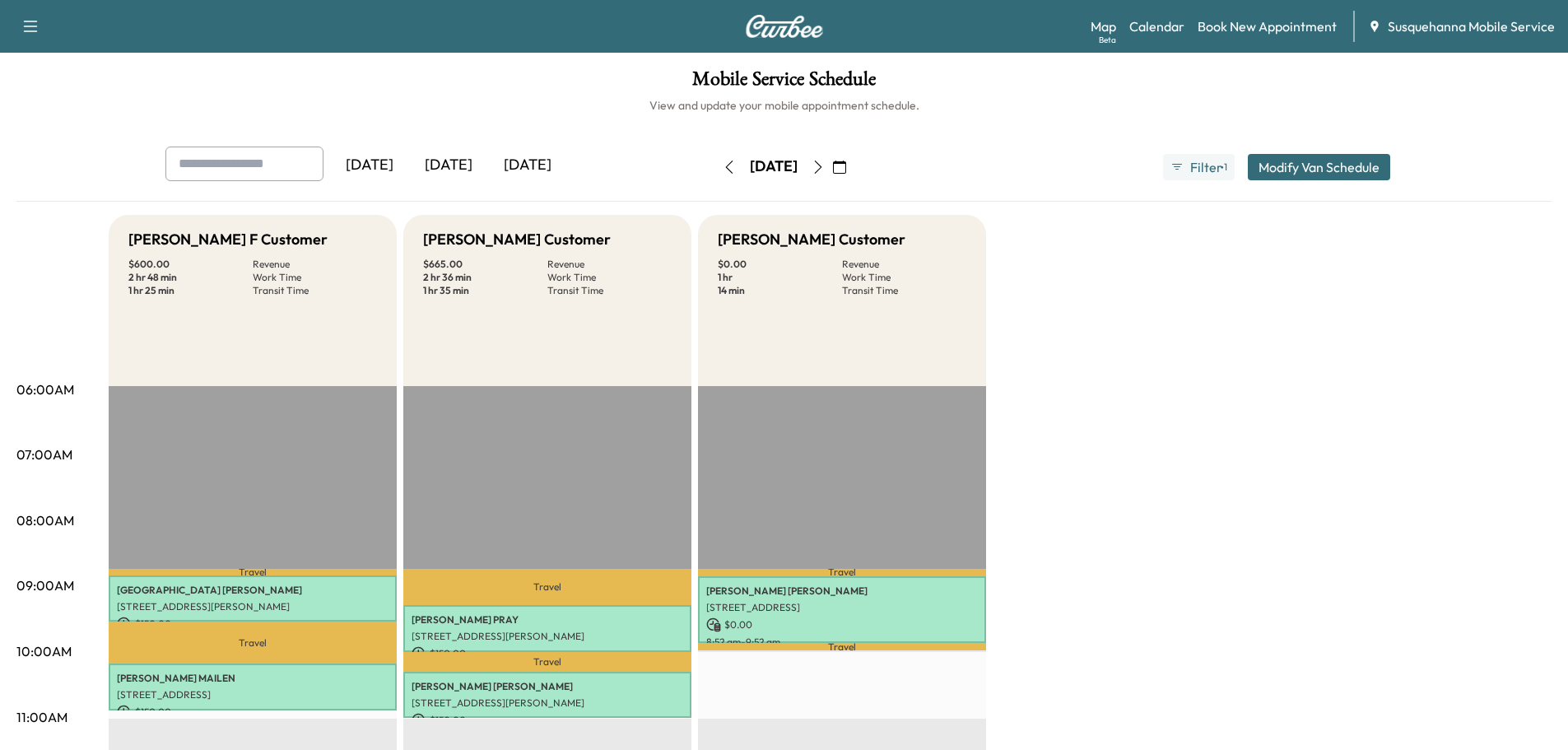
click at [825, 169] on icon "button" at bounding box center [818, 167] width 13 height 13
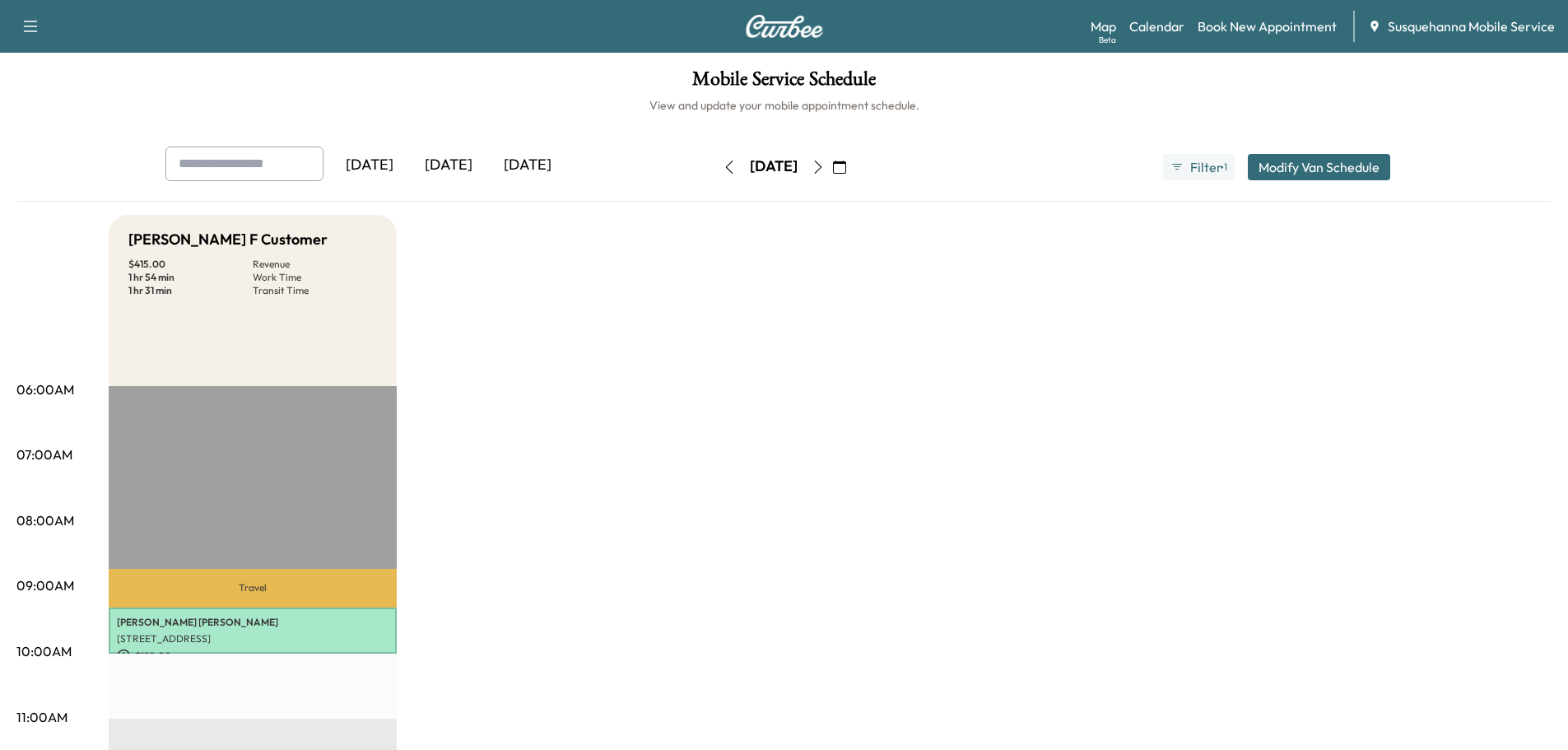
click at [715, 171] on button "button" at bounding box center [729, 167] width 28 height 26
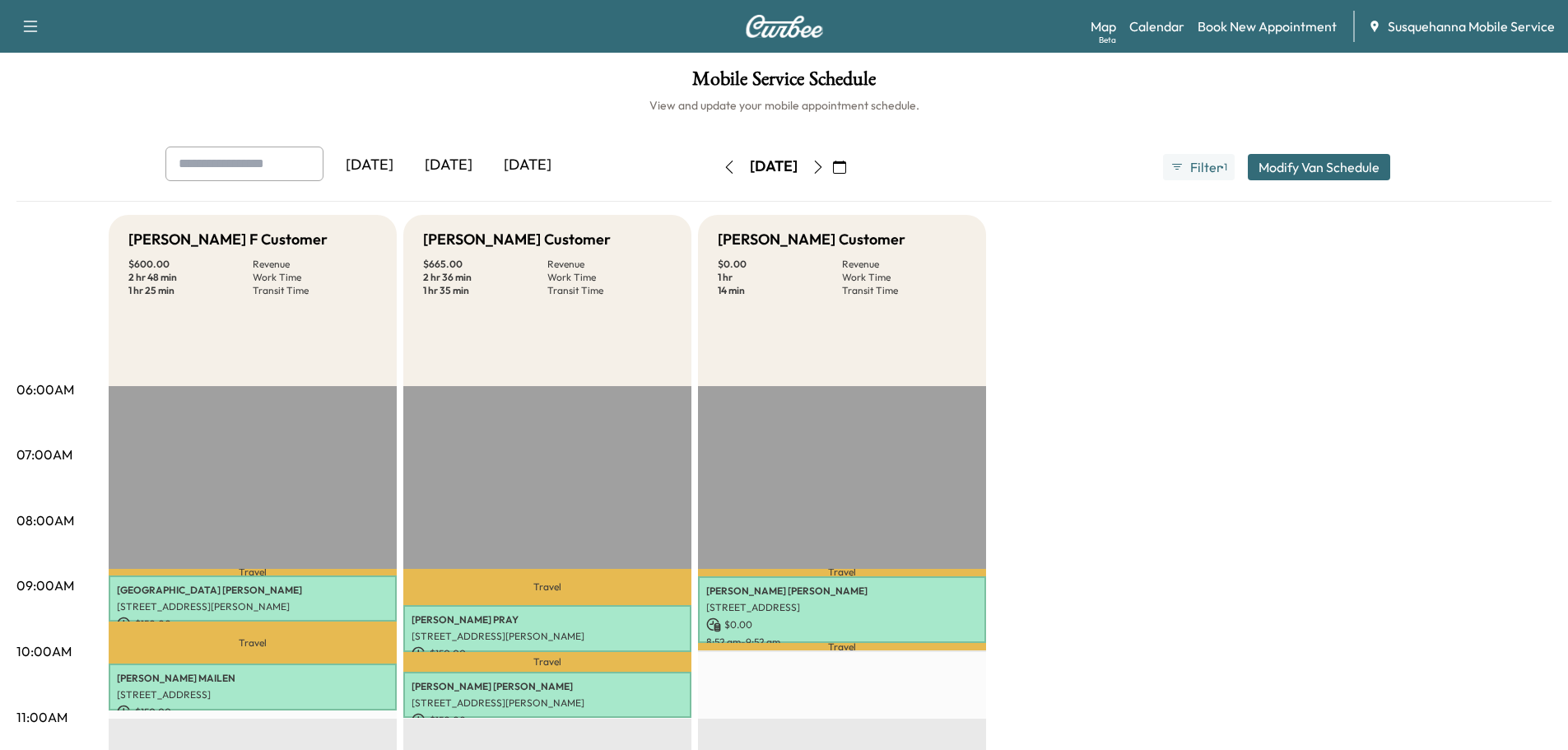
click at [1261, 37] on div "Map Beta Calendar Book New Appointment Susquehanna Mobile Service" at bounding box center [1322, 26] width 464 height 31
click at [1270, 30] on link "Book New Appointment" at bounding box center [1267, 27] width 139 height 20
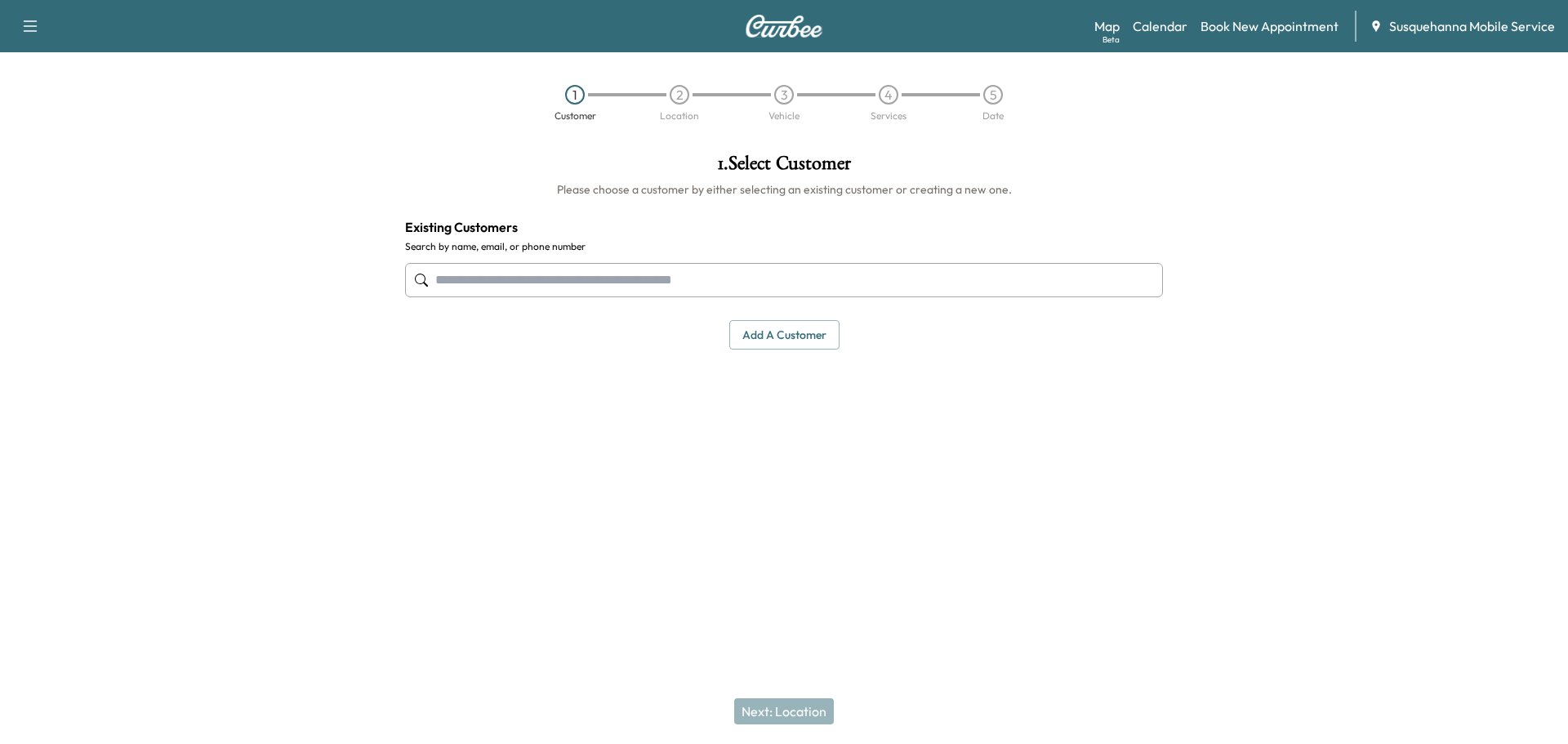
click at [482, 284] on input "text" at bounding box center [784, 280] width 758 height 35
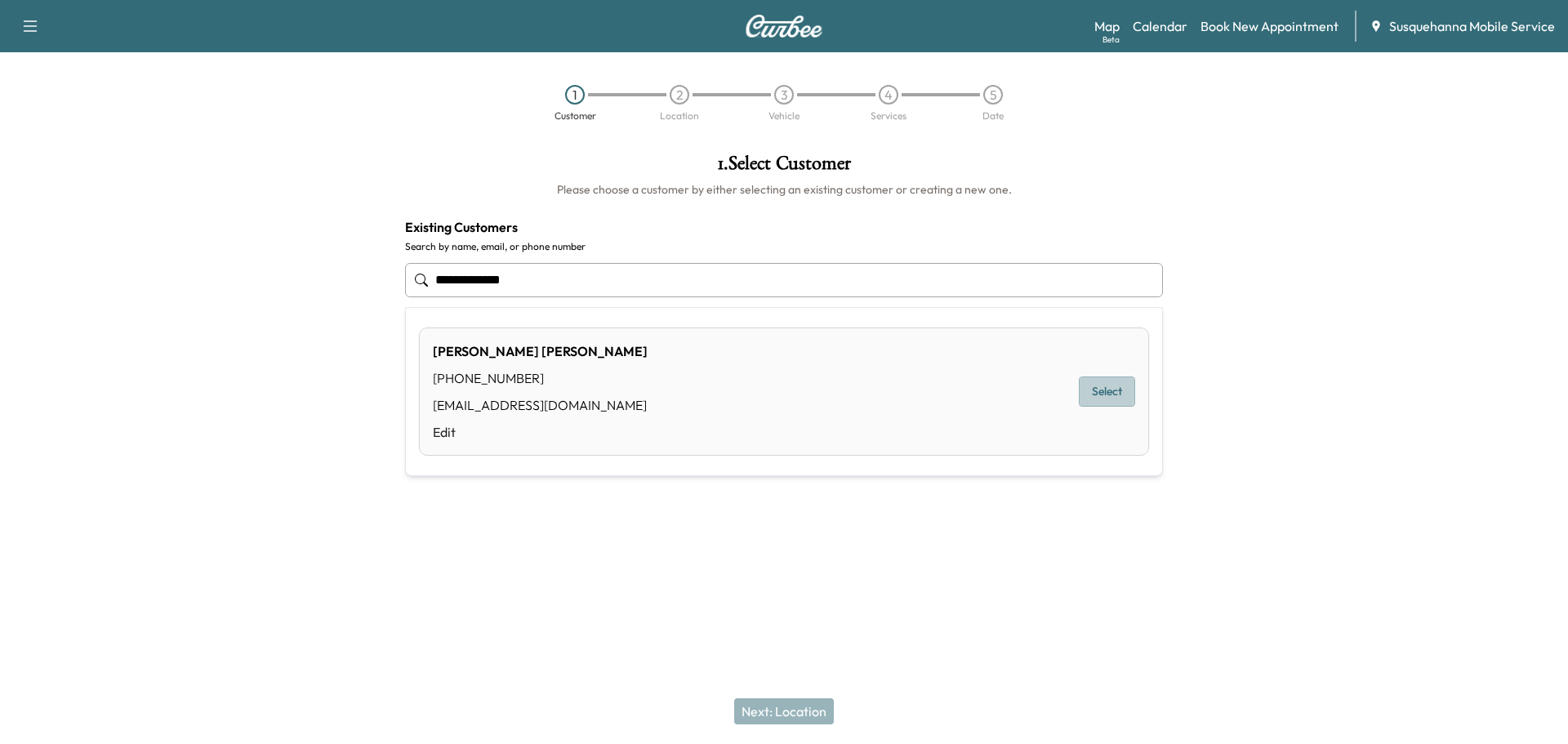
click at [1108, 395] on button "Select" at bounding box center [1107, 391] width 56 height 31
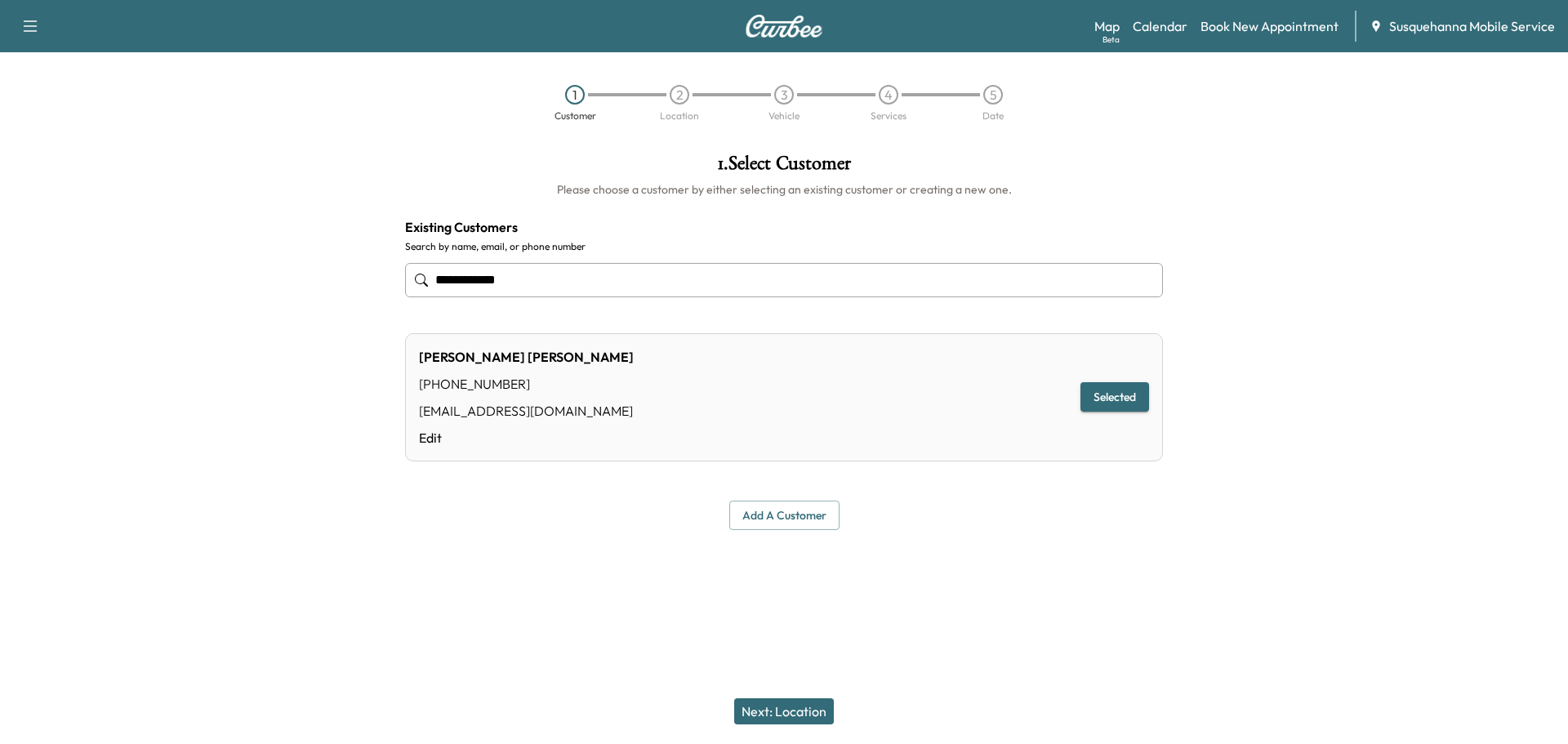
type input "**********"
click at [797, 713] on button "Next: Location" at bounding box center [784, 711] width 100 height 26
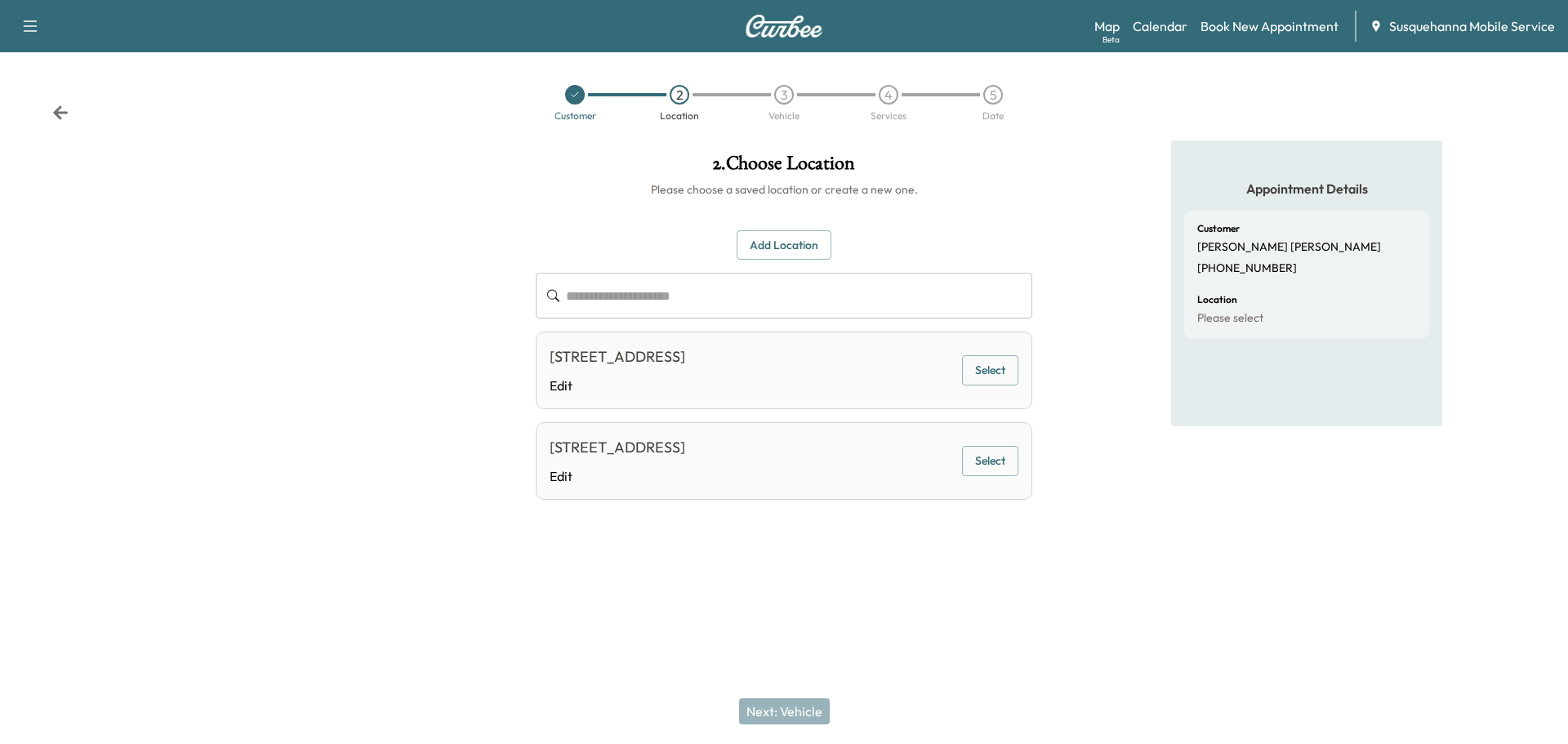
click at [1017, 451] on button "Select" at bounding box center [990, 461] width 56 height 31
click at [805, 713] on button "Next: Vehicle" at bounding box center [785, 711] width 91 height 26
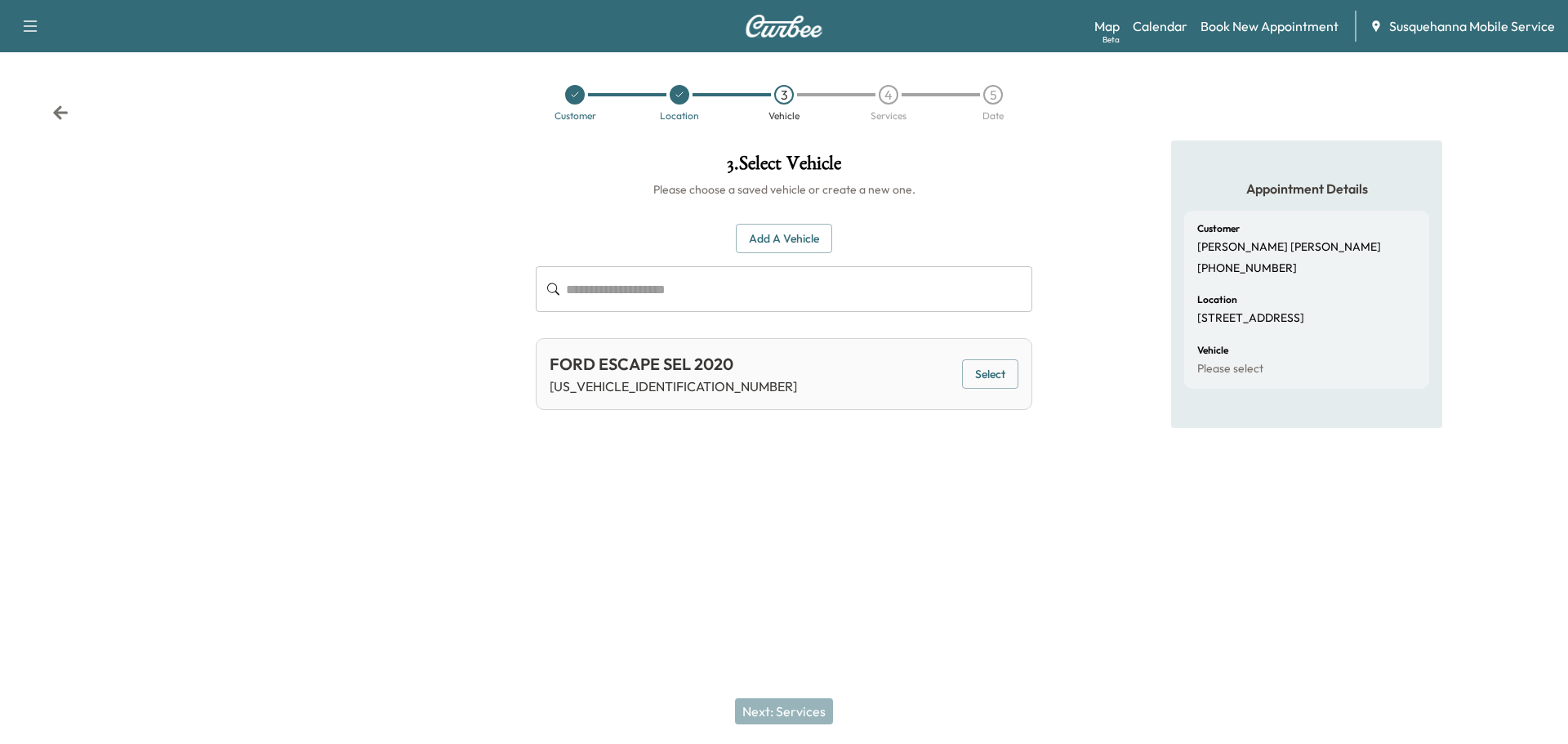
click at [987, 381] on button "Select" at bounding box center [990, 374] width 56 height 31
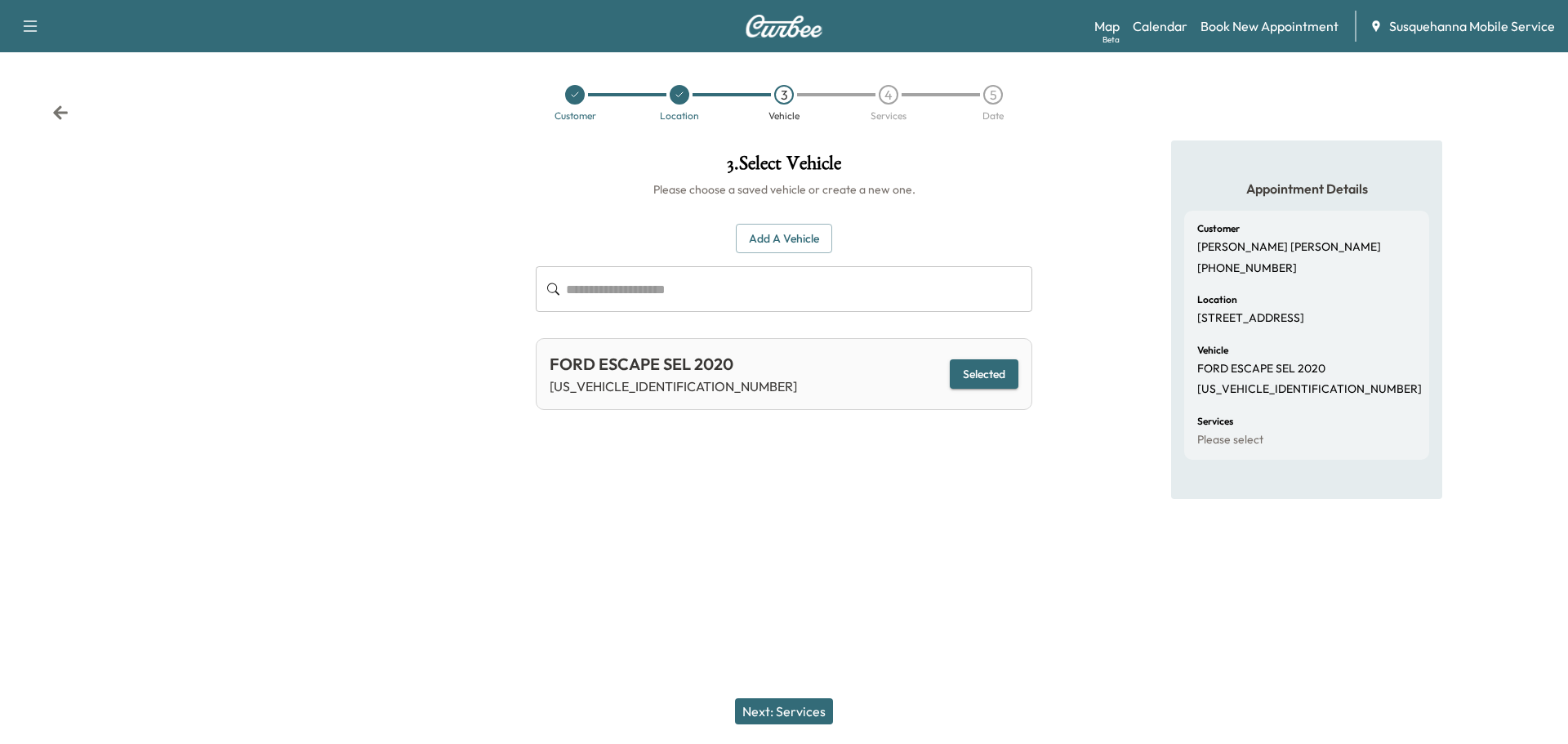
click at [987, 381] on button "Selected" at bounding box center [984, 374] width 68 height 31
click at [791, 703] on button "Next: Services" at bounding box center [784, 711] width 98 height 26
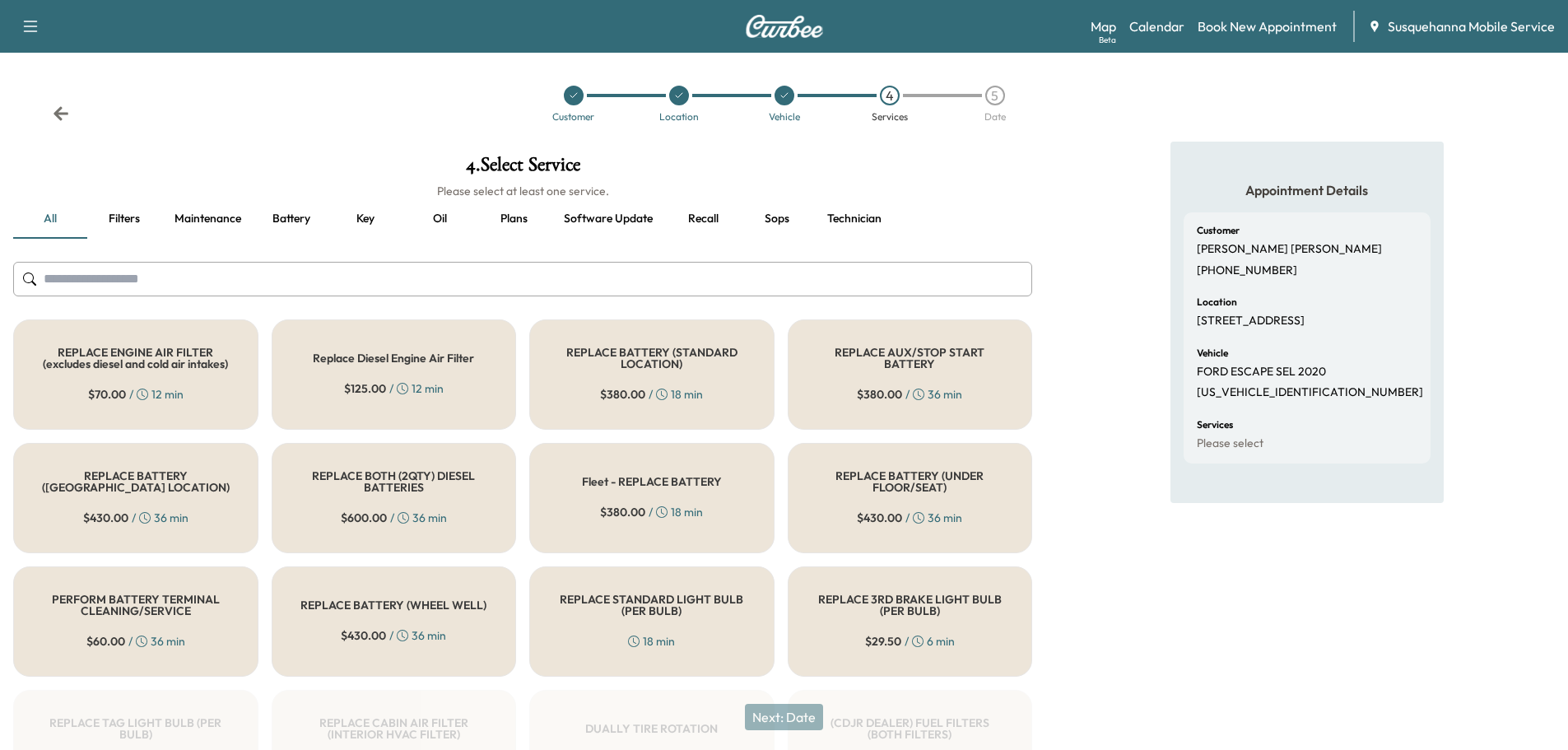
click at [497, 273] on input "text" at bounding box center [523, 278] width 1019 height 35
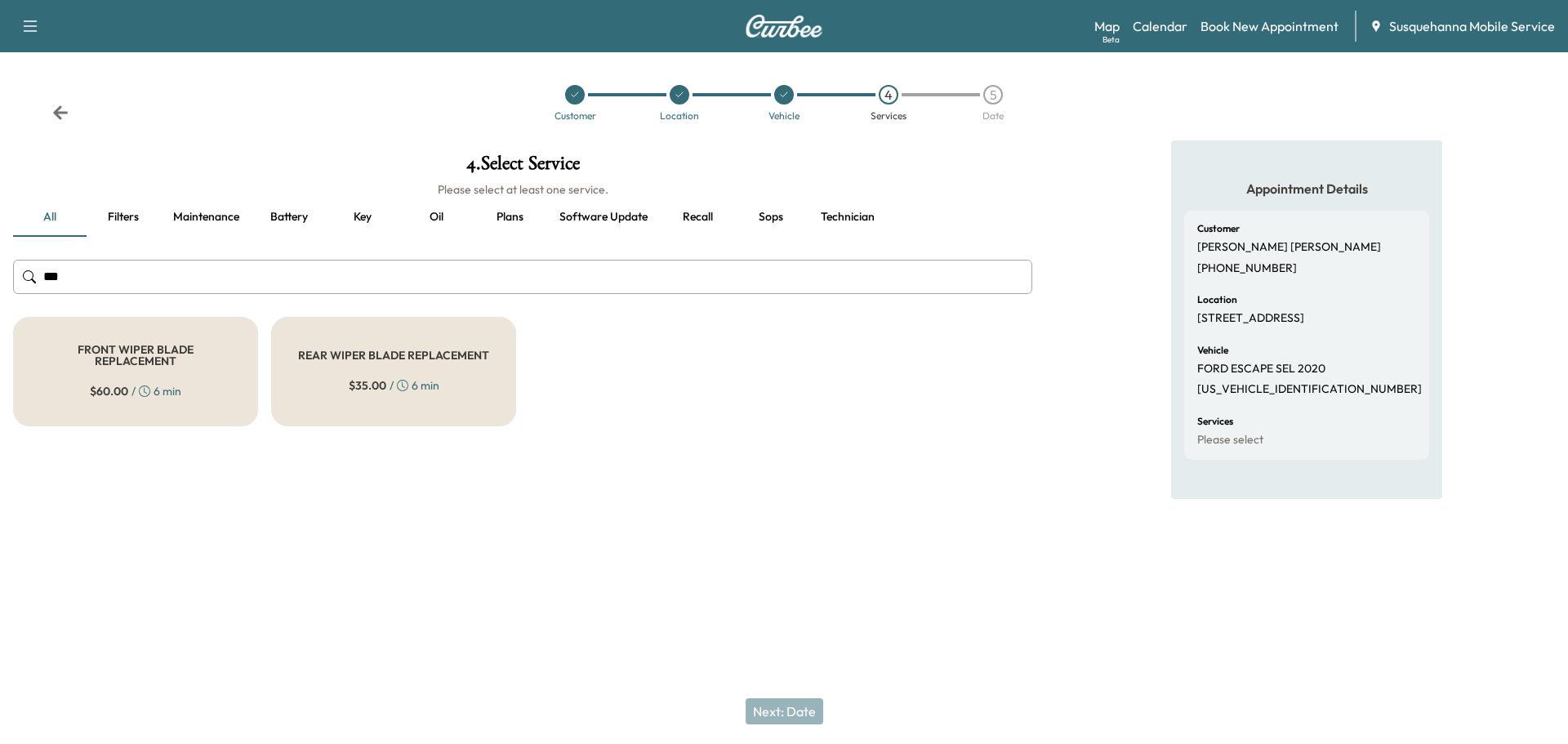
type input "***"
click at [151, 364] on h5 "FRONT WIPER BLADE REPLACEMENT" at bounding box center [135, 354] width 191 height 23
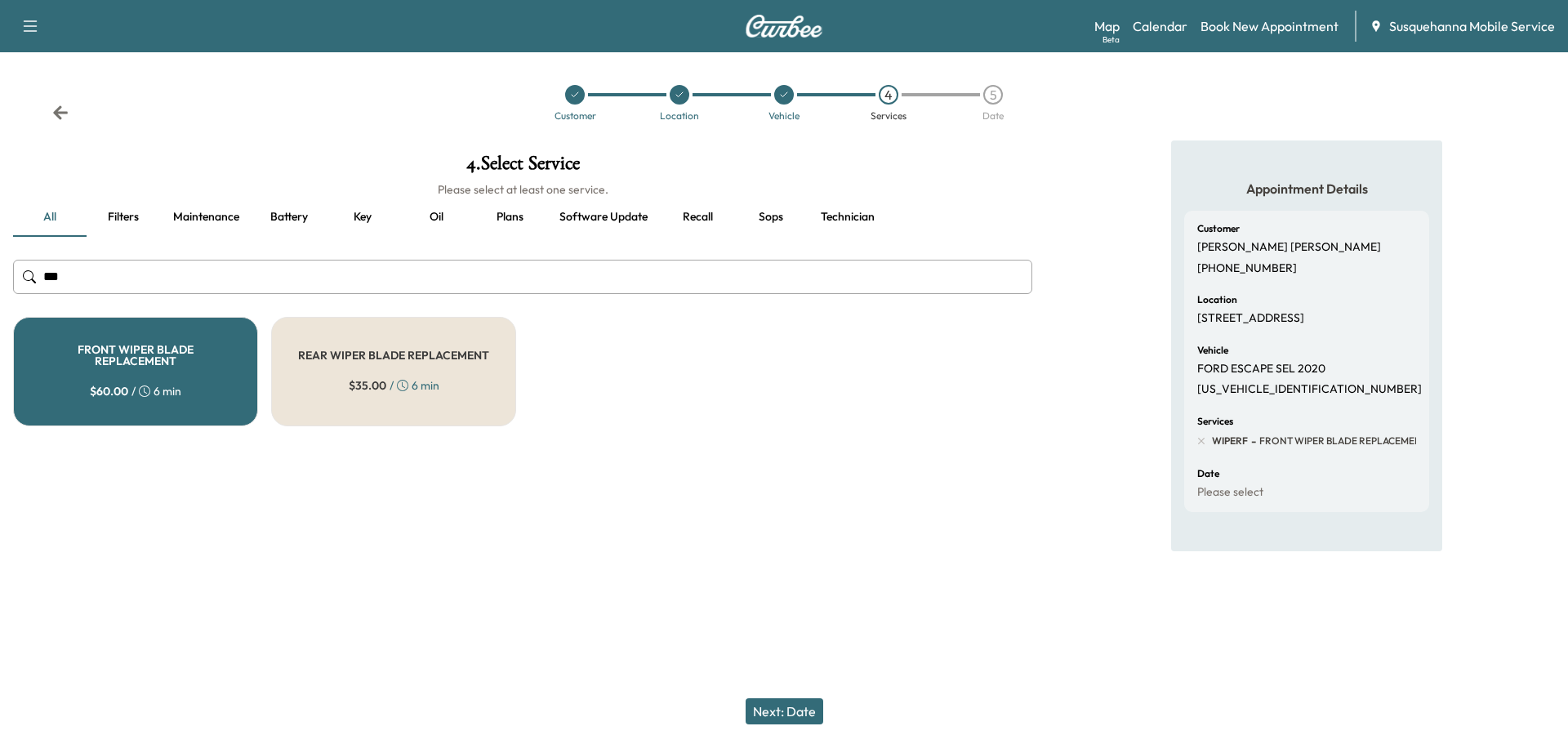
click at [796, 705] on button "Next: Date" at bounding box center [784, 711] width 77 height 26
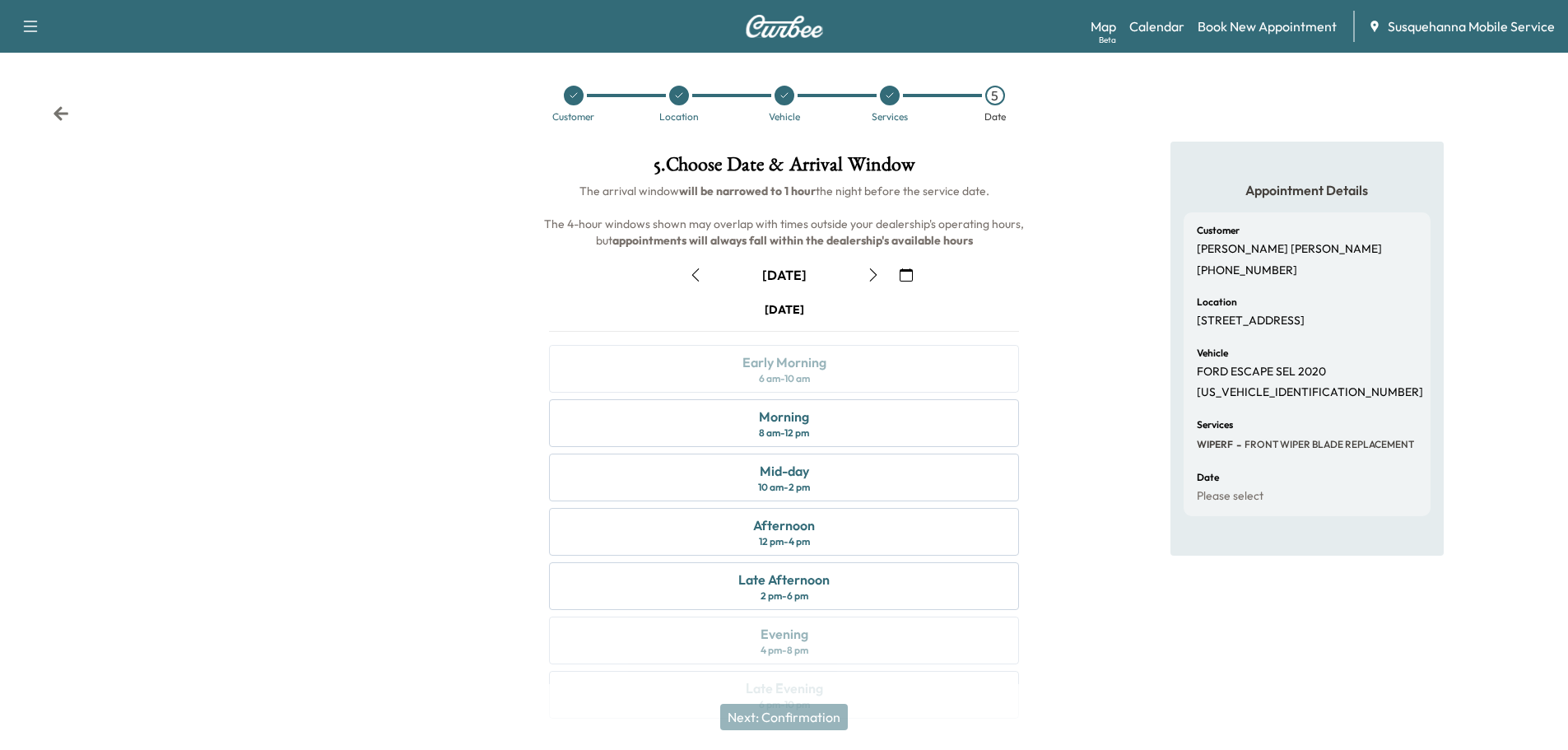
click at [880, 275] on button "button" at bounding box center [874, 274] width 28 height 26
click at [847, 422] on div "Morning 8 am - 12 pm" at bounding box center [783, 423] width 470 height 48
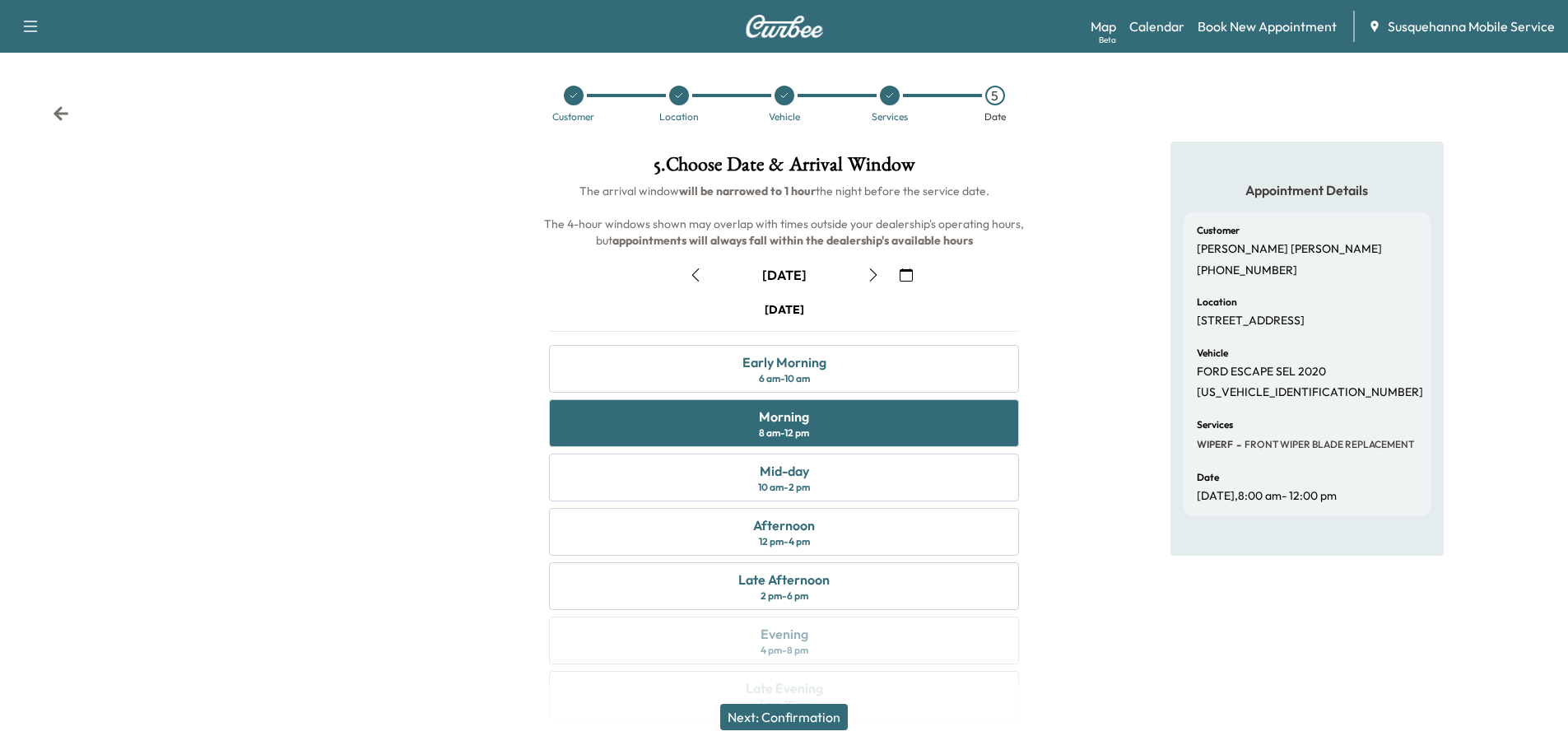
click at [829, 722] on button "Next: Confirmation" at bounding box center [784, 717] width 128 height 26
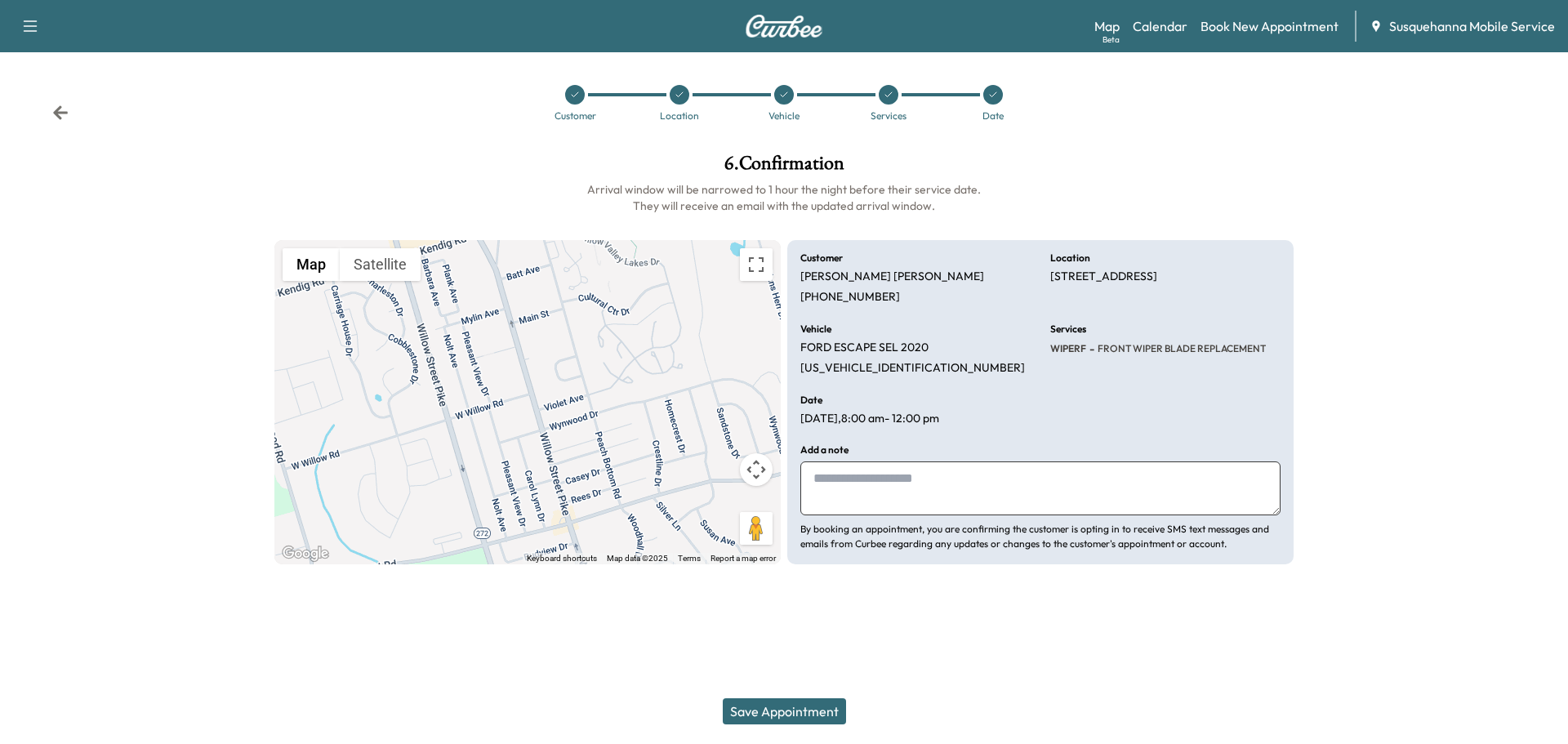
click at [936, 460] on div "Add a note By booking an appointment, you are confirming the customer is opting…" at bounding box center [1040, 498] width 480 height 106
click at [950, 486] on textarea at bounding box center [1040, 488] width 480 height 53
type textarea "**********"
click at [813, 707] on button "Save Appointment" at bounding box center [784, 711] width 124 height 26
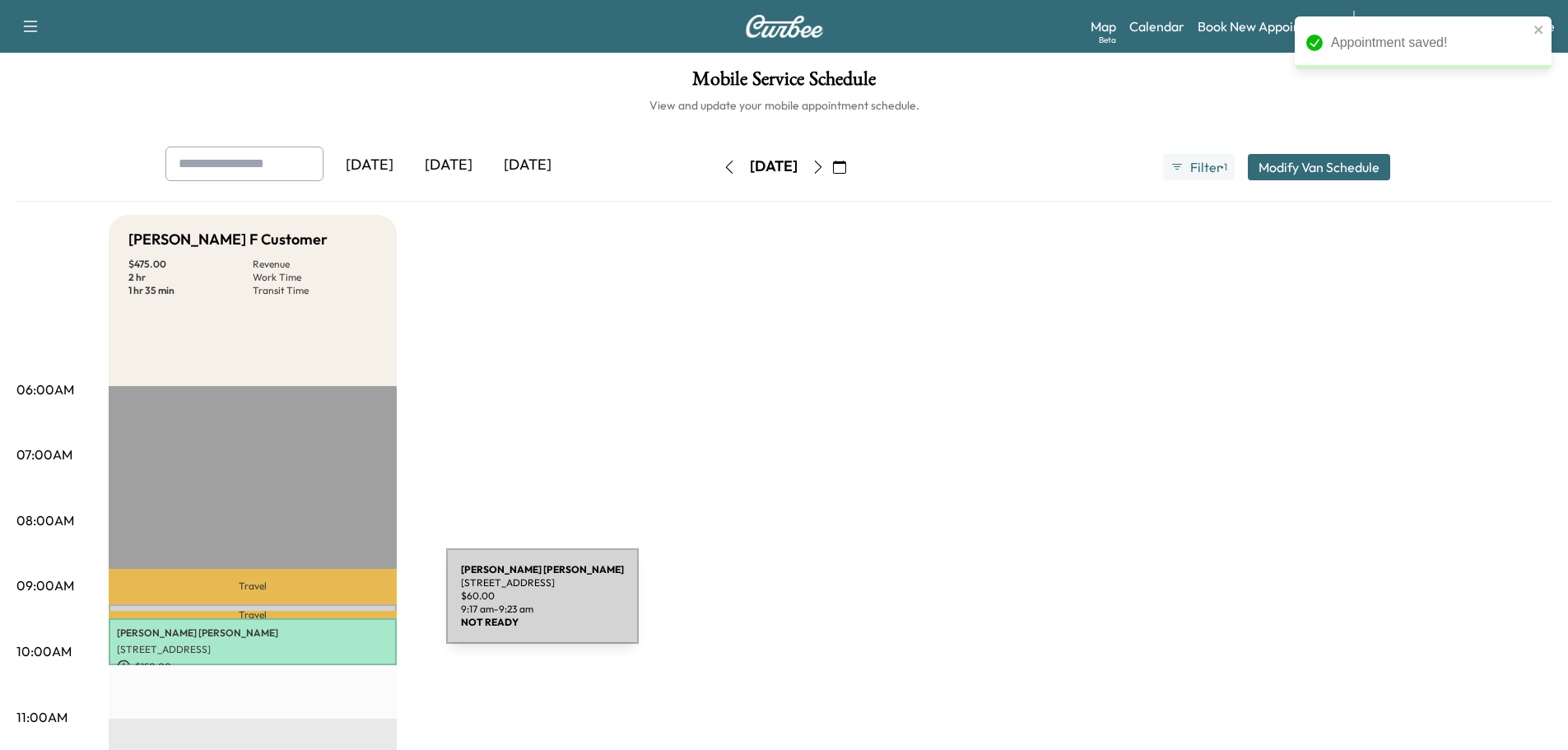
click at [322, 605] on div "NANCY WARREN 2842 Willow Street Pike, Willow Street, PA 17584, USA $ 60.00 9:17…" at bounding box center [252, 612] width 288 height 17
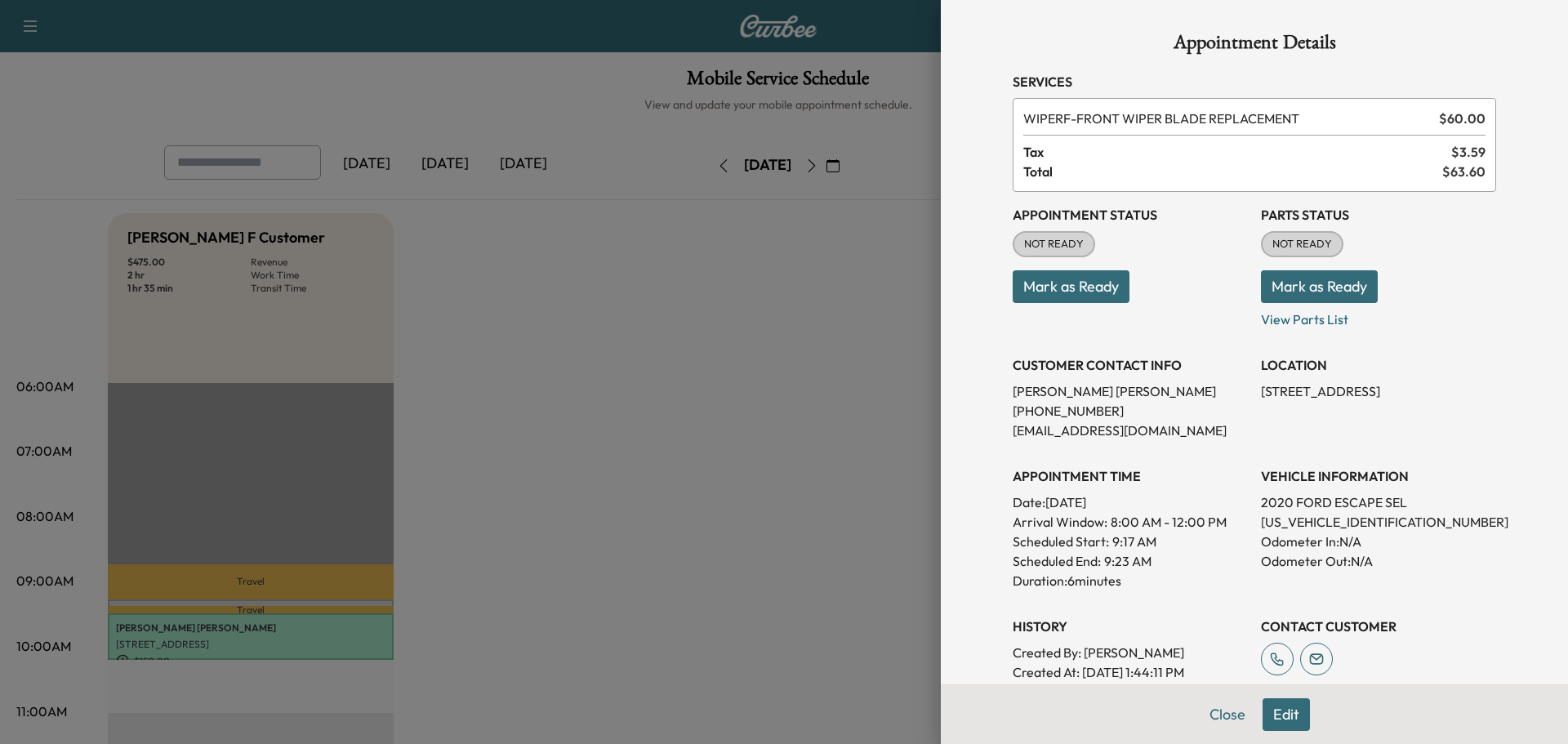
drag, startPoint x: 1249, startPoint y: 393, endPoint x: 1302, endPoint y: 418, distance: 58.6
click at [1302, 418] on div "Appointment Status NOT READY Mark as Ready Parts Status NOT READY Mark as Ready…" at bounding box center [1254, 436] width 484 height 490
copy p "2842 Willow Street Pike, Willow Street, PA 17584"
click at [1314, 285] on button "Mark as Ready" at bounding box center [1320, 286] width 117 height 33
click at [1096, 278] on button "Mark as Ready" at bounding box center [1071, 286] width 117 height 33
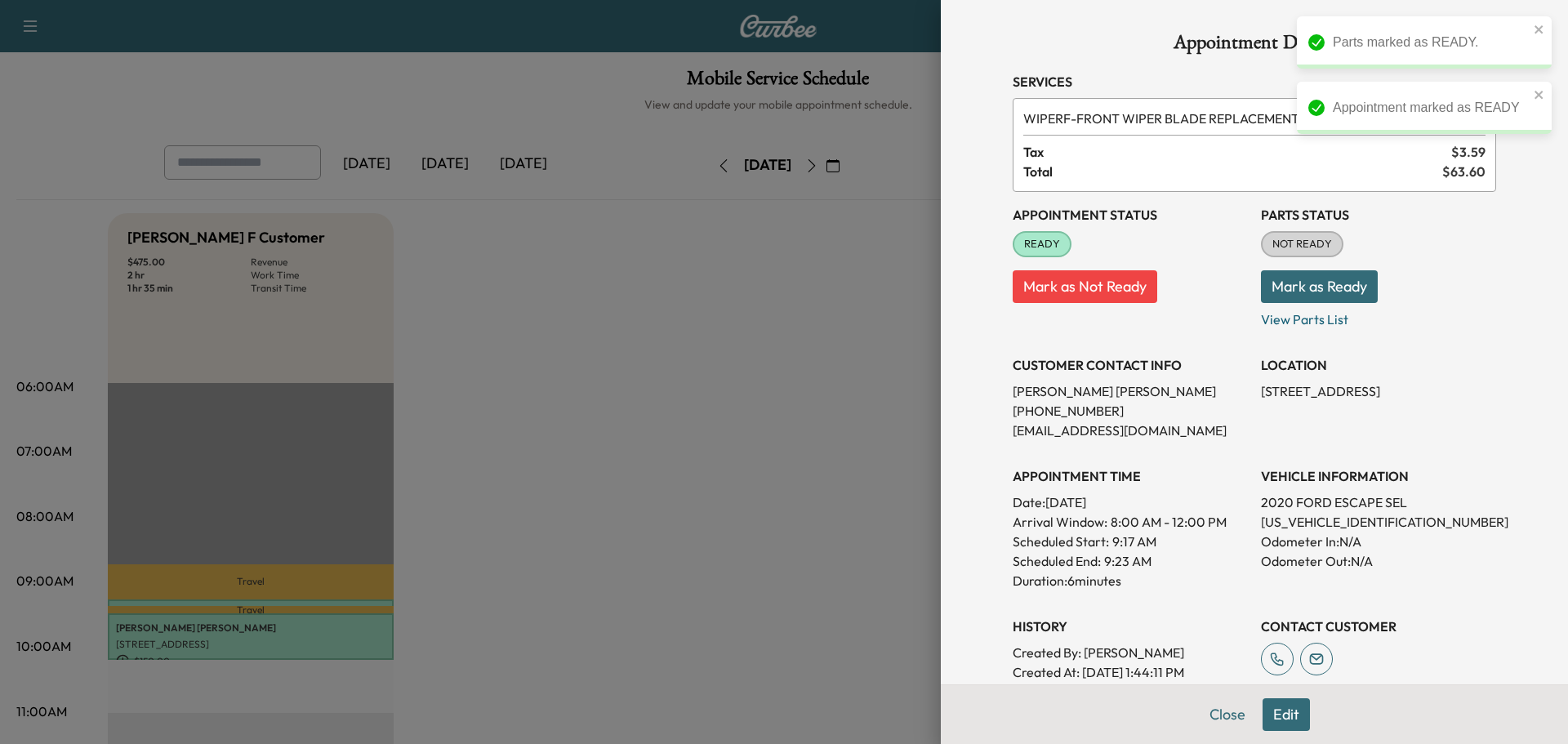
click at [1353, 287] on button "Mark as Ready" at bounding box center [1320, 286] width 117 height 33
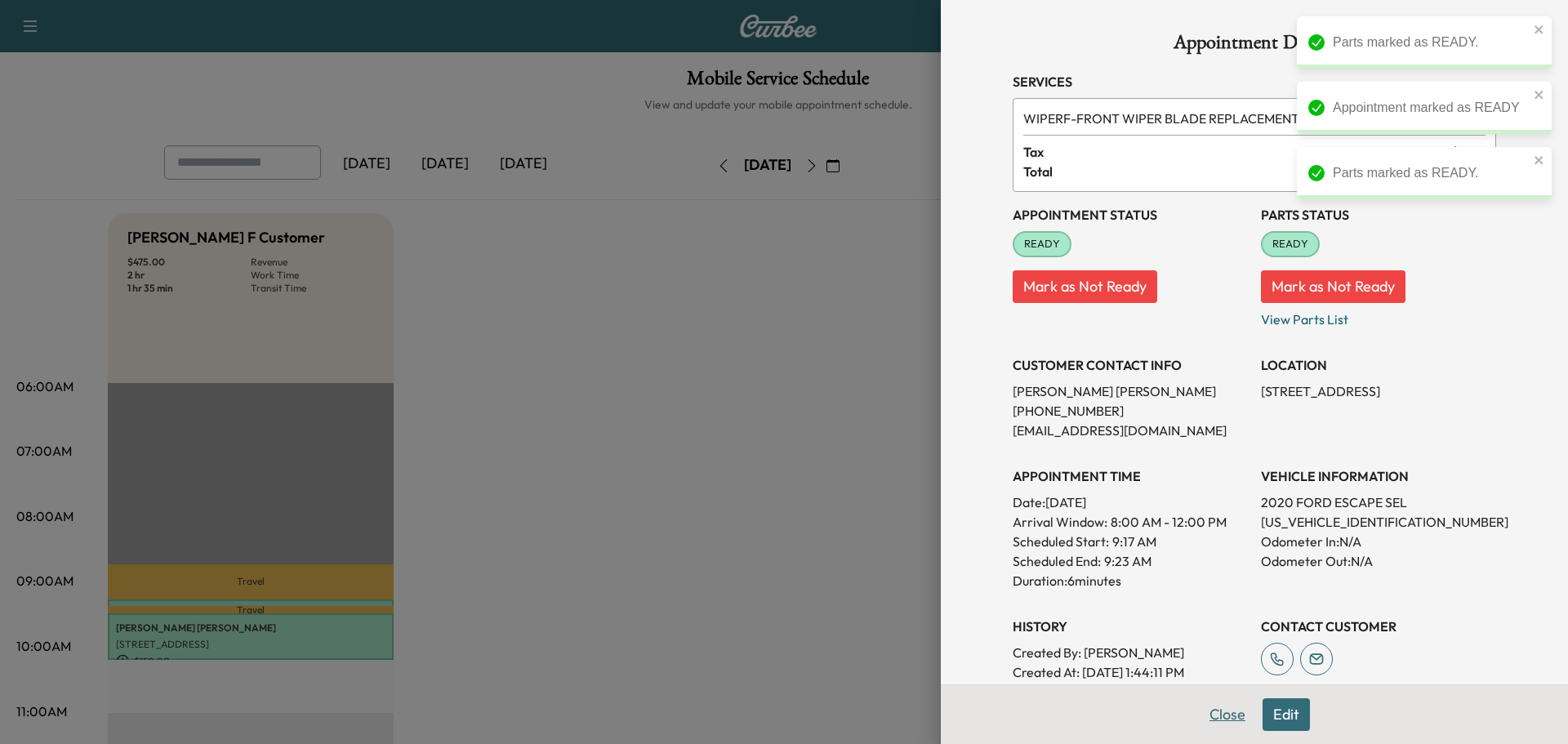
click at [1208, 711] on button "Close" at bounding box center [1227, 714] width 57 height 33
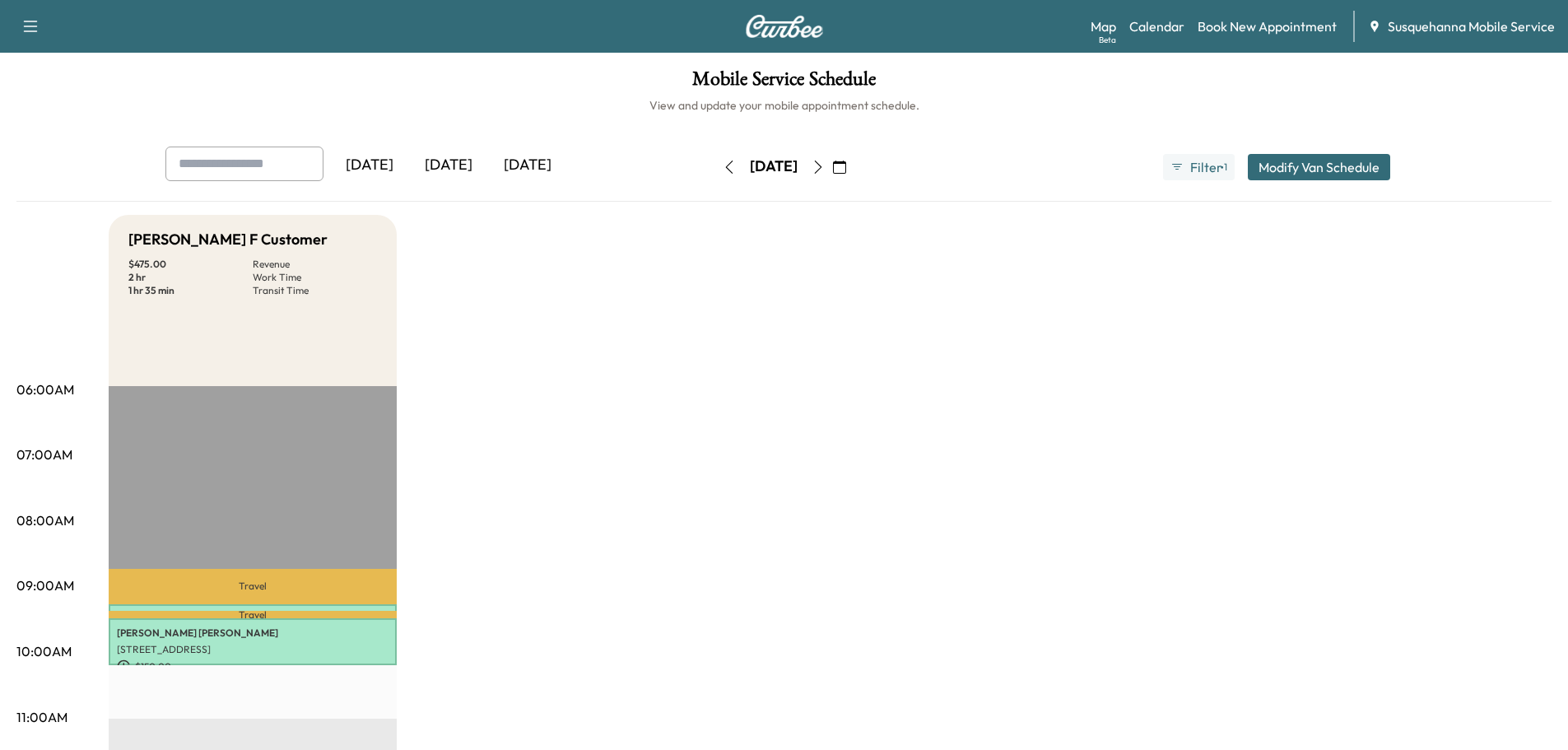
click at [846, 166] on icon "button" at bounding box center [839, 167] width 13 height 13
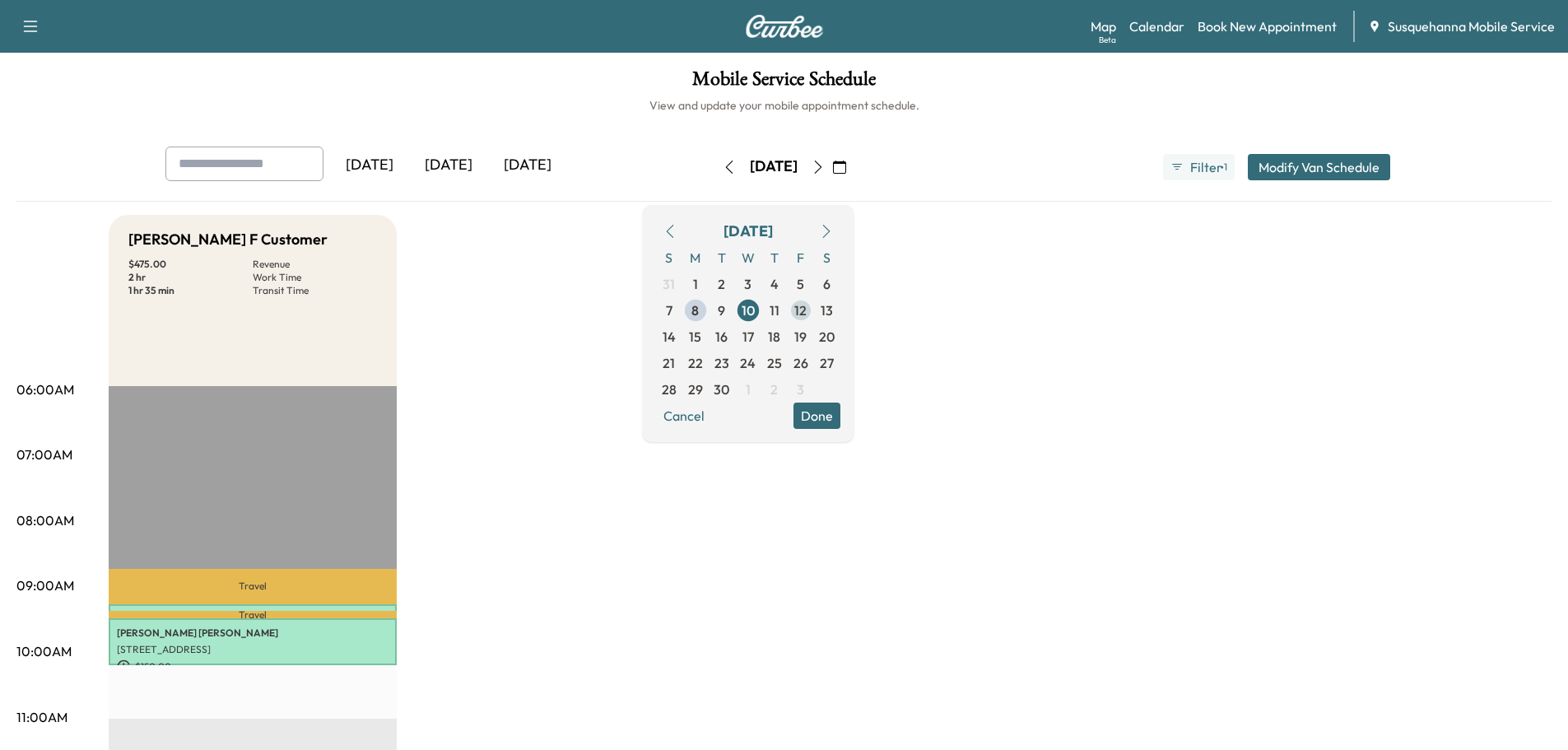
click at [807, 318] on span "12" at bounding box center [800, 310] width 12 height 20
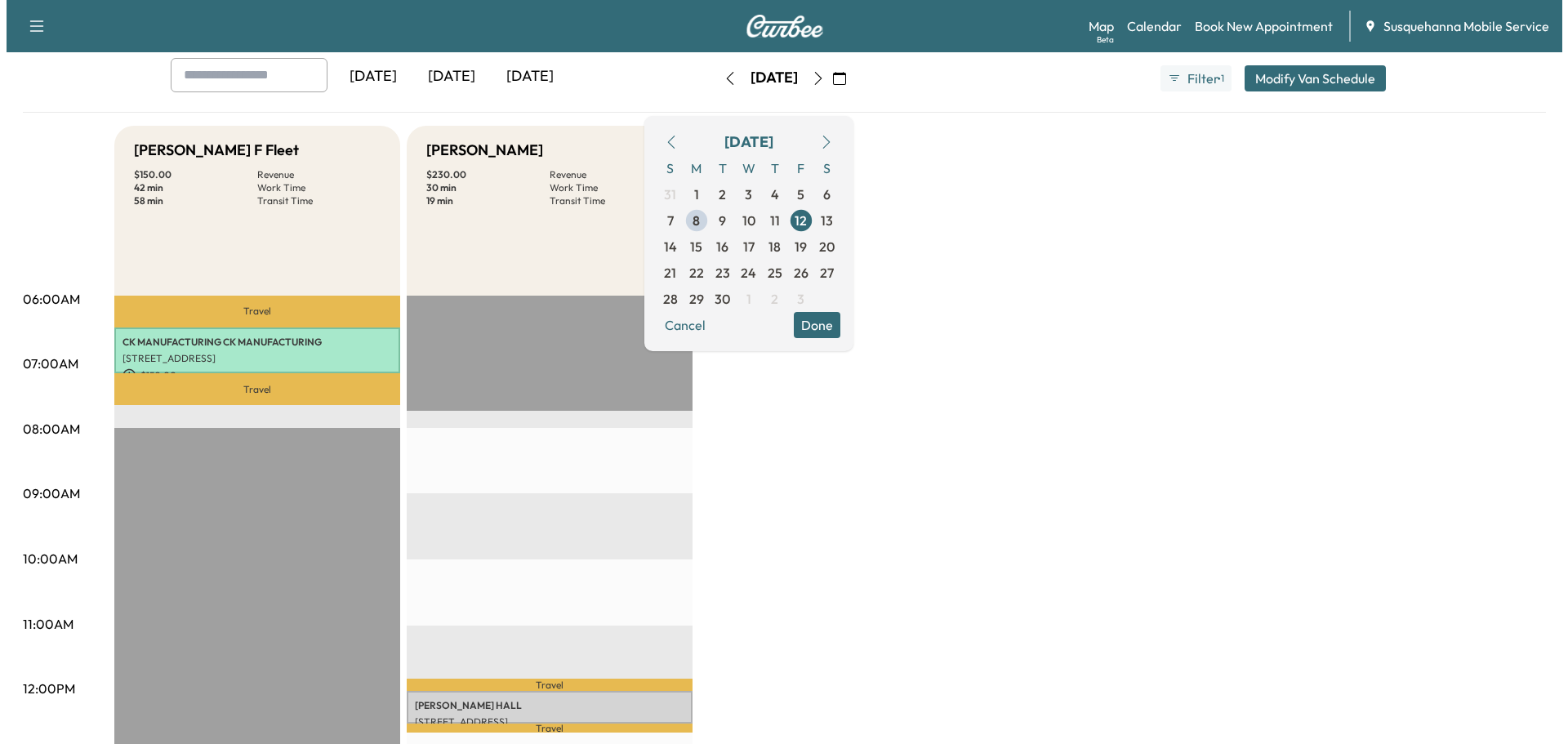
scroll to position [174, 0]
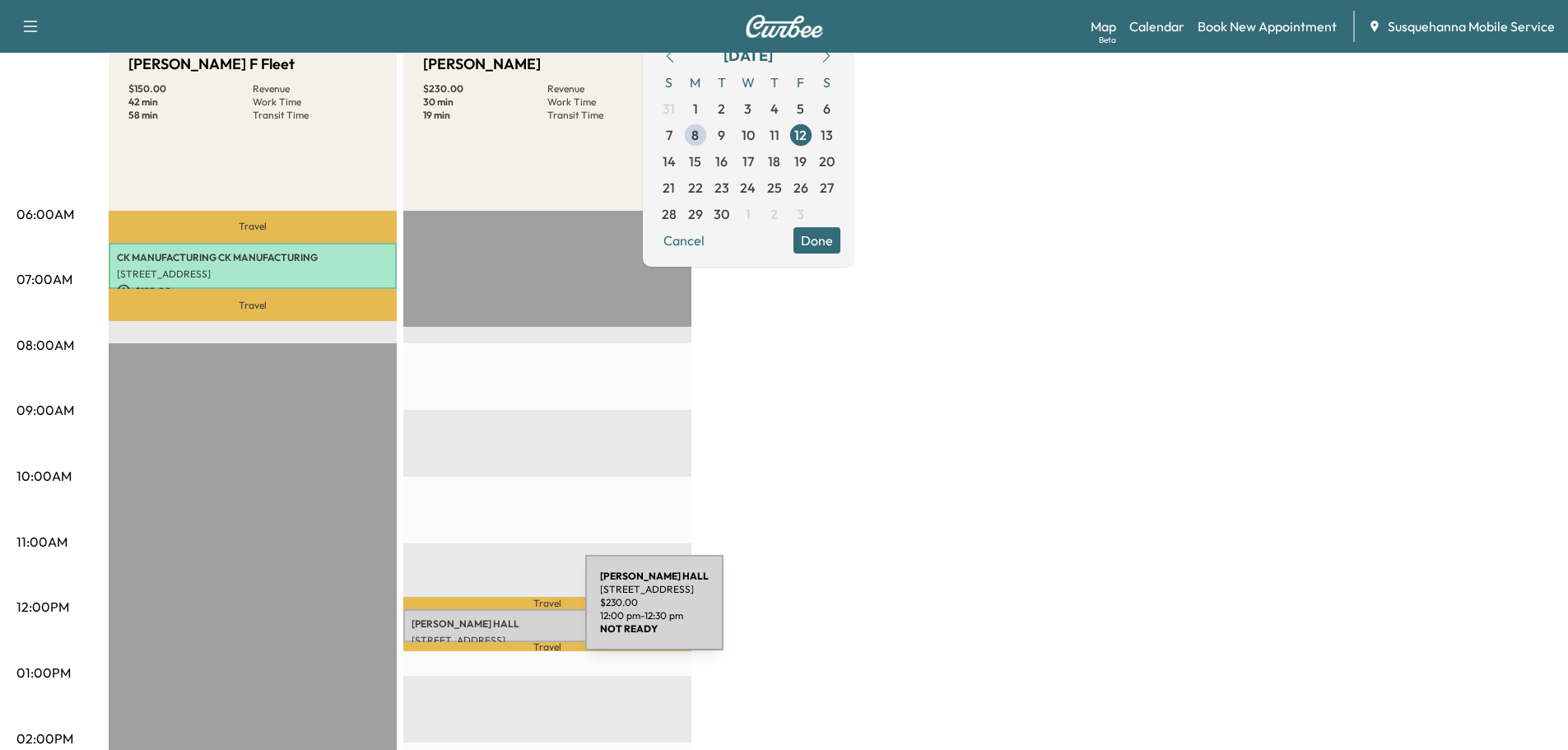
click at [464, 617] on p "BOB HALL" at bounding box center [548, 623] width 271 height 13
